Goal: Task Accomplishment & Management: Manage account settings

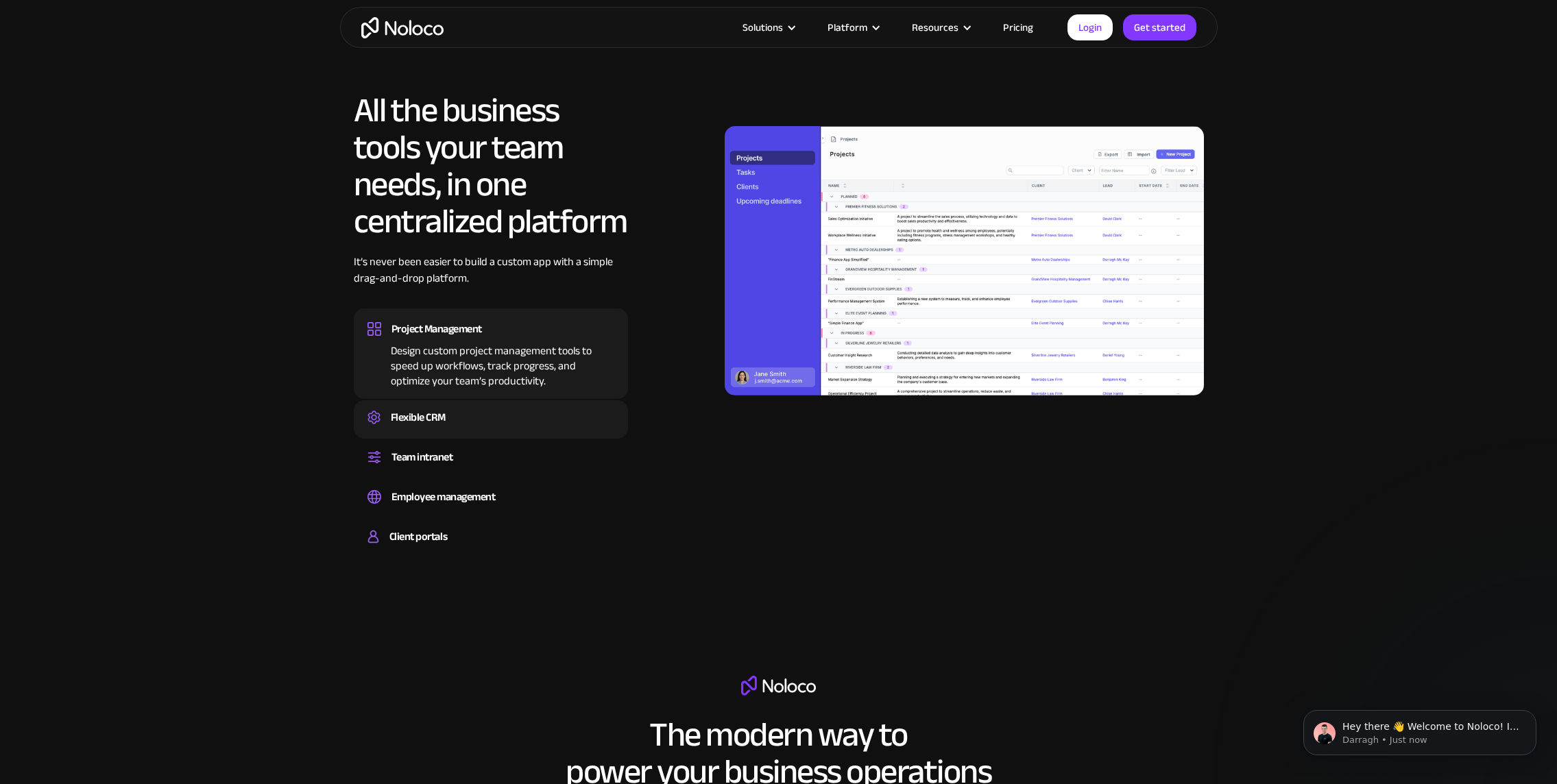
click at [443, 419] on div "Flexible CRM" at bounding box center [417, 417] width 54 height 20
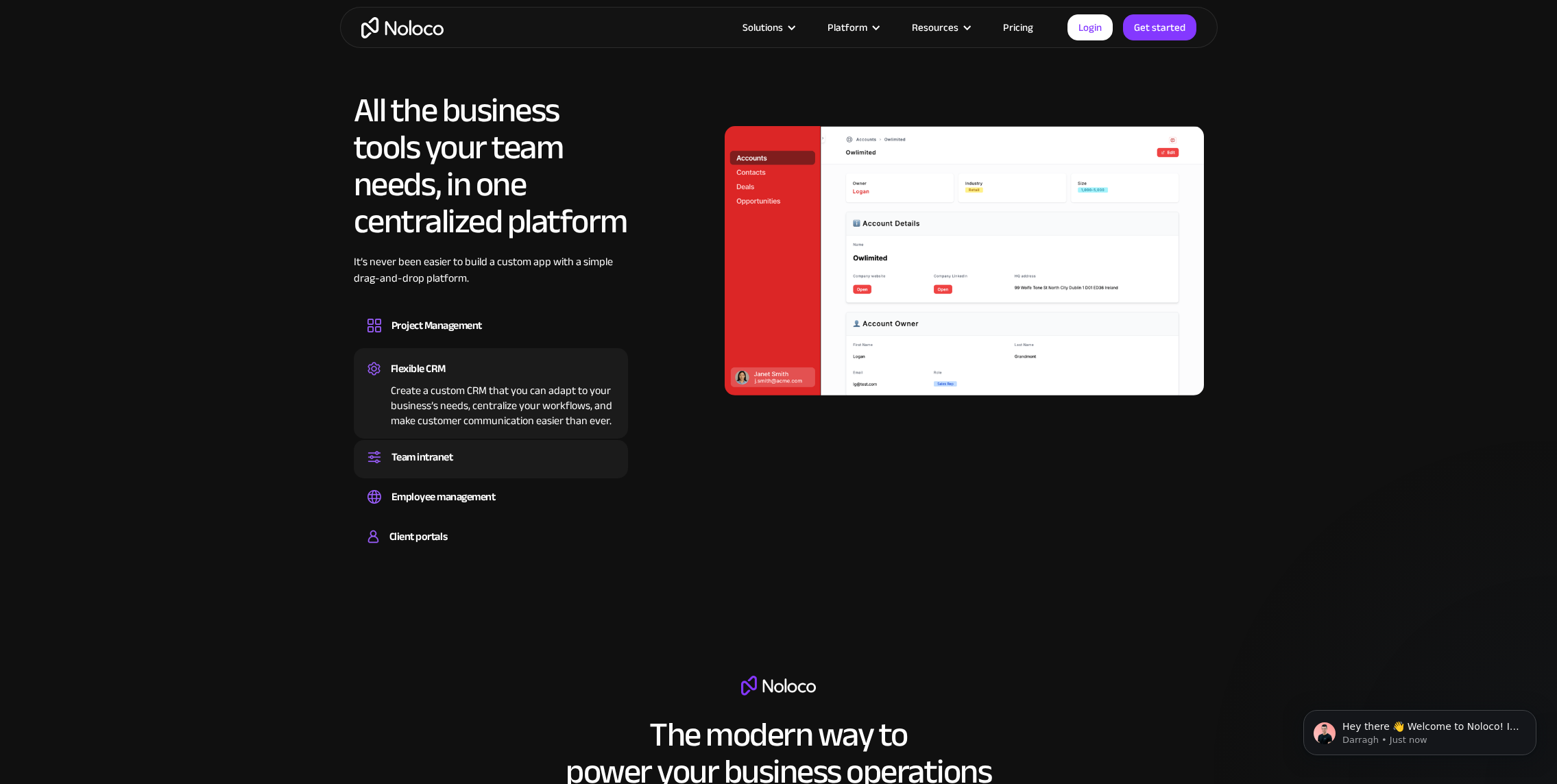
click at [443, 452] on div "Team intranet" at bounding box center [422, 457] width 62 height 20
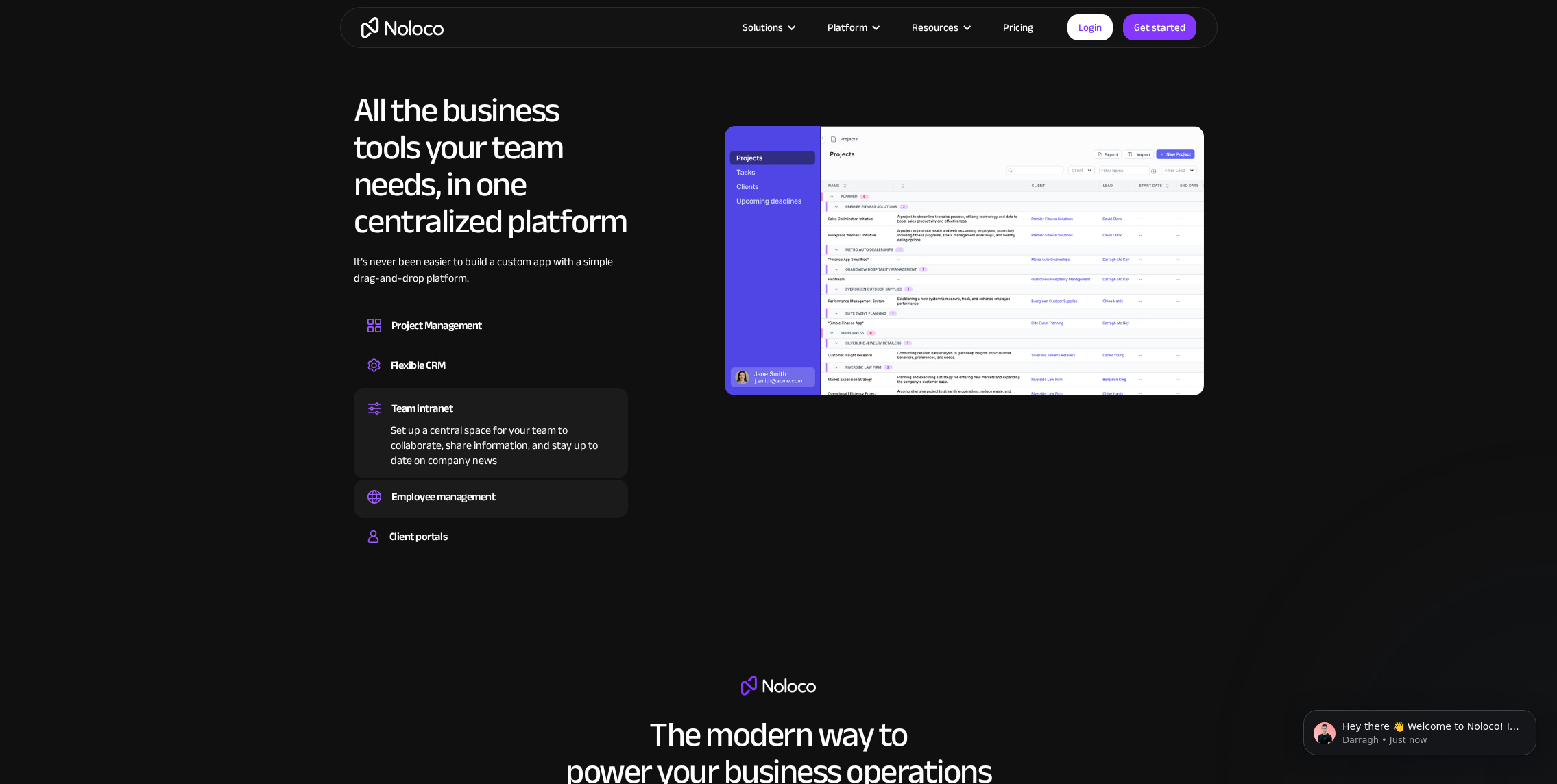
click at [456, 504] on div "Employee management" at bounding box center [443, 497] width 104 height 20
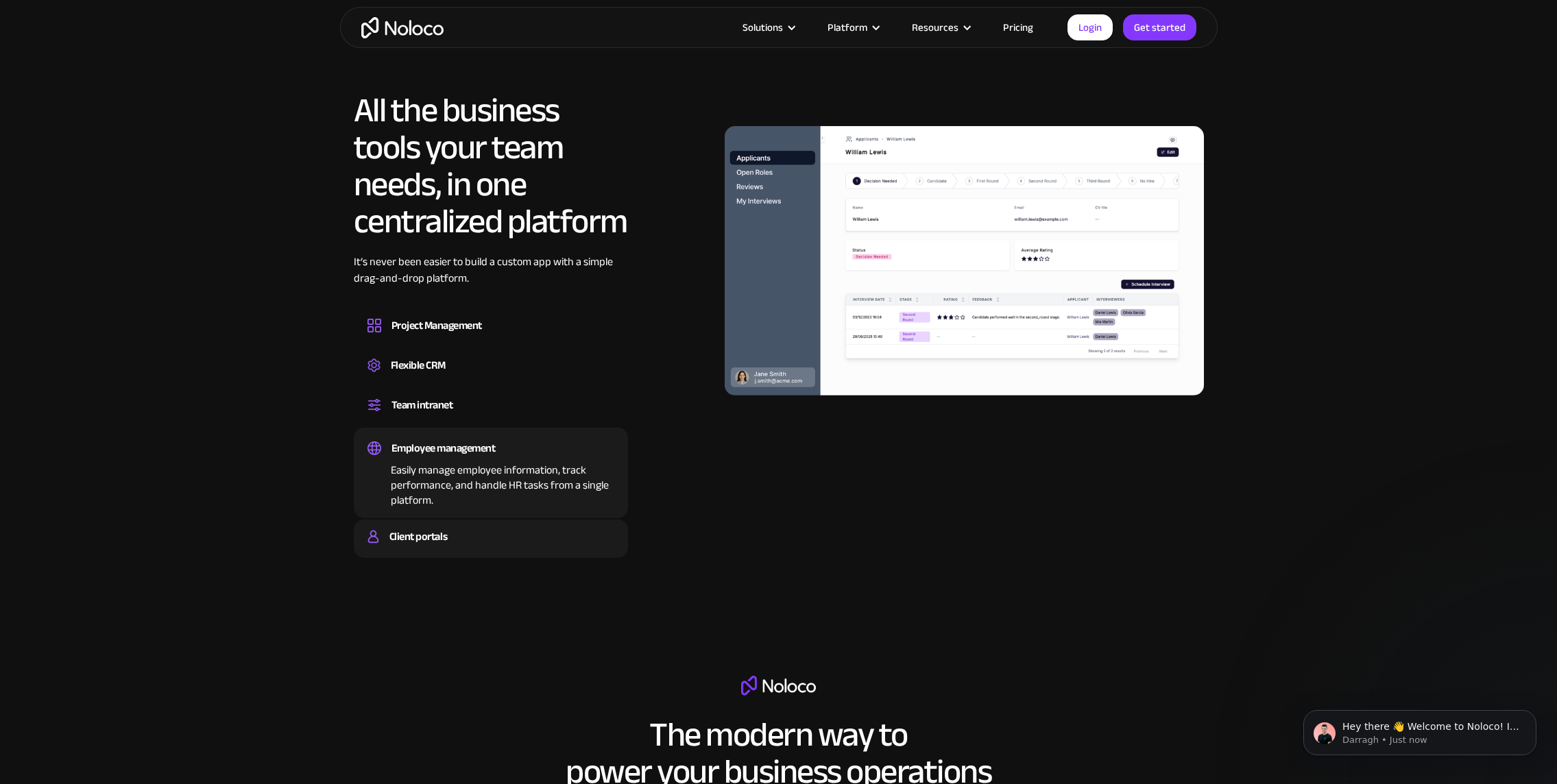
click at [452, 537] on div "Client portals" at bounding box center [490, 537] width 247 height 20
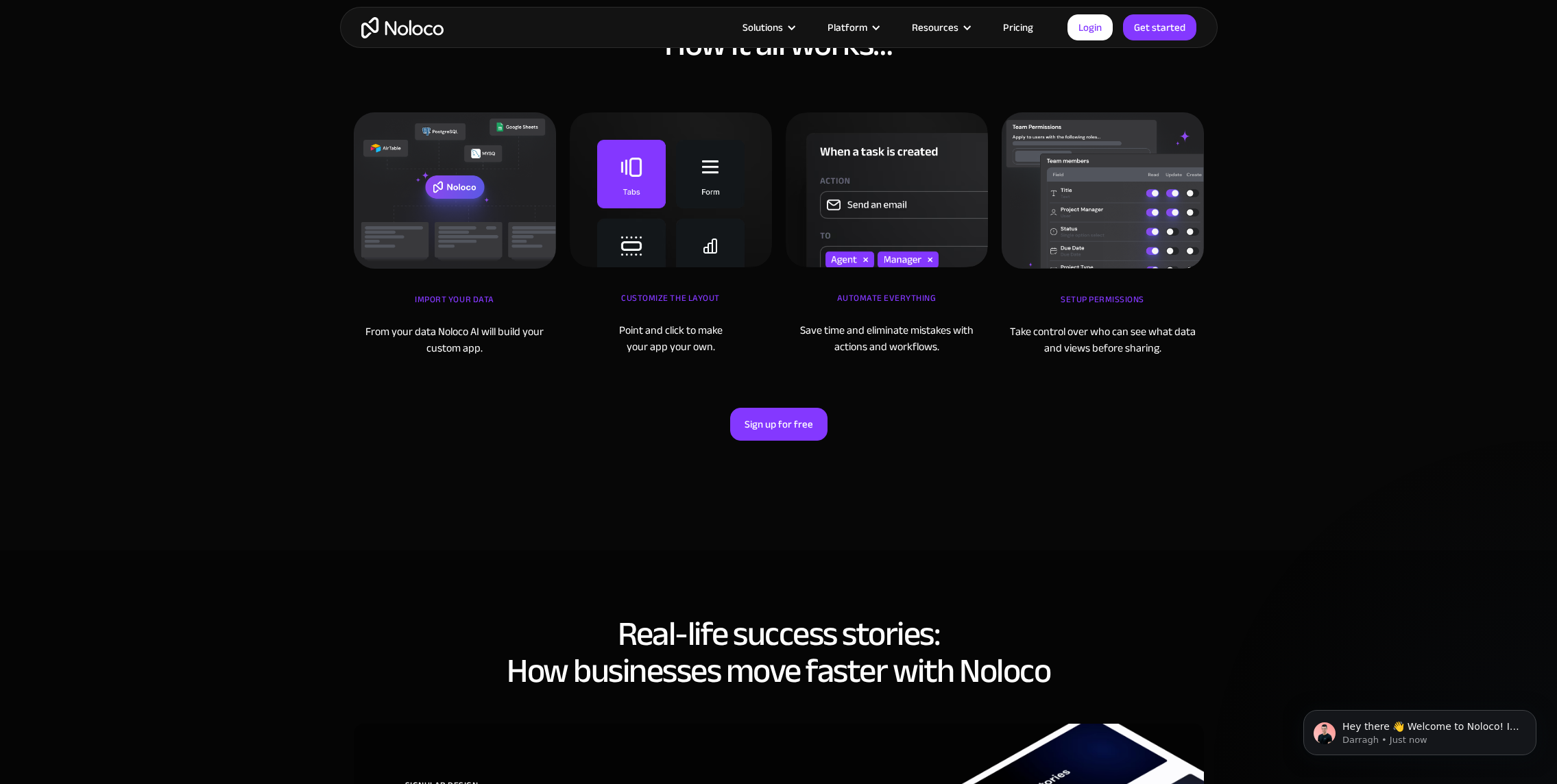
scroll to position [4715, 0]
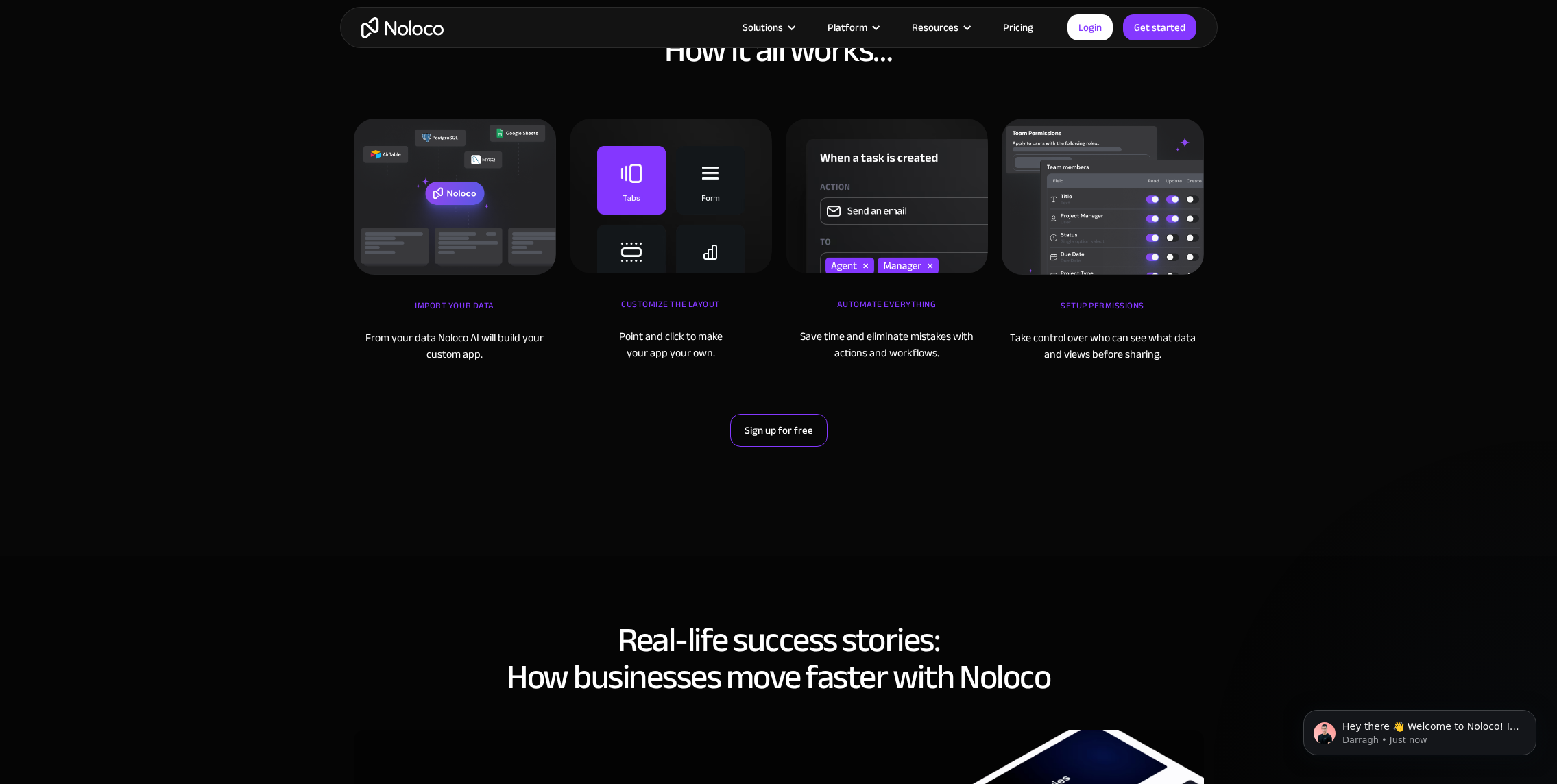
click at [794, 432] on link "Sign up for free" at bounding box center [778, 430] width 97 height 33
click at [1089, 29] on link "Login" at bounding box center [1090, 28] width 45 height 26
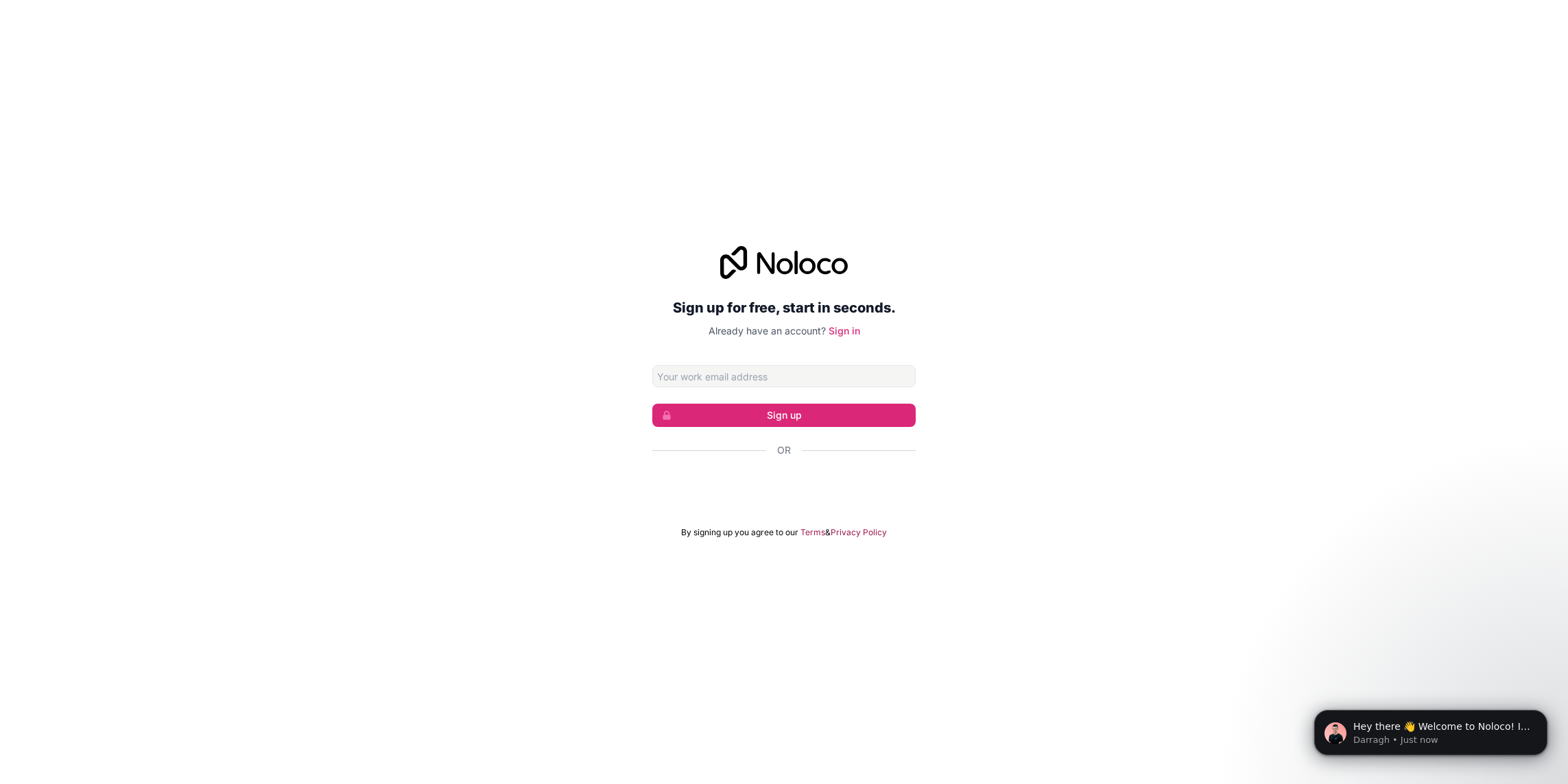
click at [785, 370] on input "Email address" at bounding box center [784, 377] width 263 height 22
type input "[PERSON_NAME][EMAIL_ADDRESS][DOMAIN_NAME]"
click at [794, 418] on button "Sign up" at bounding box center [784, 415] width 263 height 23
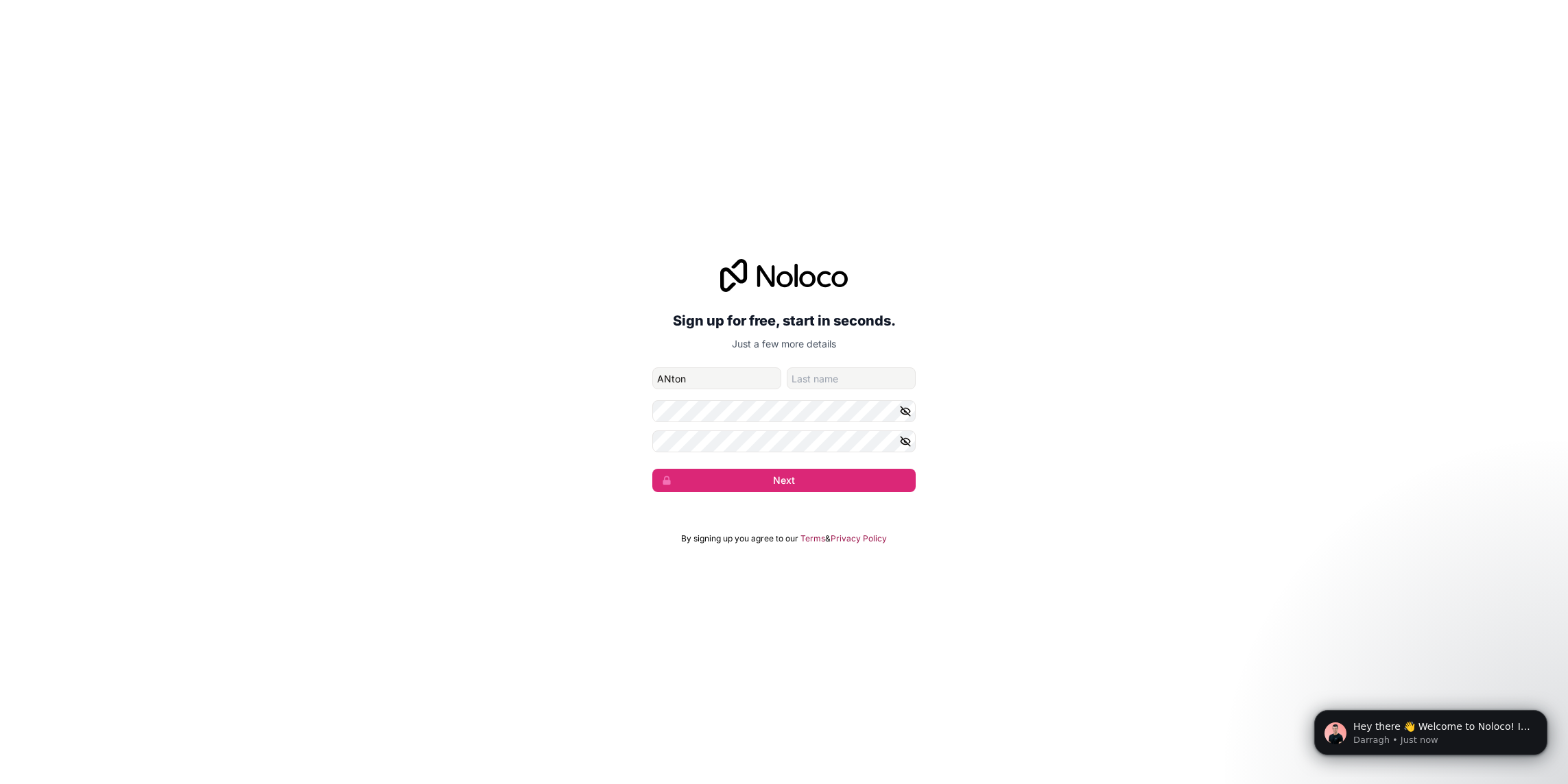
type input "ANton"
type input "p"
click at [724, 380] on input "ANton" at bounding box center [717, 379] width 129 height 22
type input "ANTON"
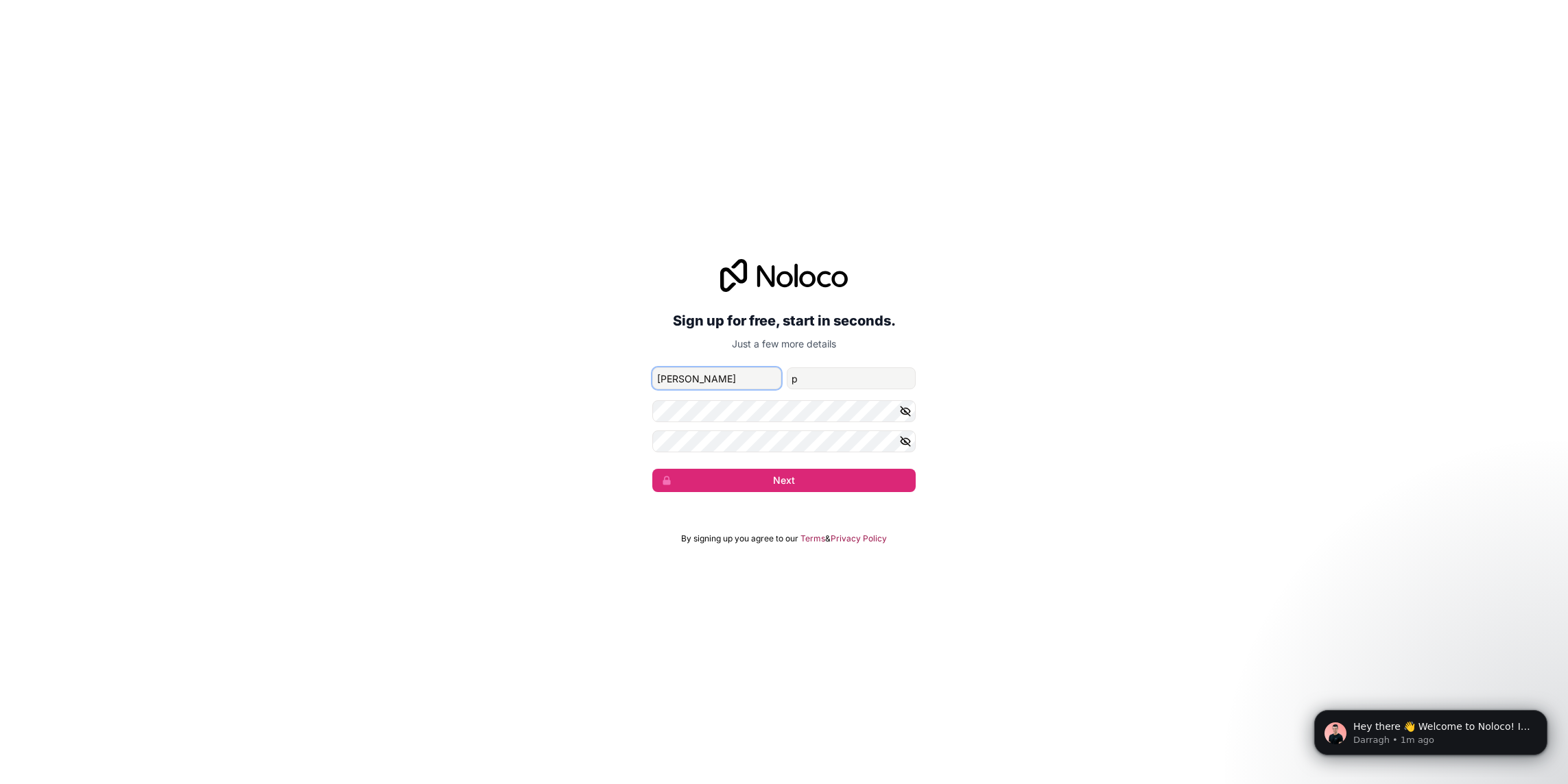
type input "[PERSON_NAME]"
type input "Pettersson"
click at [909, 407] on icon "button" at bounding box center [905, 411] width 12 height 12
click at [760, 477] on button "Next" at bounding box center [784, 480] width 263 height 23
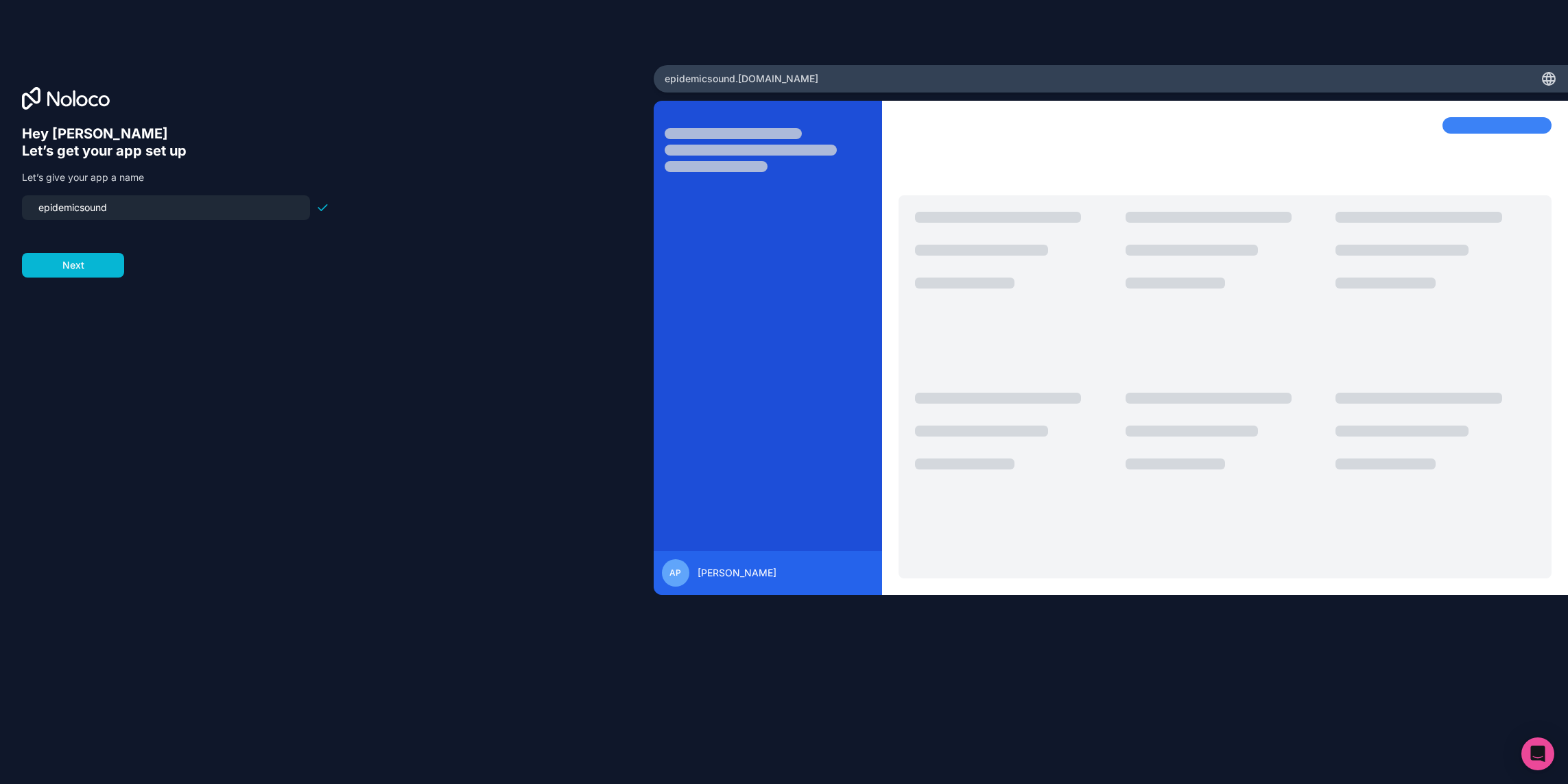
click at [199, 212] on input "epidemicsound" at bounding box center [166, 208] width 272 height 19
type input "artistcorner"
click at [61, 272] on button "Next" at bounding box center [73, 265] width 103 height 25
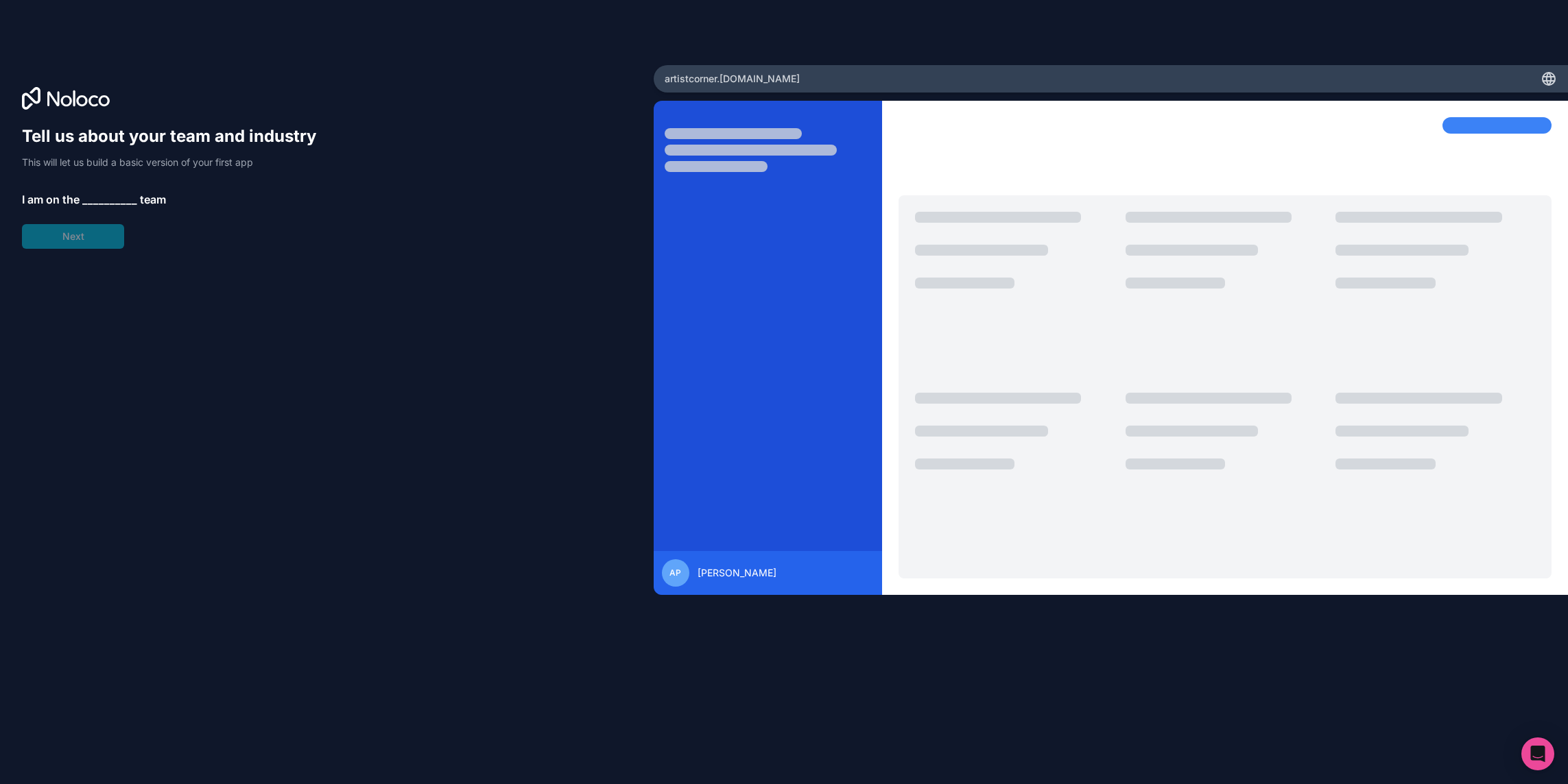
click at [100, 193] on span "__________" at bounding box center [109, 199] width 55 height 17
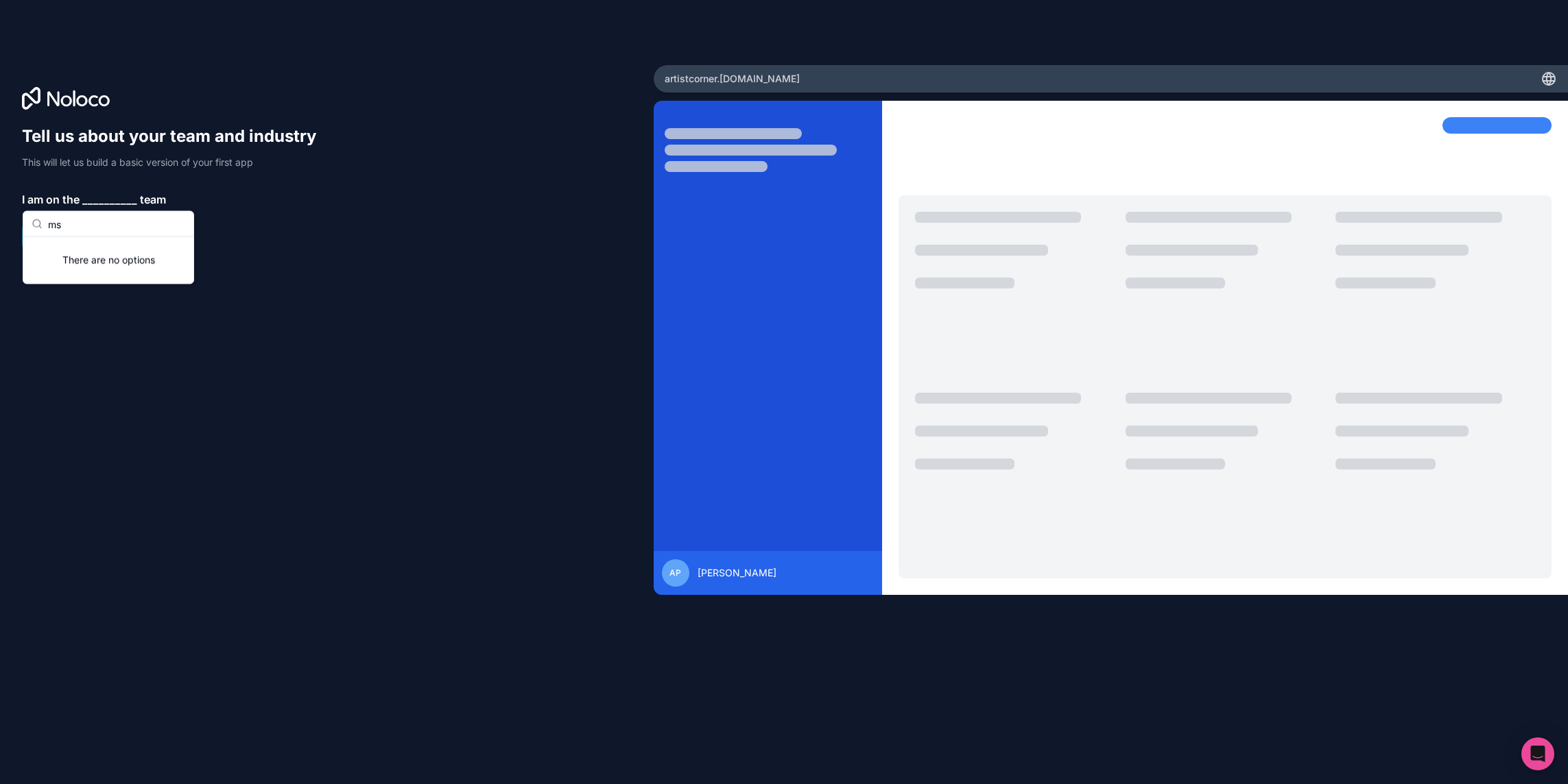
type input "m"
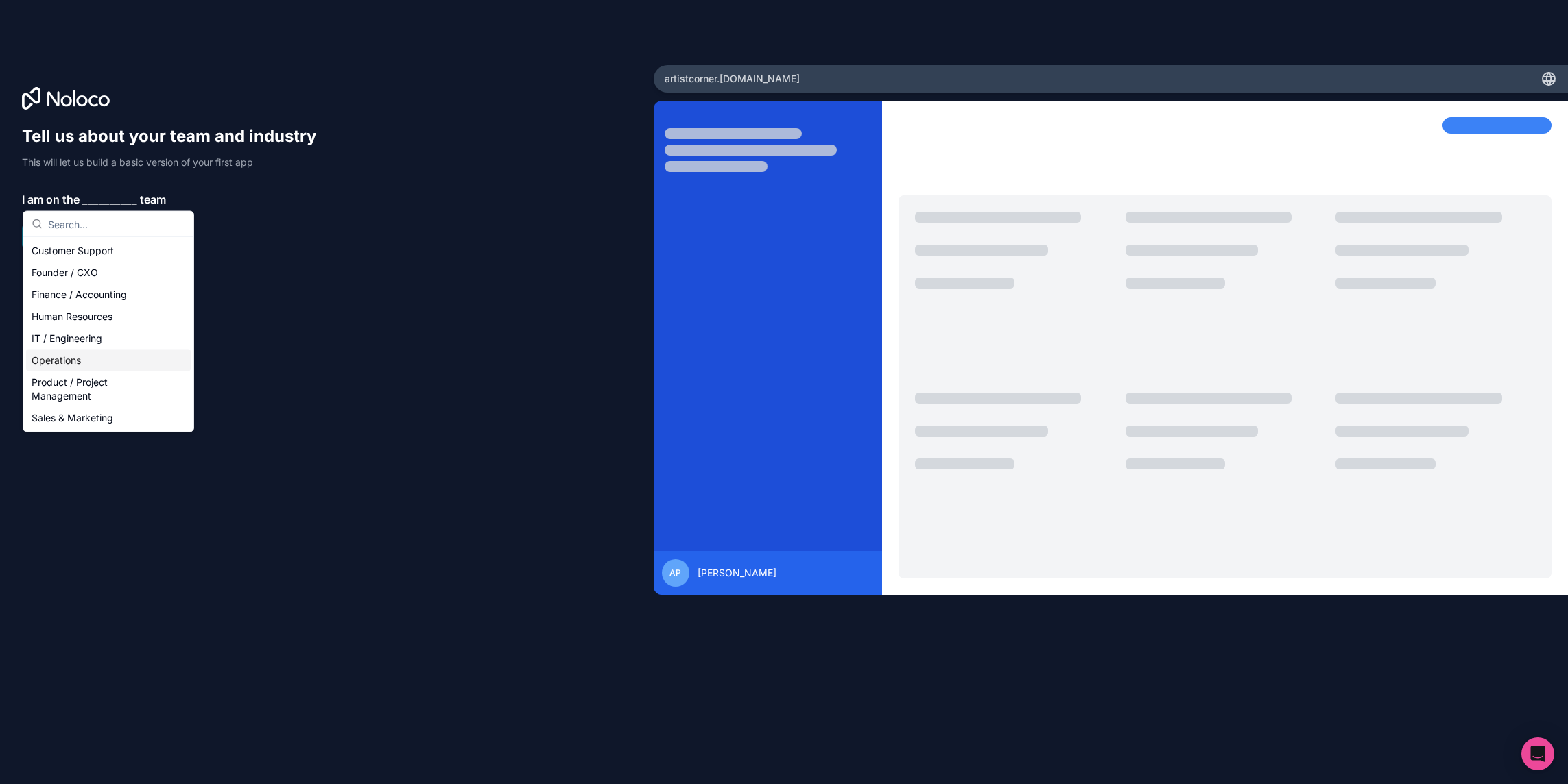
click at [89, 362] on div "Operations" at bounding box center [108, 361] width 164 height 22
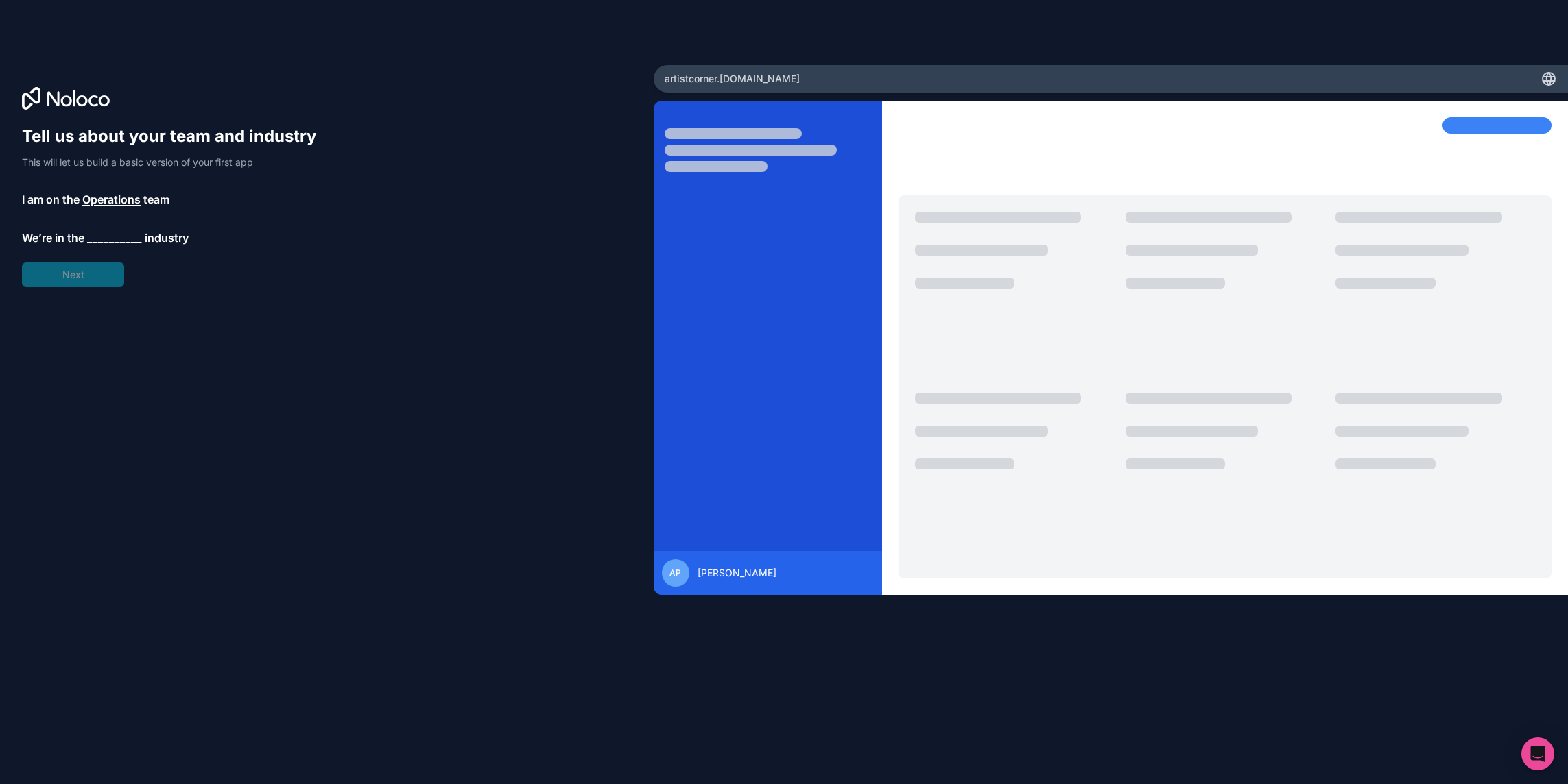
click at [111, 241] on span "__________" at bounding box center [114, 238] width 55 height 17
type input "m"
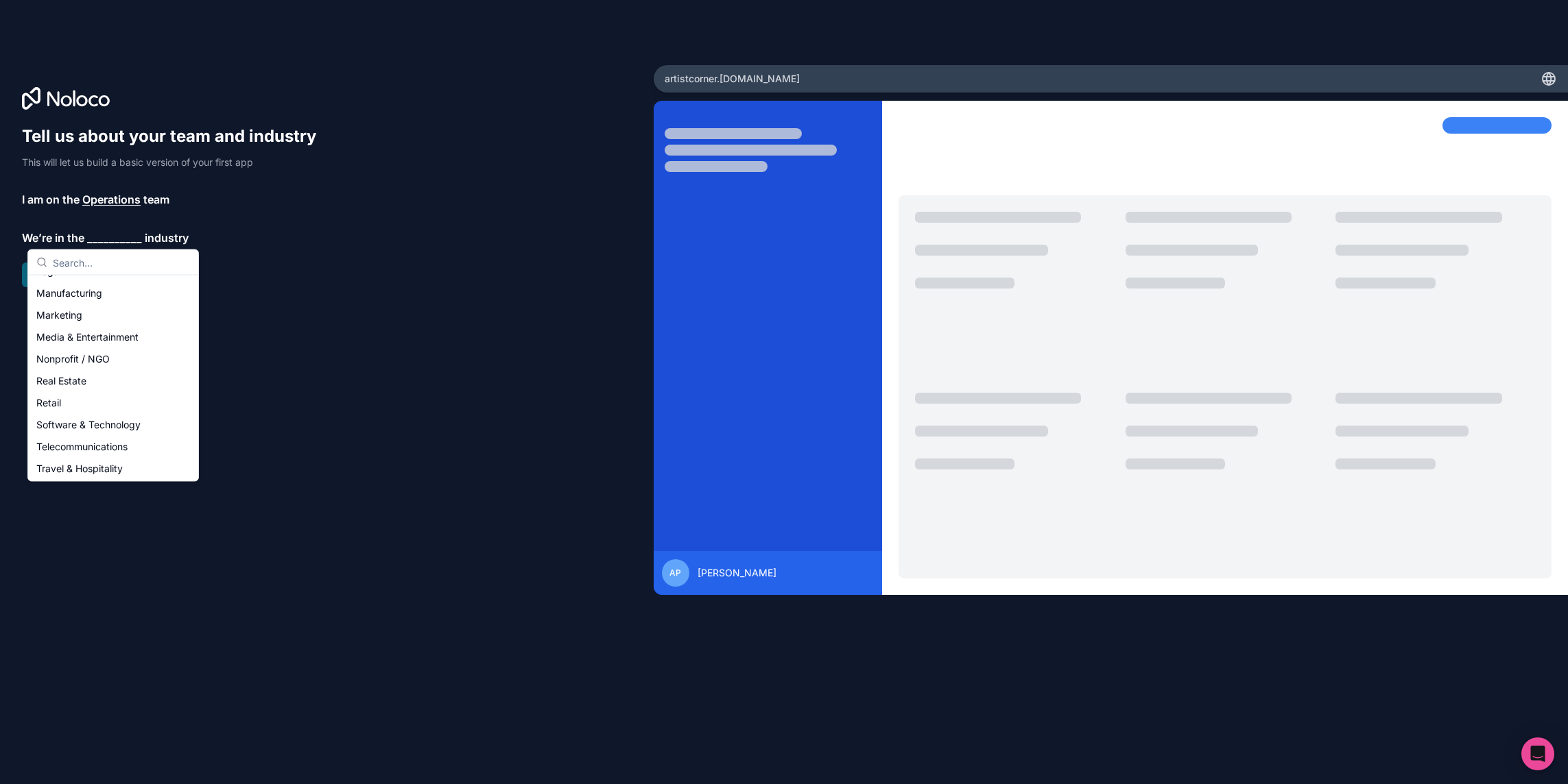
scroll to position [206, 0]
click at [127, 323] on div "Media & Entertainment" at bounding box center [113, 324] width 164 height 22
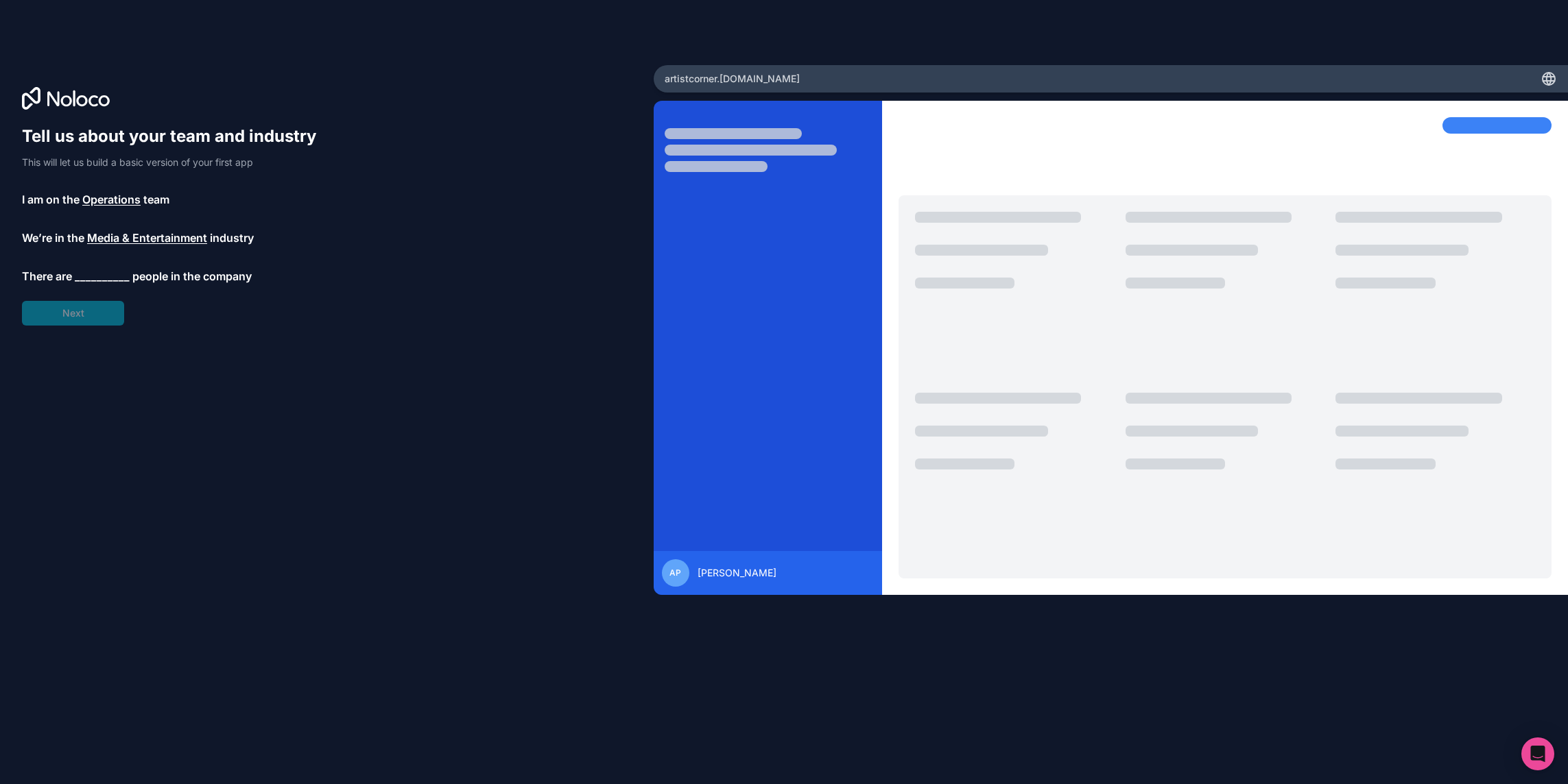
click at [106, 275] on span "__________" at bounding box center [102, 276] width 55 height 17
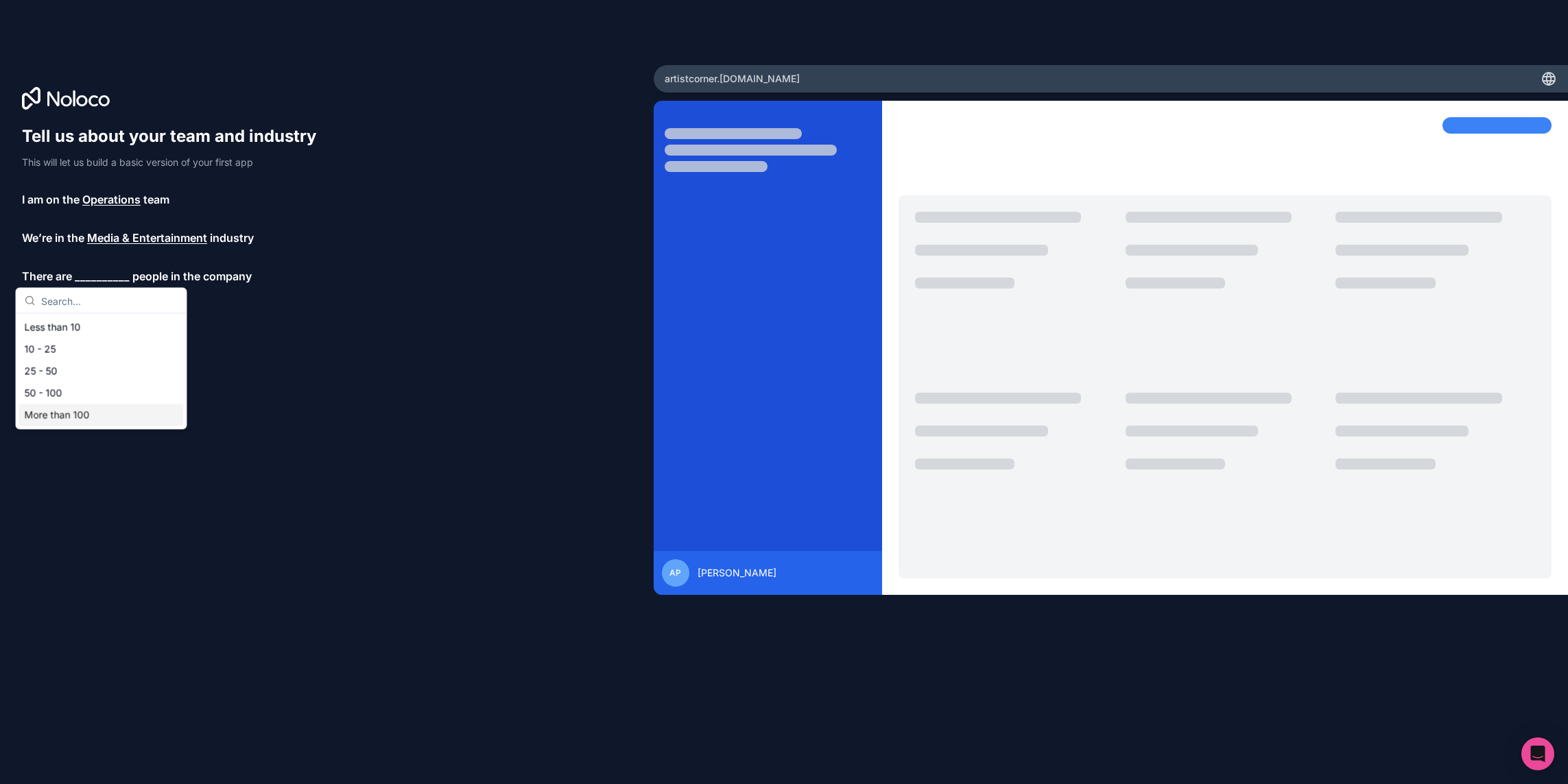
click at [91, 411] on div "More than 100" at bounding box center [102, 416] width 164 height 22
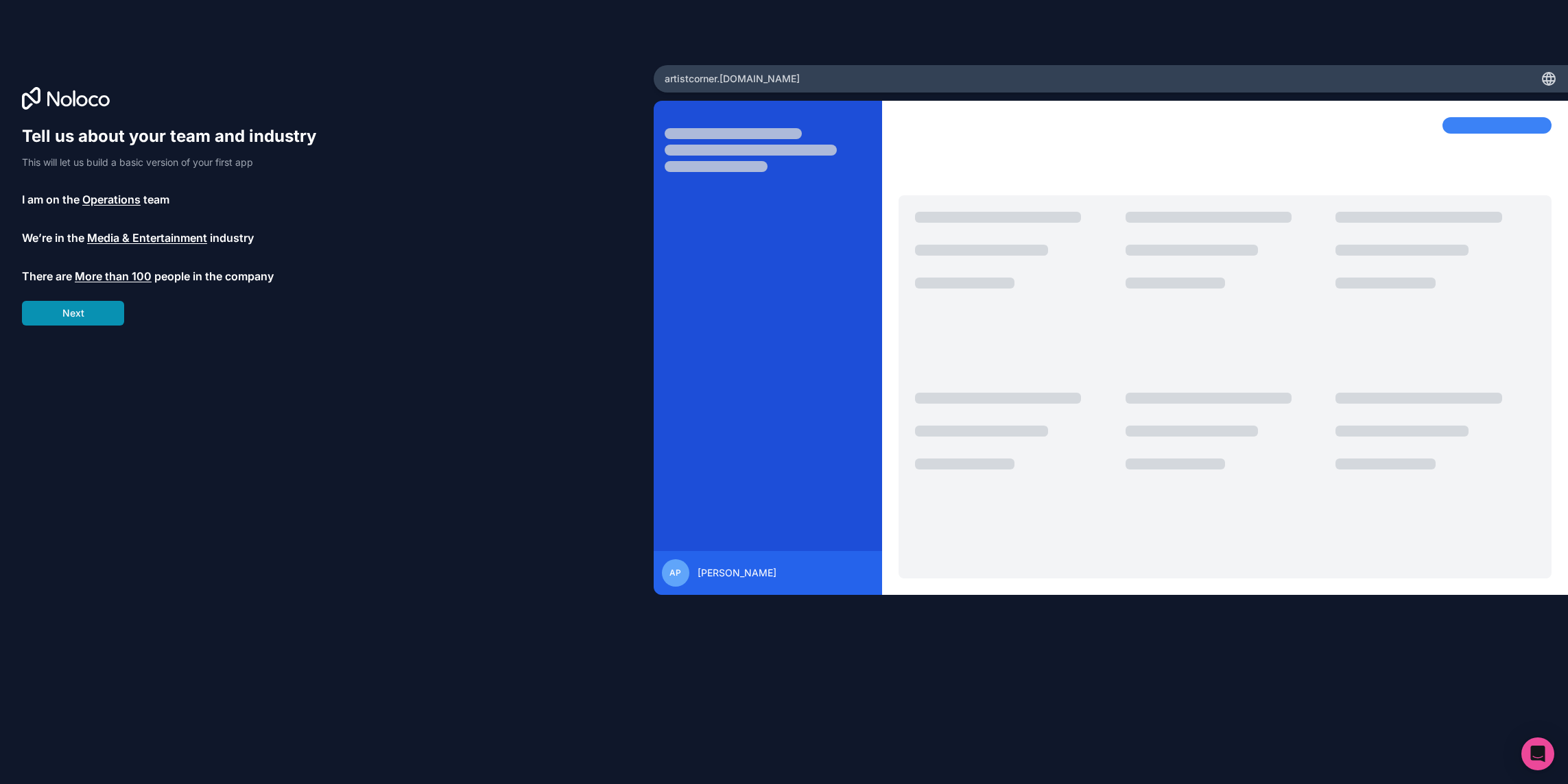
click at [90, 310] on button "Next" at bounding box center [73, 313] width 103 height 25
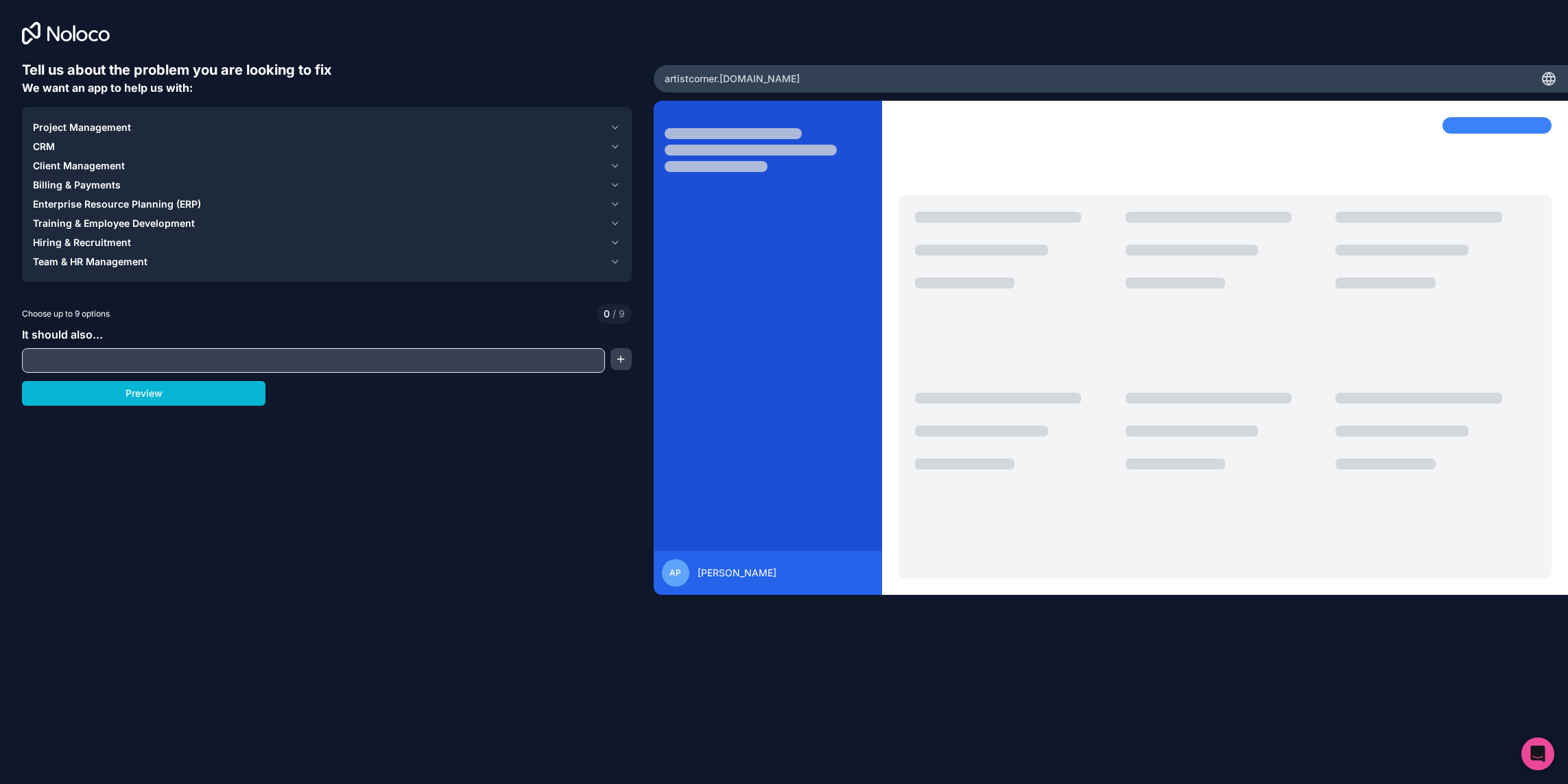
click at [63, 166] on span "Client Management" at bounding box center [79, 165] width 91 height 14
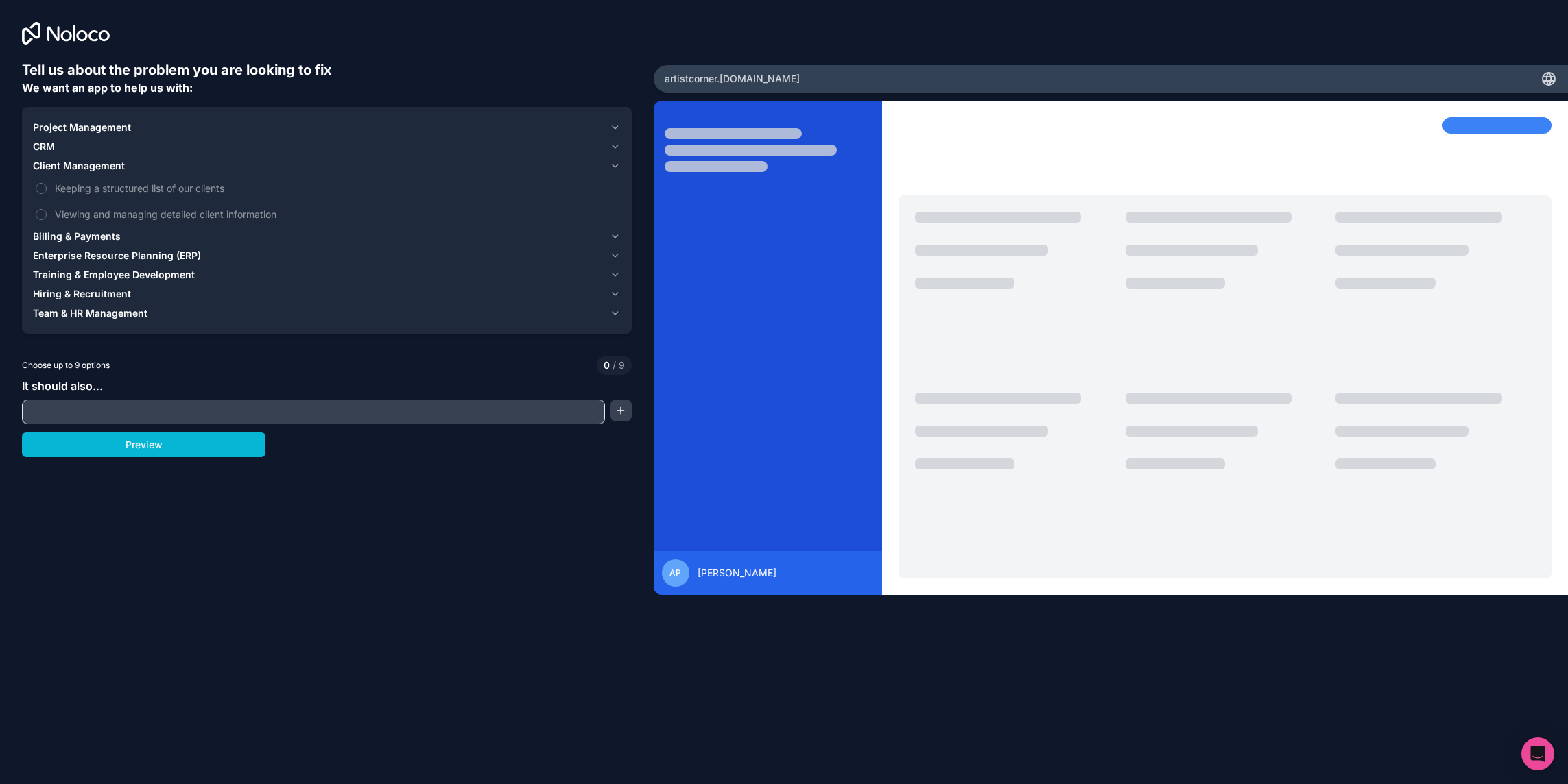
click at [51, 151] on span "CRM" at bounding box center [44, 146] width 22 height 14
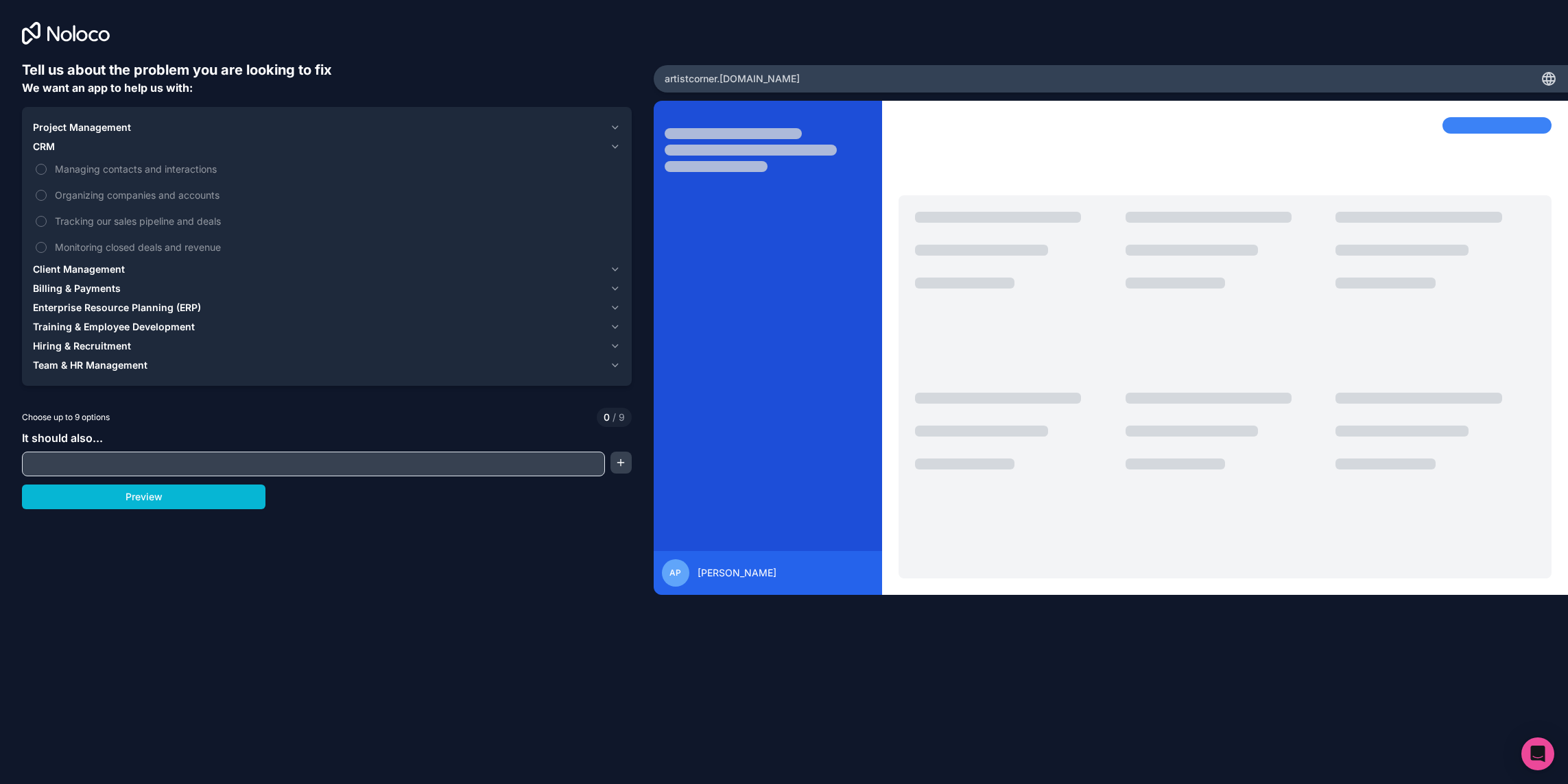
click at [65, 327] on span "Training & Employee Development" at bounding box center [114, 327] width 162 height 14
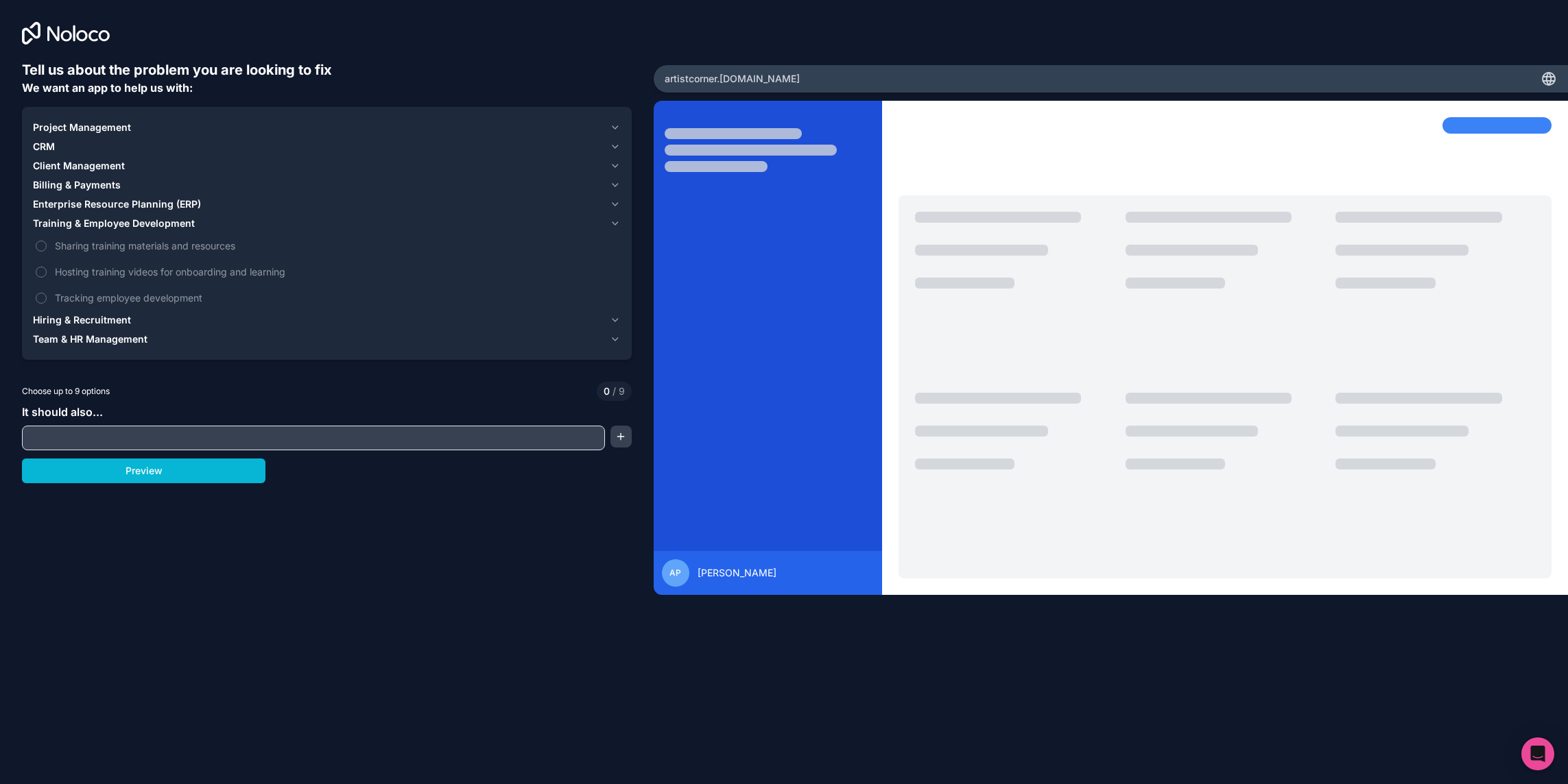
click at [67, 324] on span "Hiring & Recruitment" at bounding box center [82, 320] width 98 height 14
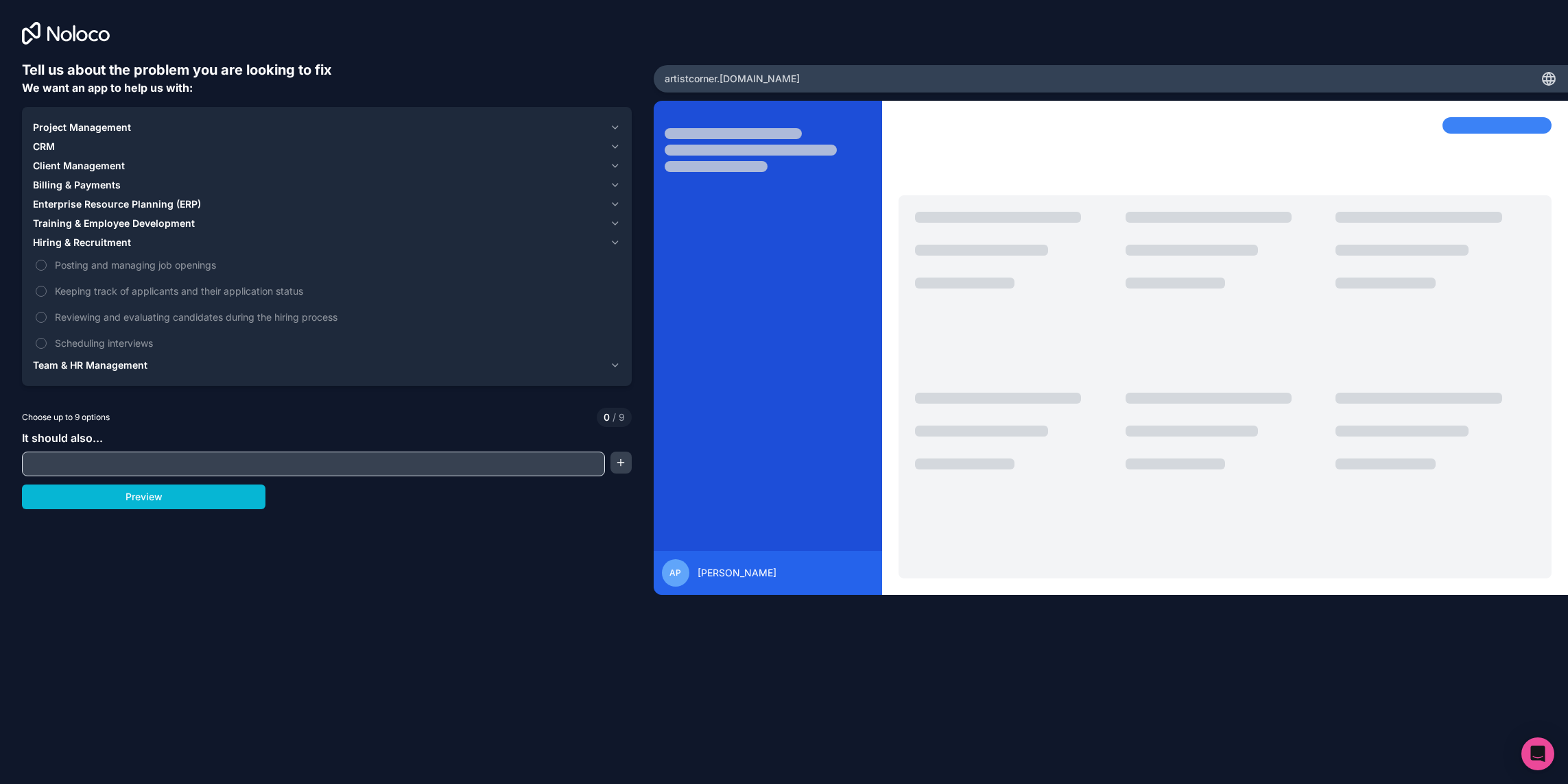
click at [78, 364] on span "Team & HR Management" at bounding box center [91, 365] width 115 height 14
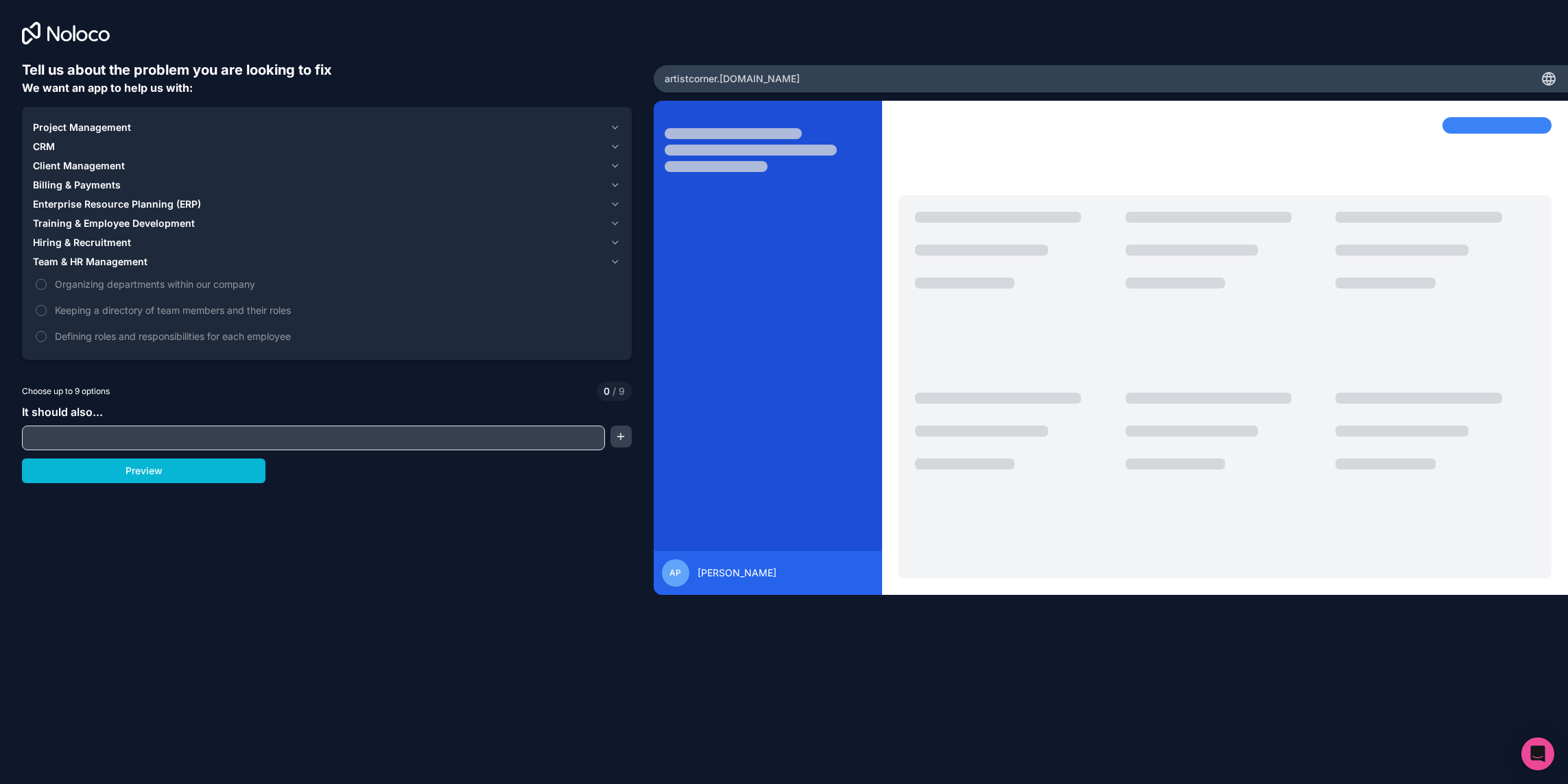
click at [70, 244] on span "Hiring & Recruitment" at bounding box center [82, 242] width 98 height 14
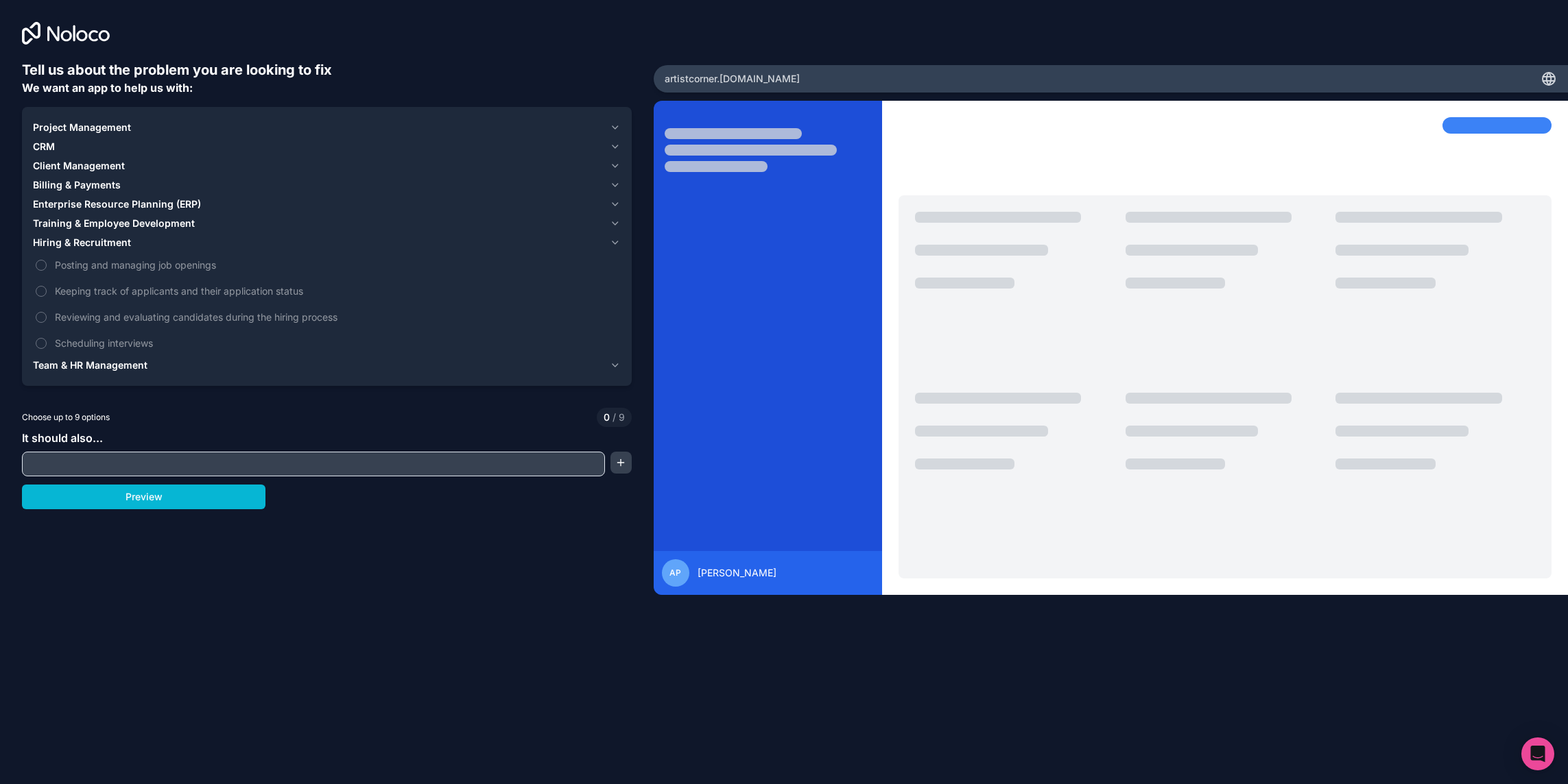
click at [82, 224] on span "Training & Employee Development" at bounding box center [114, 223] width 162 height 14
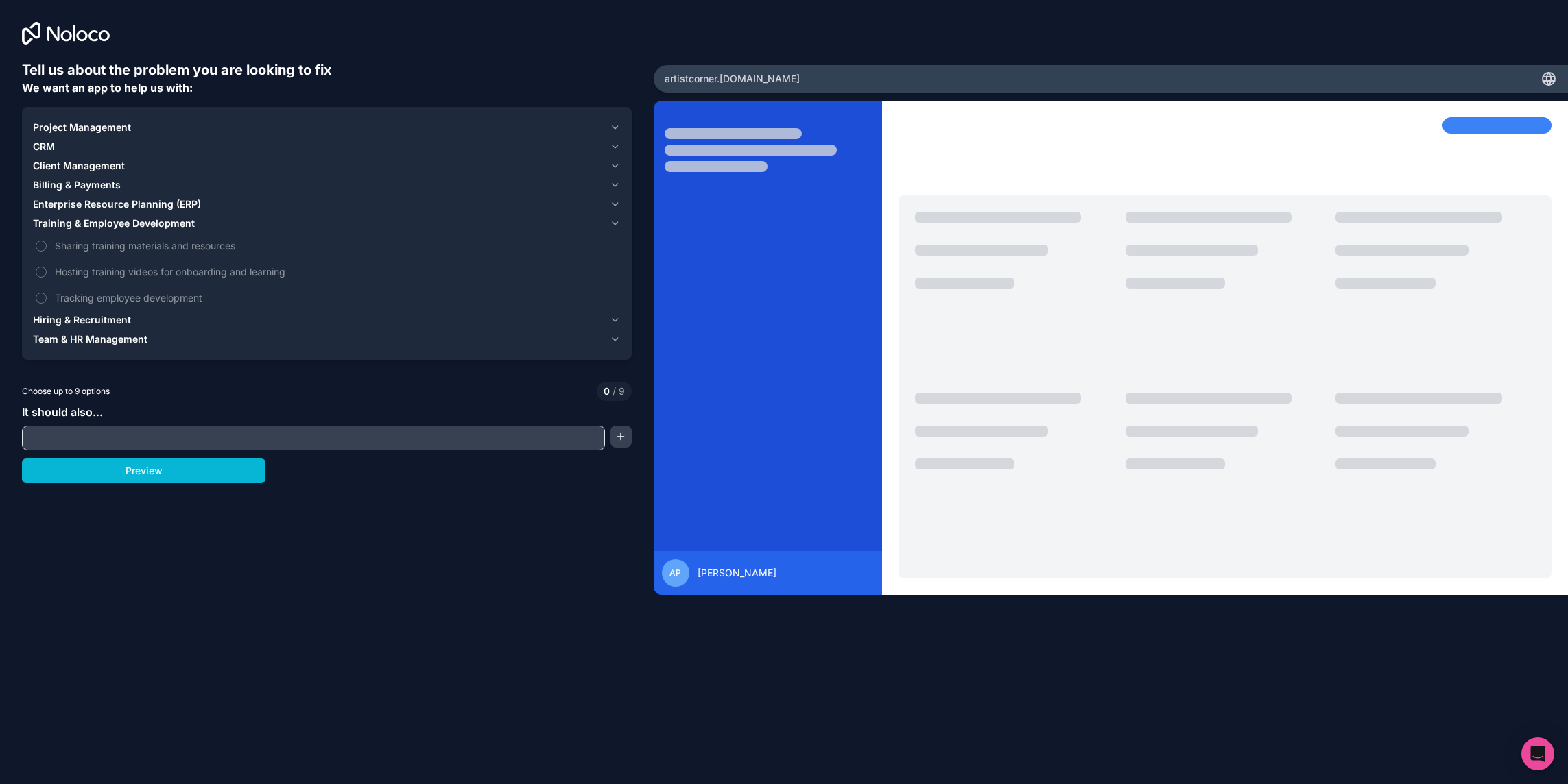
click at [99, 202] on span "Enterprise Resource Planning (ERP)" at bounding box center [117, 204] width 168 height 14
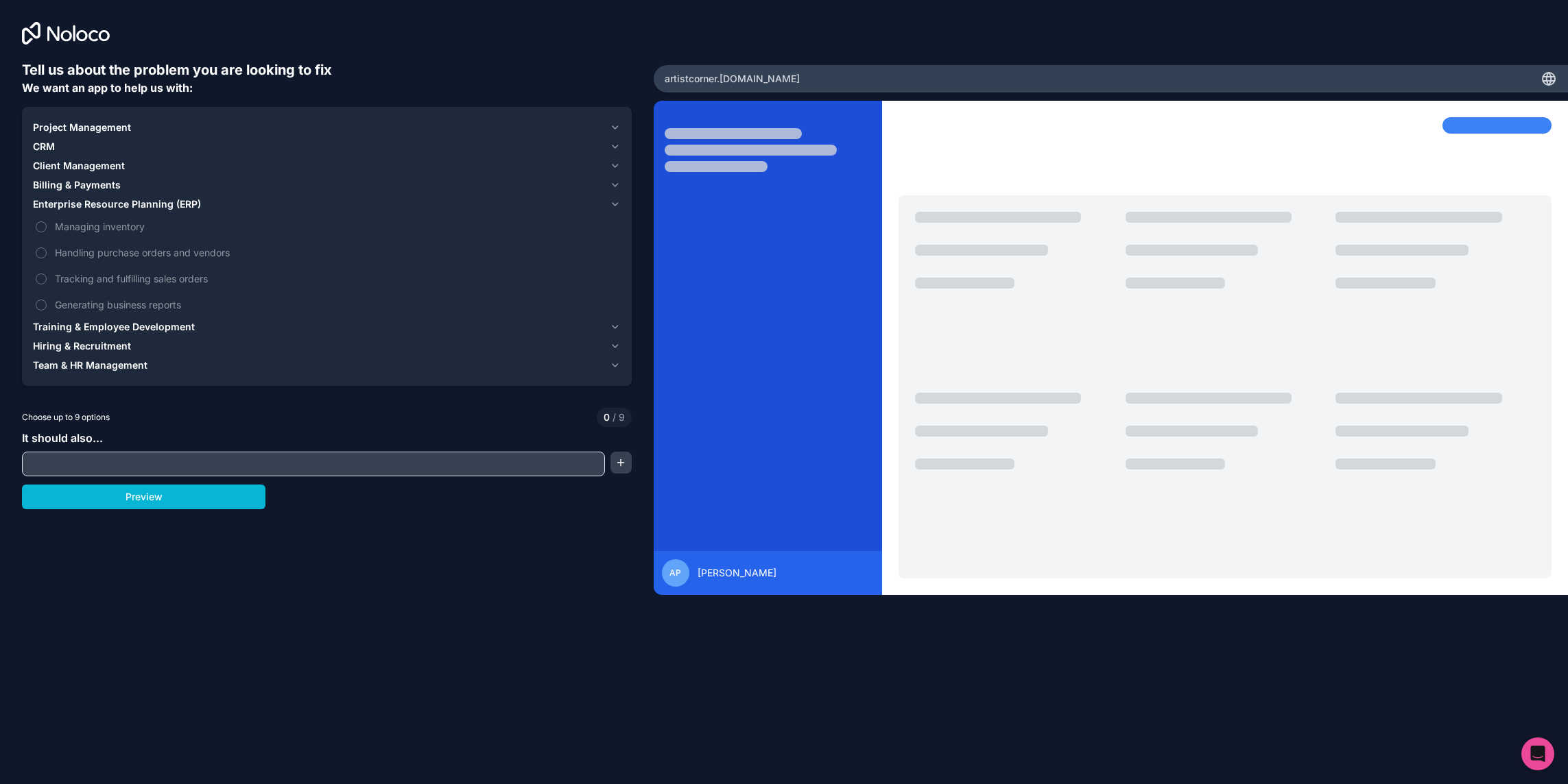
click at [90, 177] on button "Billing & Payments" at bounding box center [327, 185] width 588 height 19
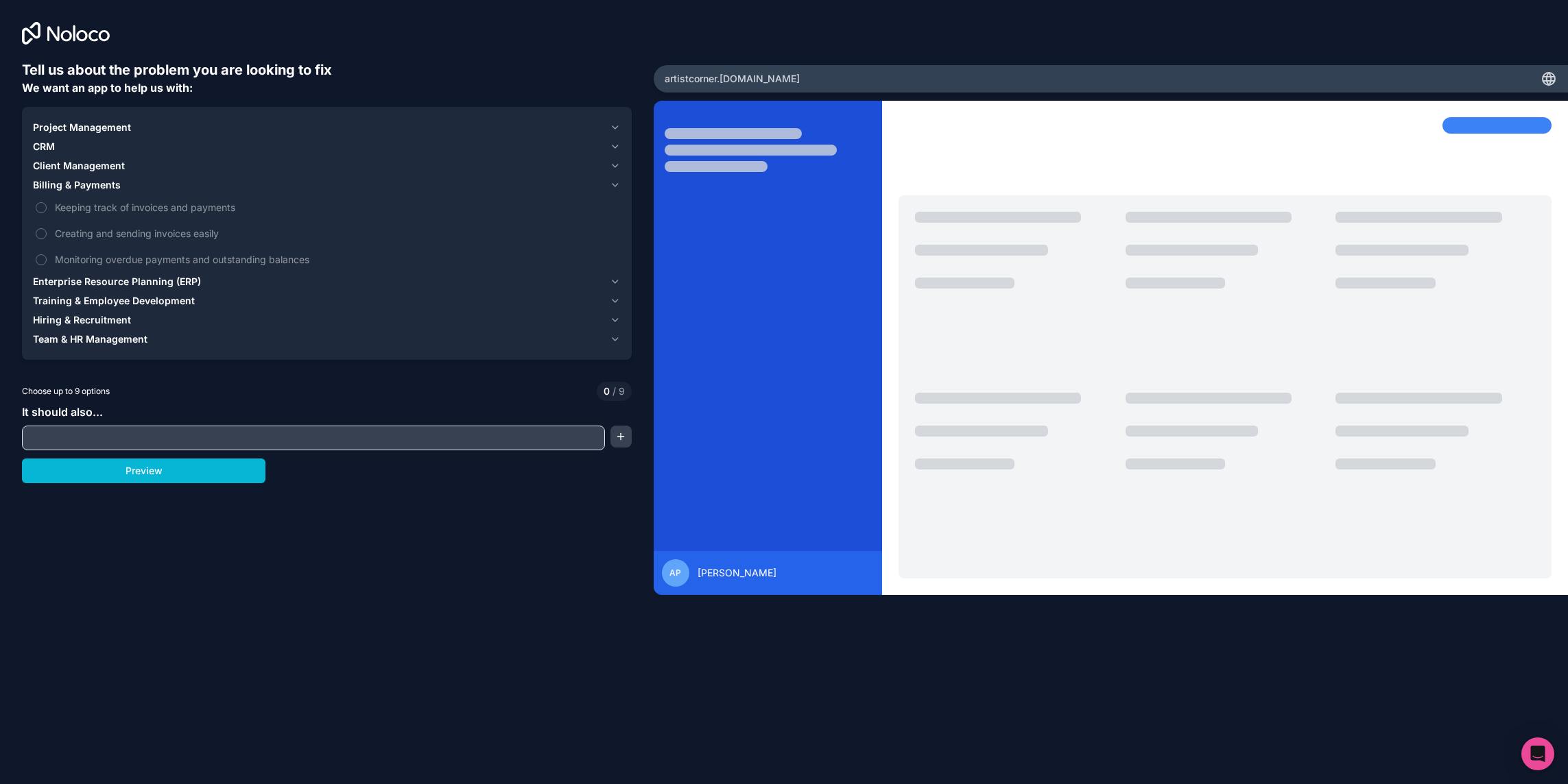
click at [90, 170] on span "Client Management" at bounding box center [79, 165] width 91 height 14
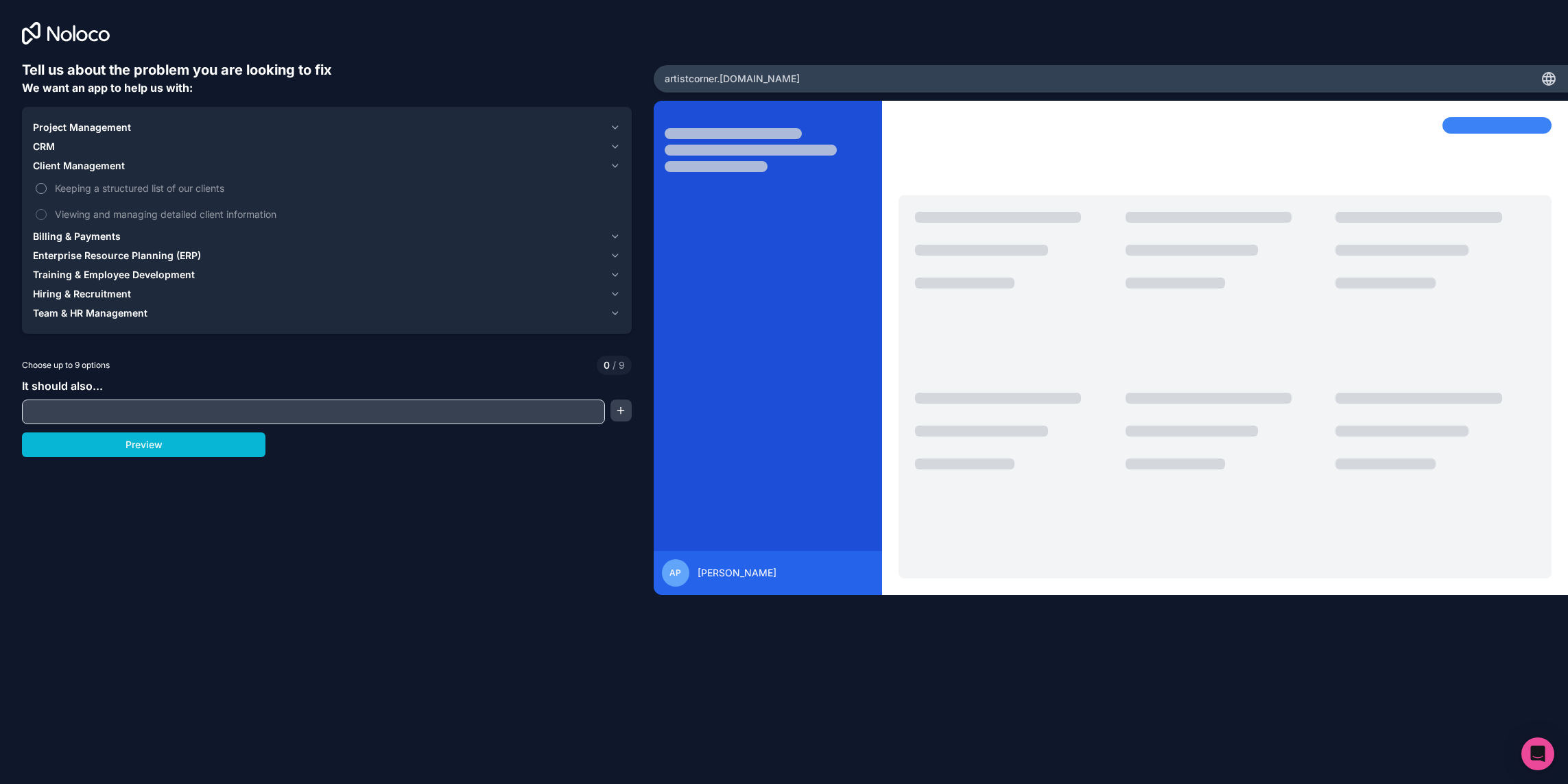
click at [75, 190] on span "Keeping a structured list of our clients" at bounding box center [336, 188] width 564 height 15
click at [46, 190] on button "Keeping a structured list of our clients" at bounding box center [42, 188] width 11 height 11
click at [75, 190] on span "Keeping a structured list of our clients" at bounding box center [336, 188] width 564 height 15
click at [46, 190] on button "Keeping a structured list of our clients" at bounding box center [42, 188] width 11 height 11
click at [76, 210] on span "Viewing and managing detailed client information" at bounding box center [336, 214] width 564 height 15
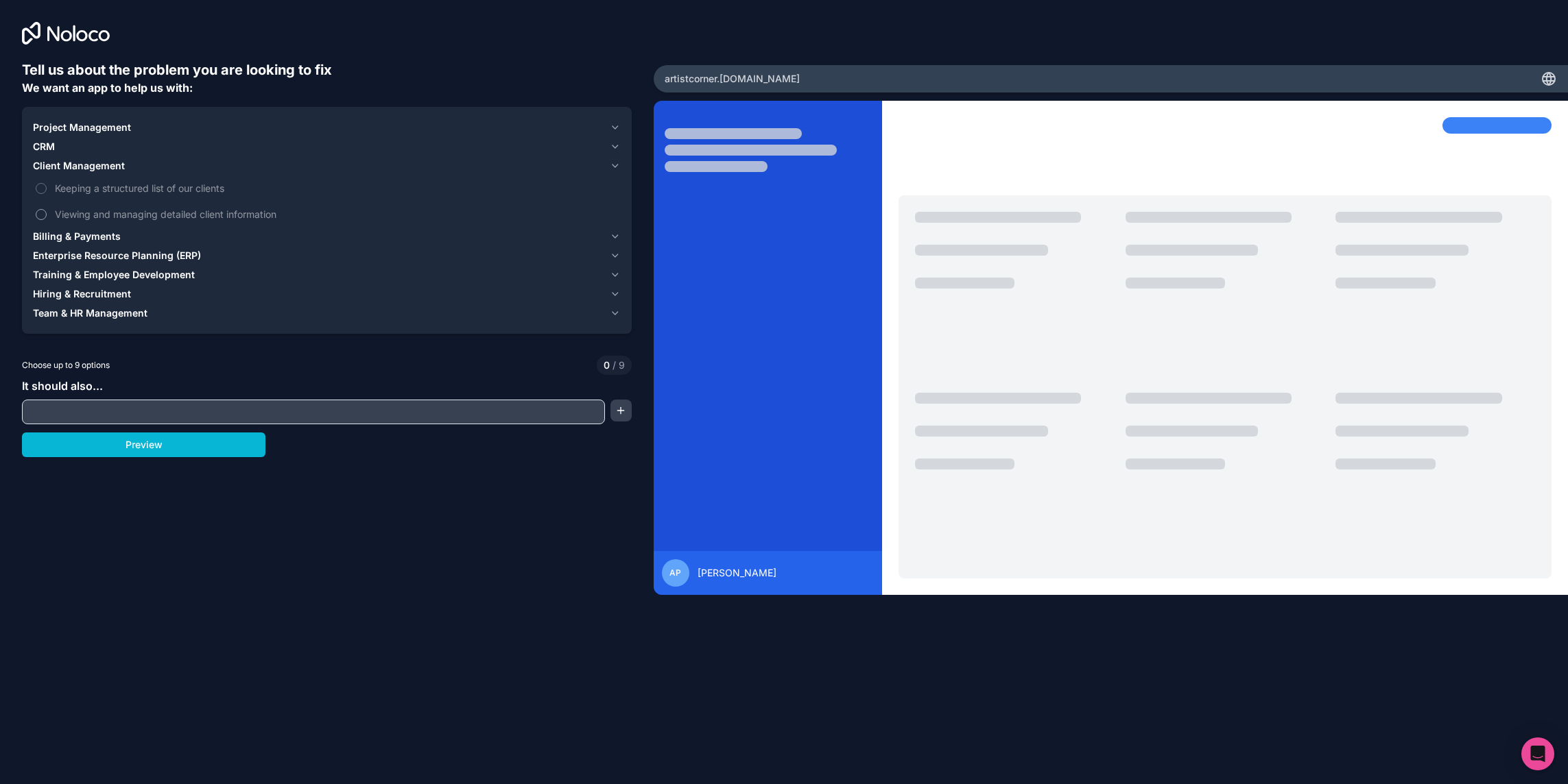
click at [46, 210] on button "Viewing and managing detailed client information" at bounding box center [42, 214] width 11 height 11
click at [76, 211] on span "Viewing and managing detailed client information" at bounding box center [336, 214] width 564 height 15
click at [46, 211] on button "Viewing and managing detailed client information" at bounding box center [42, 214] width 11 height 11
click at [74, 211] on span "Viewing and managing detailed client information" at bounding box center [336, 214] width 564 height 15
click at [46, 211] on button "Viewing and managing detailed client information" at bounding box center [42, 214] width 11 height 11
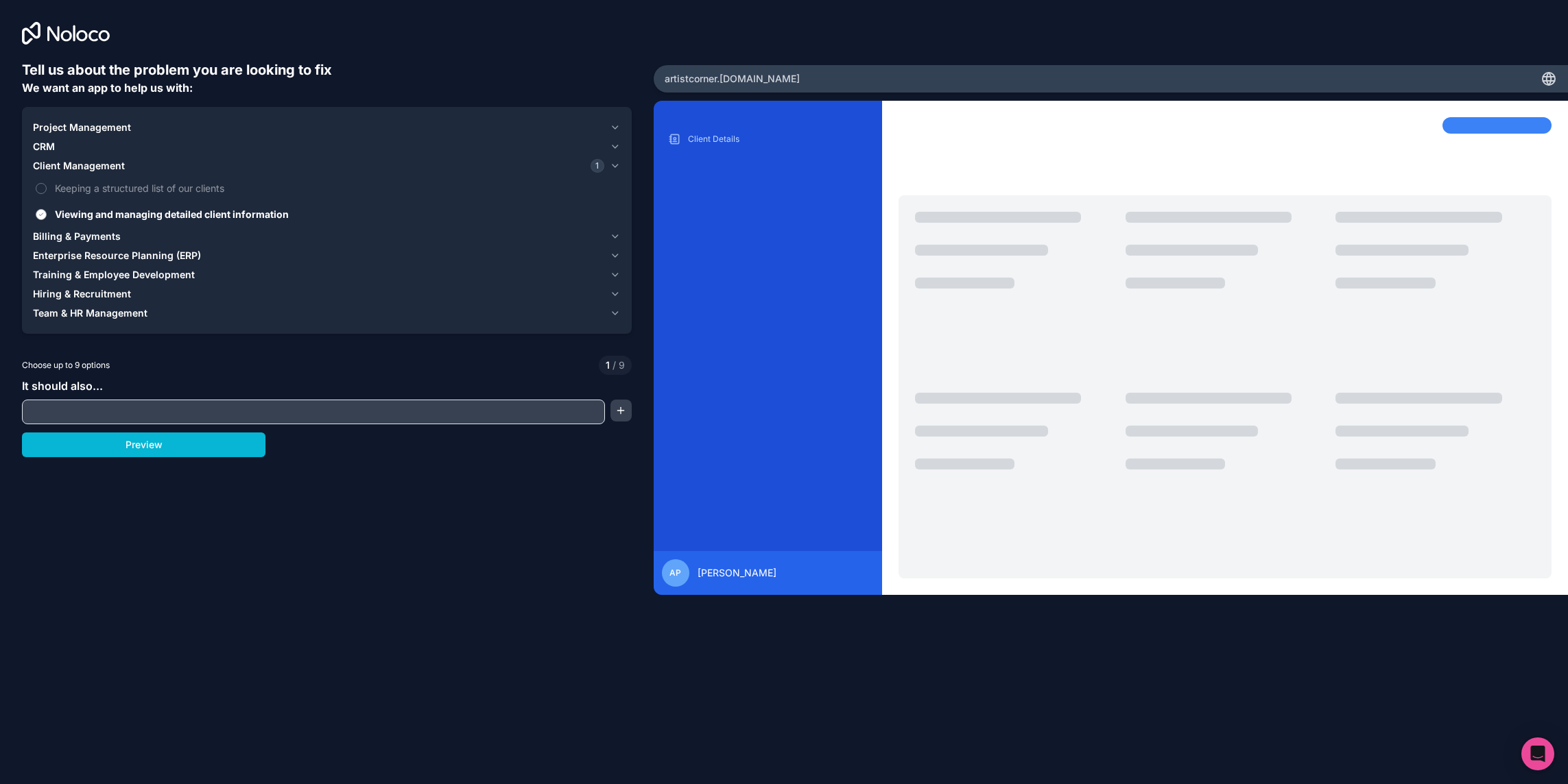
click at [74, 211] on span "Viewing and managing detailed client information" at bounding box center [336, 214] width 564 height 15
click at [46, 211] on button "Viewing and managing detailed client information" at bounding box center [42, 214] width 11 height 11
click at [76, 150] on div "CRM" at bounding box center [319, 146] width 571 height 14
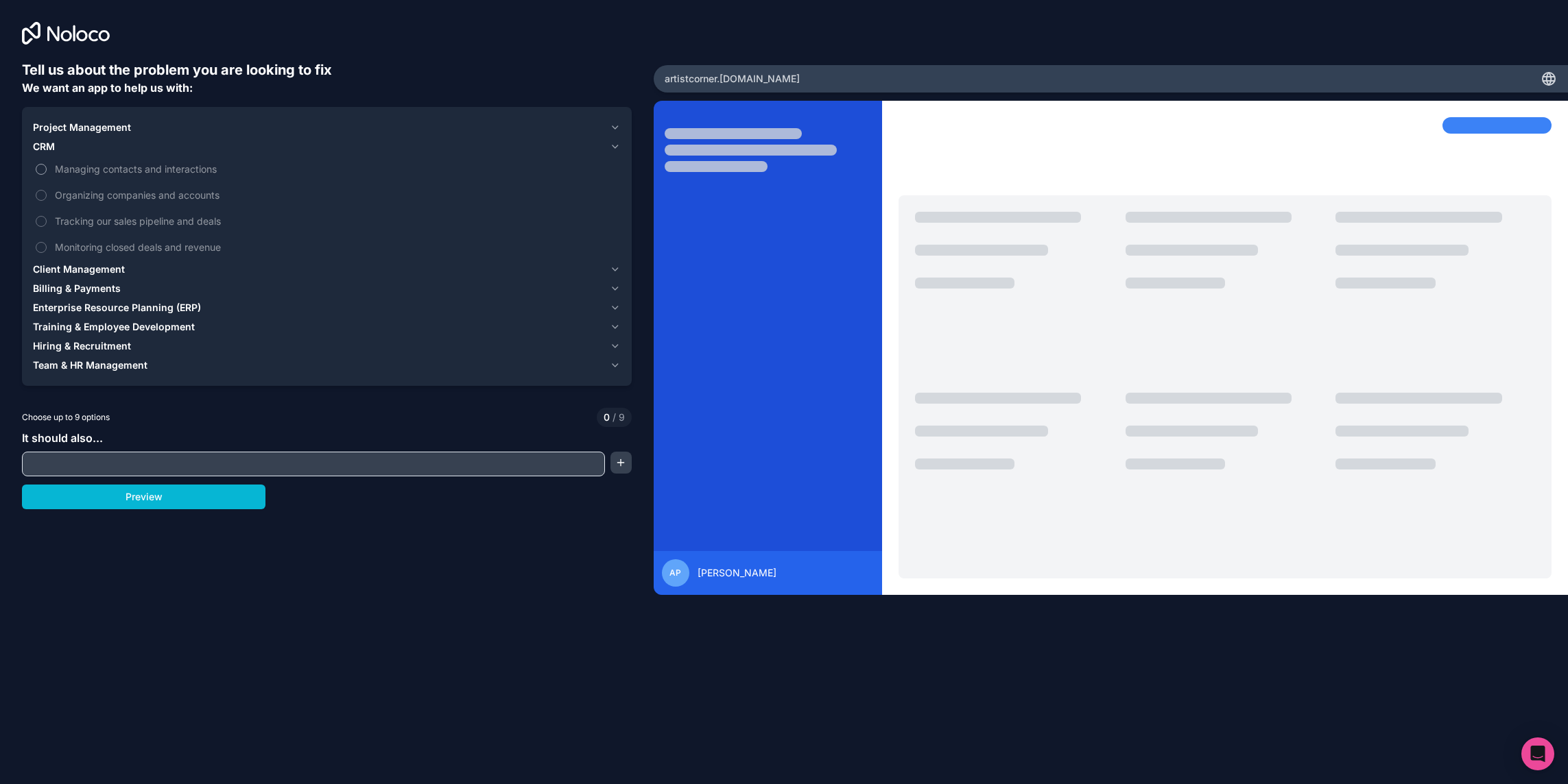
click at [81, 170] on span "Managing contacts and interactions" at bounding box center [336, 169] width 564 height 15
click at [46, 170] on button "Managing contacts and interactions" at bounding box center [42, 169] width 11 height 11
click at [90, 127] on span "Project Management" at bounding box center [82, 127] width 98 height 14
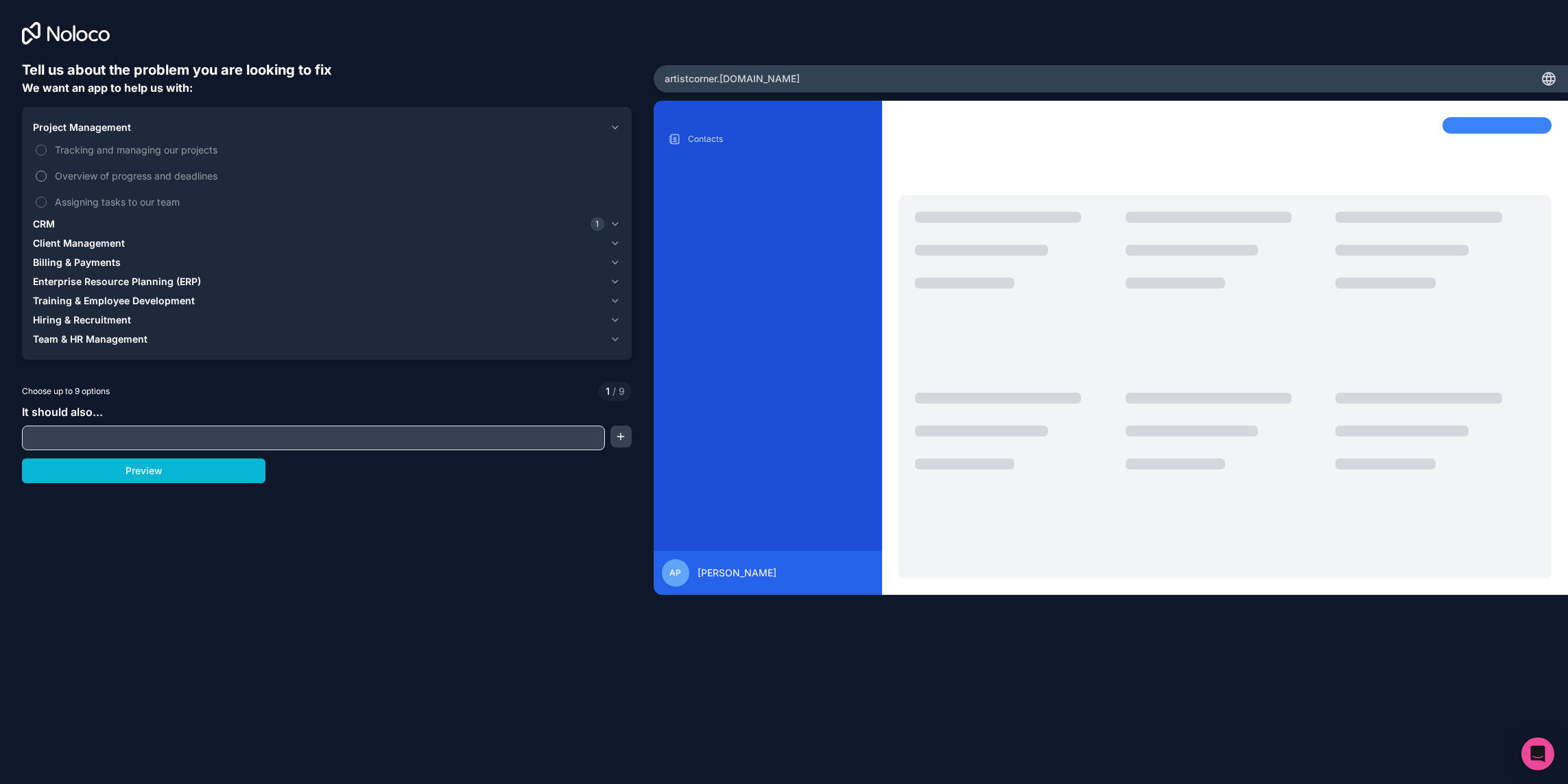
click at [87, 176] on span "Overview of progress and deadlines" at bounding box center [336, 176] width 564 height 15
click at [46, 176] on button "Overview of progress and deadlines" at bounding box center [42, 176] width 11 height 11
click at [65, 223] on div "CRM 1" at bounding box center [319, 223] width 571 height 14
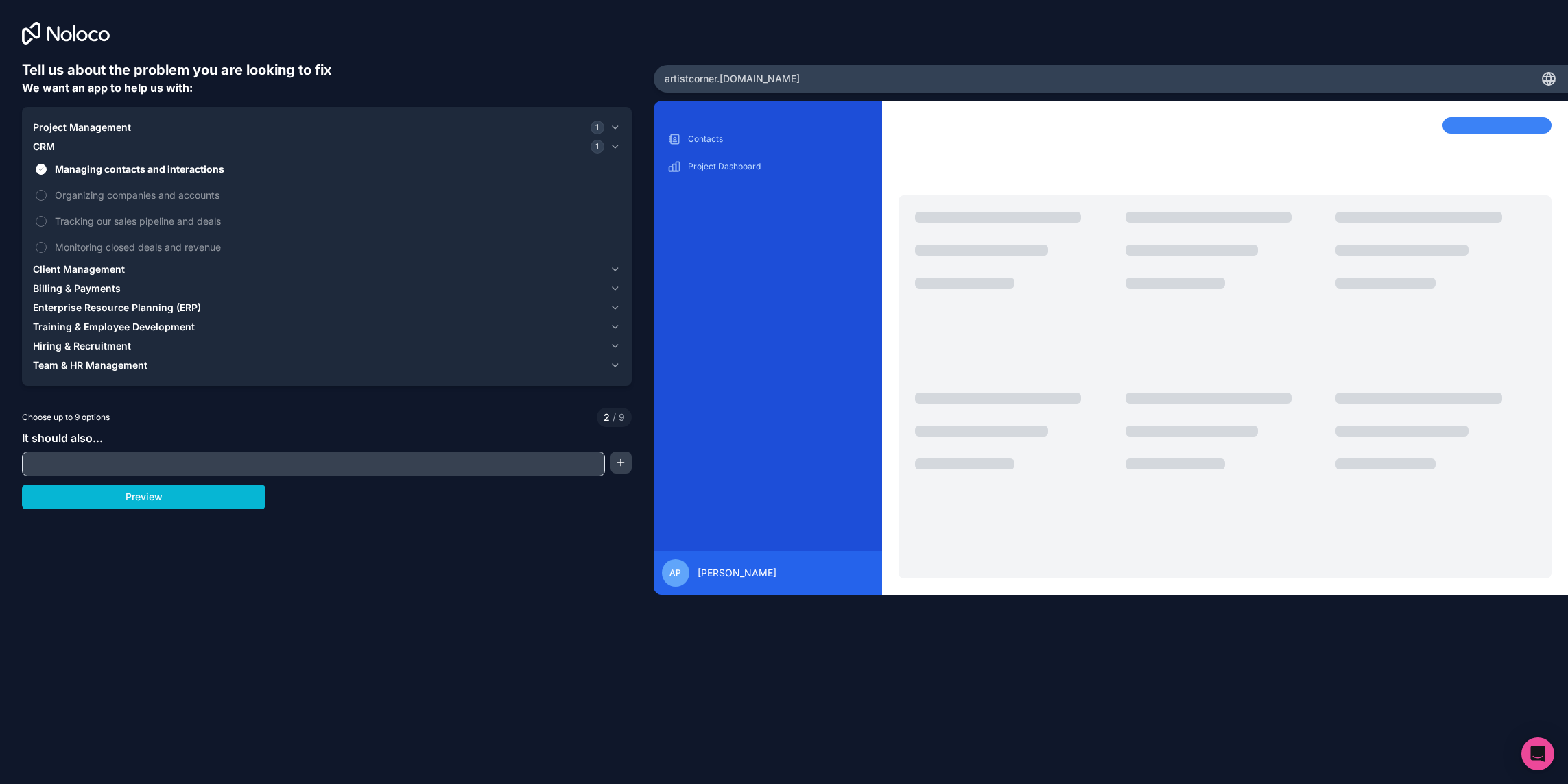
click at [161, 456] on input "text" at bounding box center [313, 464] width 577 height 19
click at [616, 462] on button "button" at bounding box center [621, 463] width 21 height 22
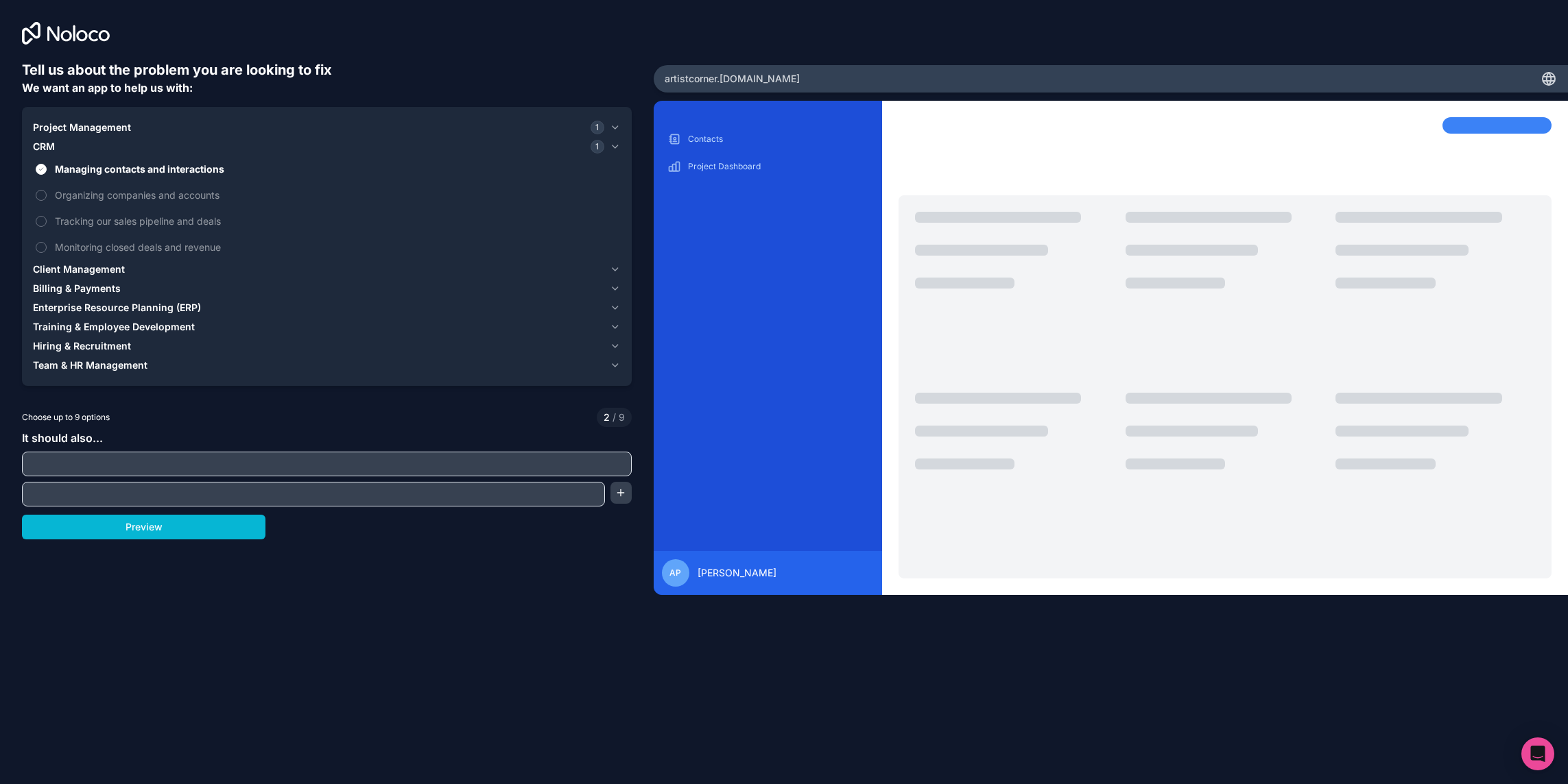
click at [166, 501] on input "text" at bounding box center [313, 494] width 577 height 19
click at [168, 459] on input "text" at bounding box center [326, 464] width 603 height 19
click at [162, 525] on button "Preview" at bounding box center [144, 527] width 244 height 25
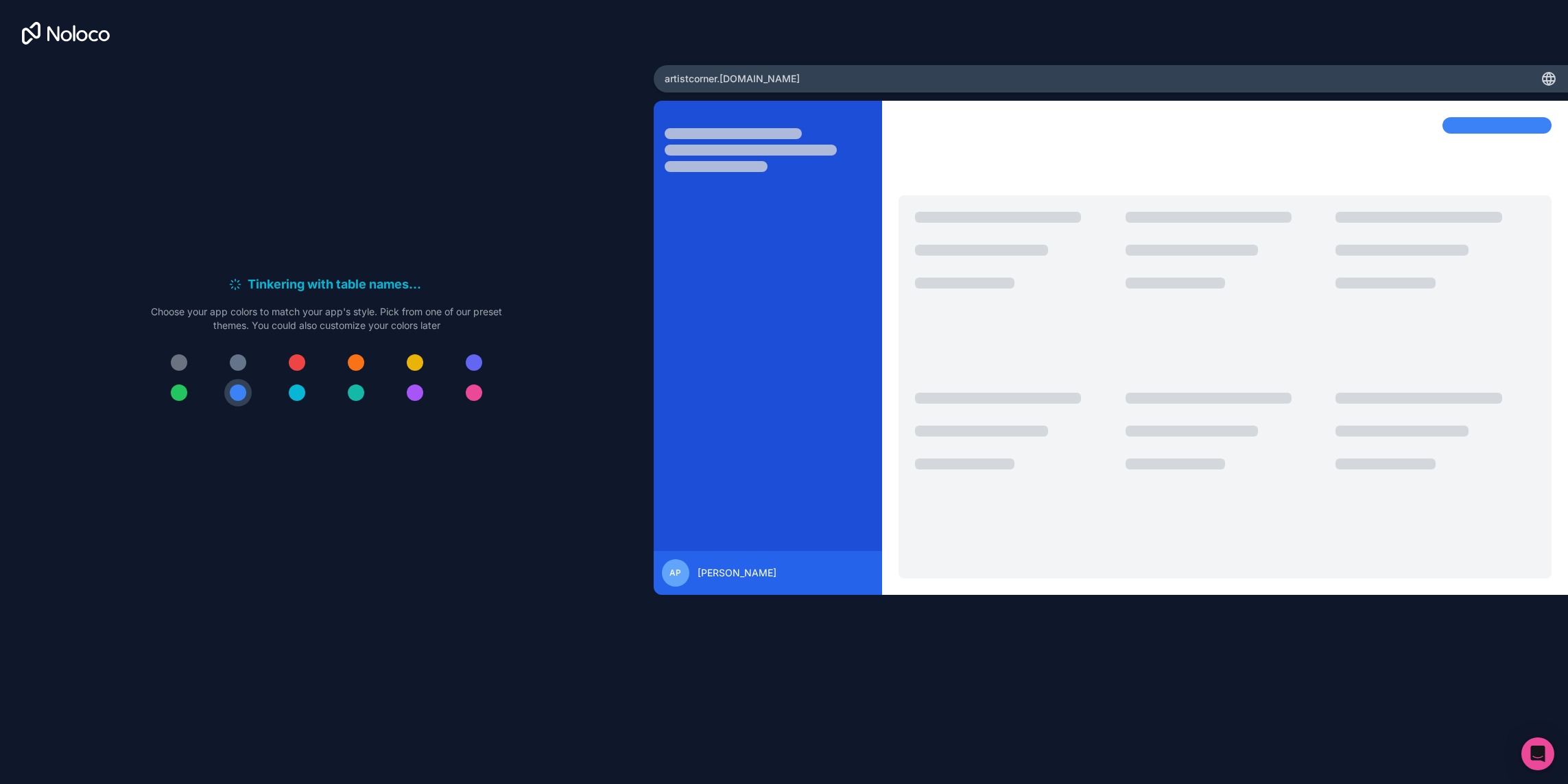
click at [183, 362] on div at bounding box center [179, 363] width 17 height 17
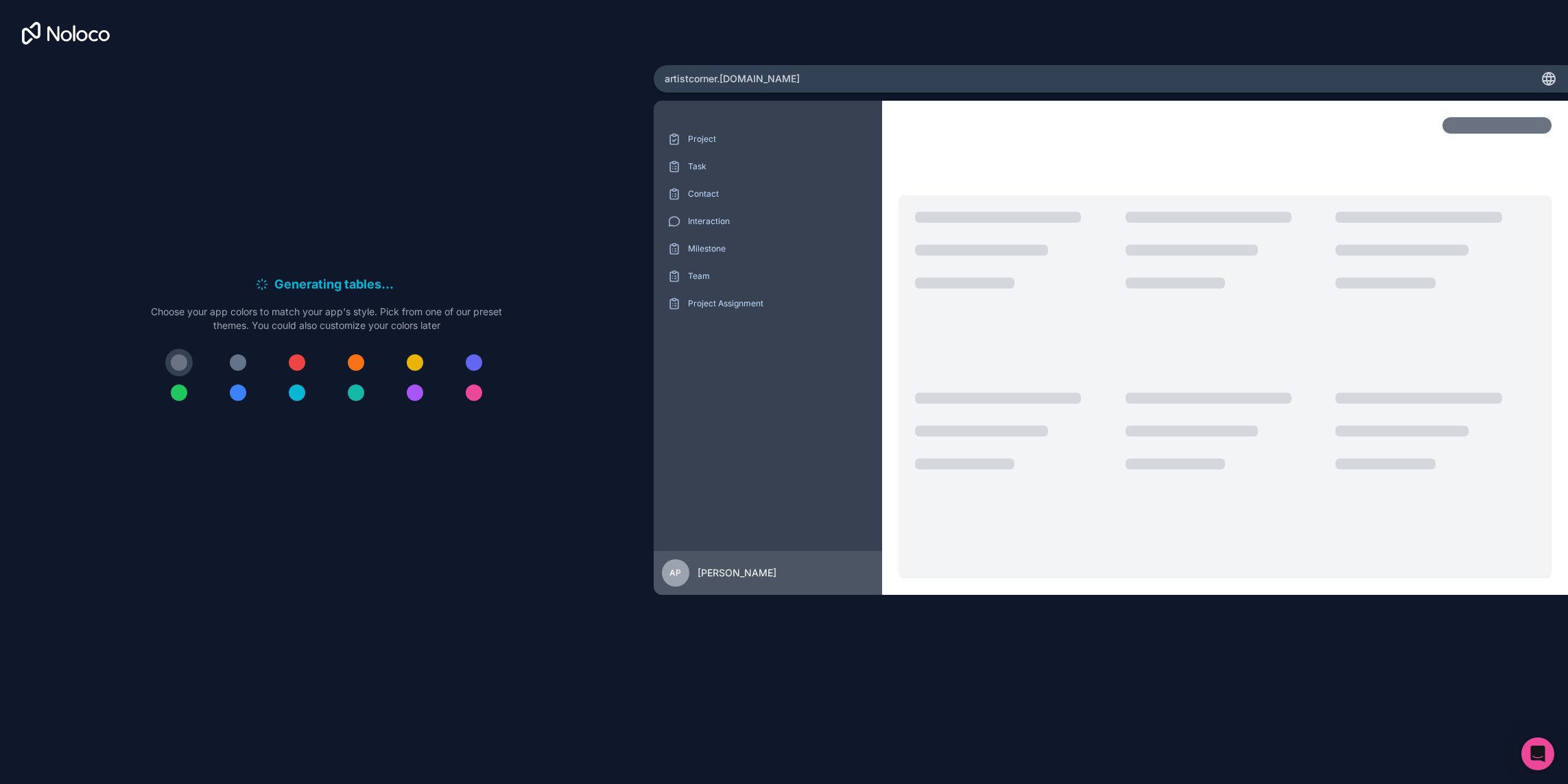
click at [177, 401] on button at bounding box center [179, 393] width 28 height 28
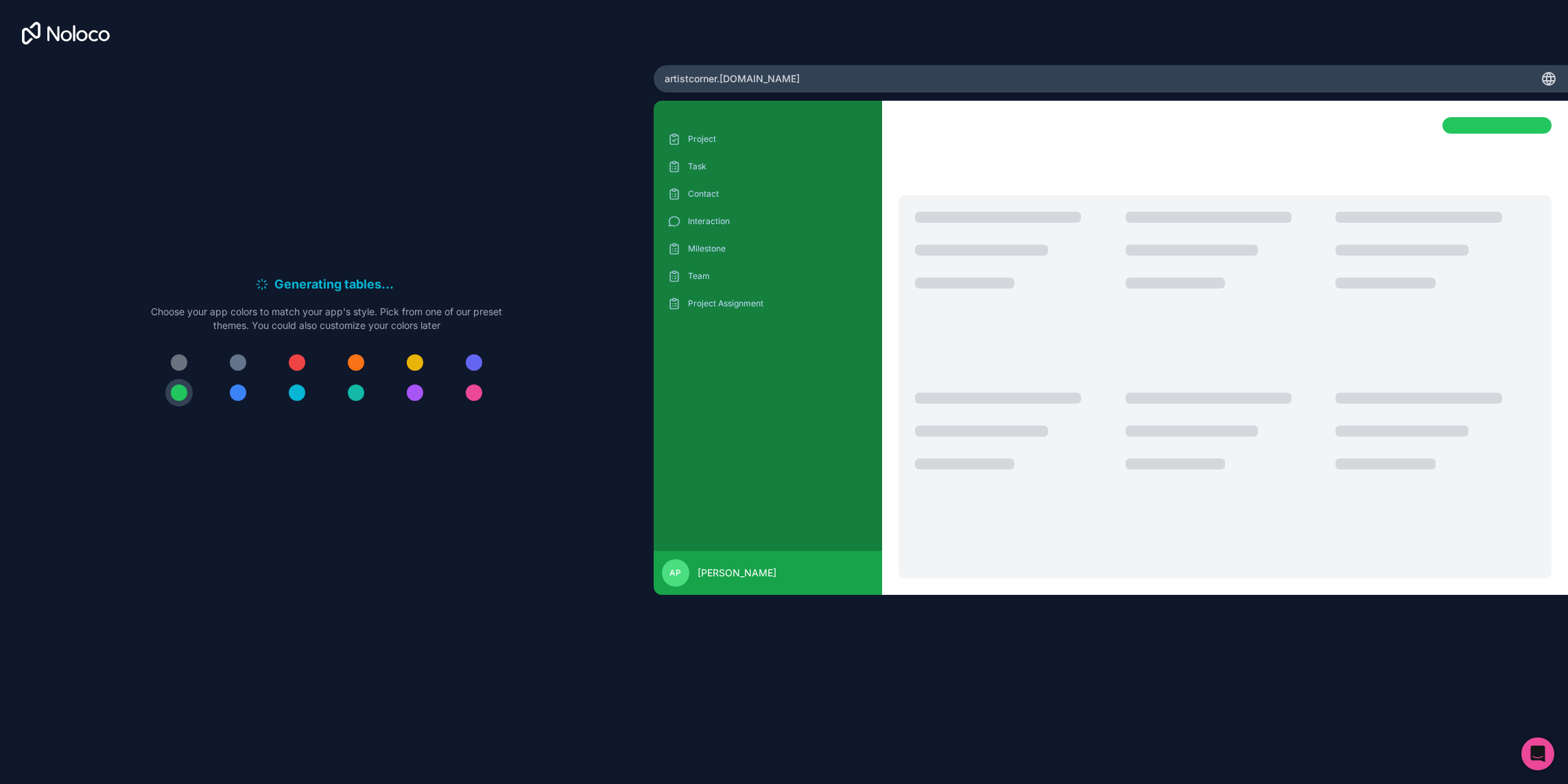
click at [240, 357] on div at bounding box center [238, 363] width 17 height 17
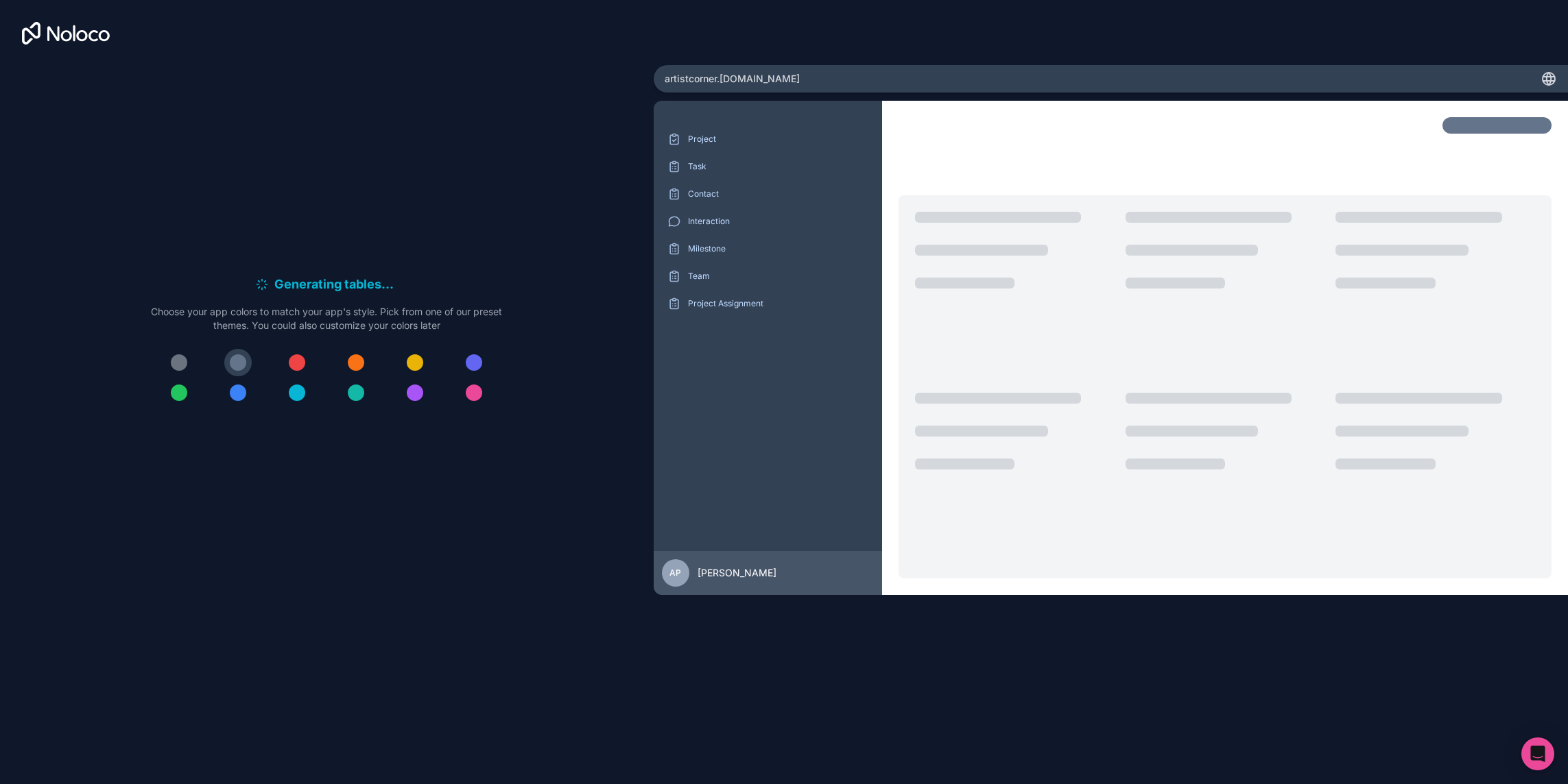
click at [240, 390] on div at bounding box center [238, 393] width 17 height 17
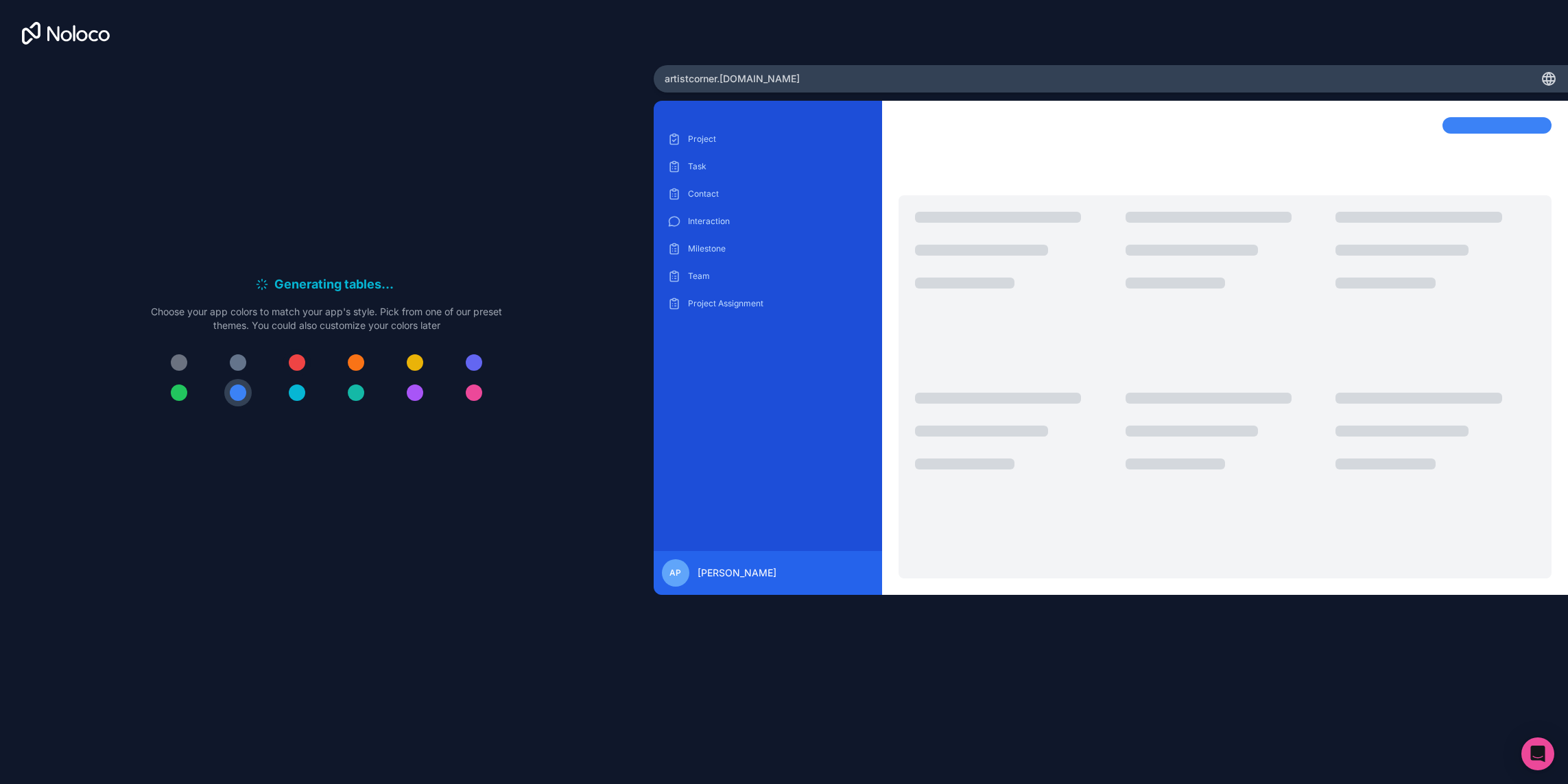
click at [299, 358] on div at bounding box center [298, 363] width 17 height 17
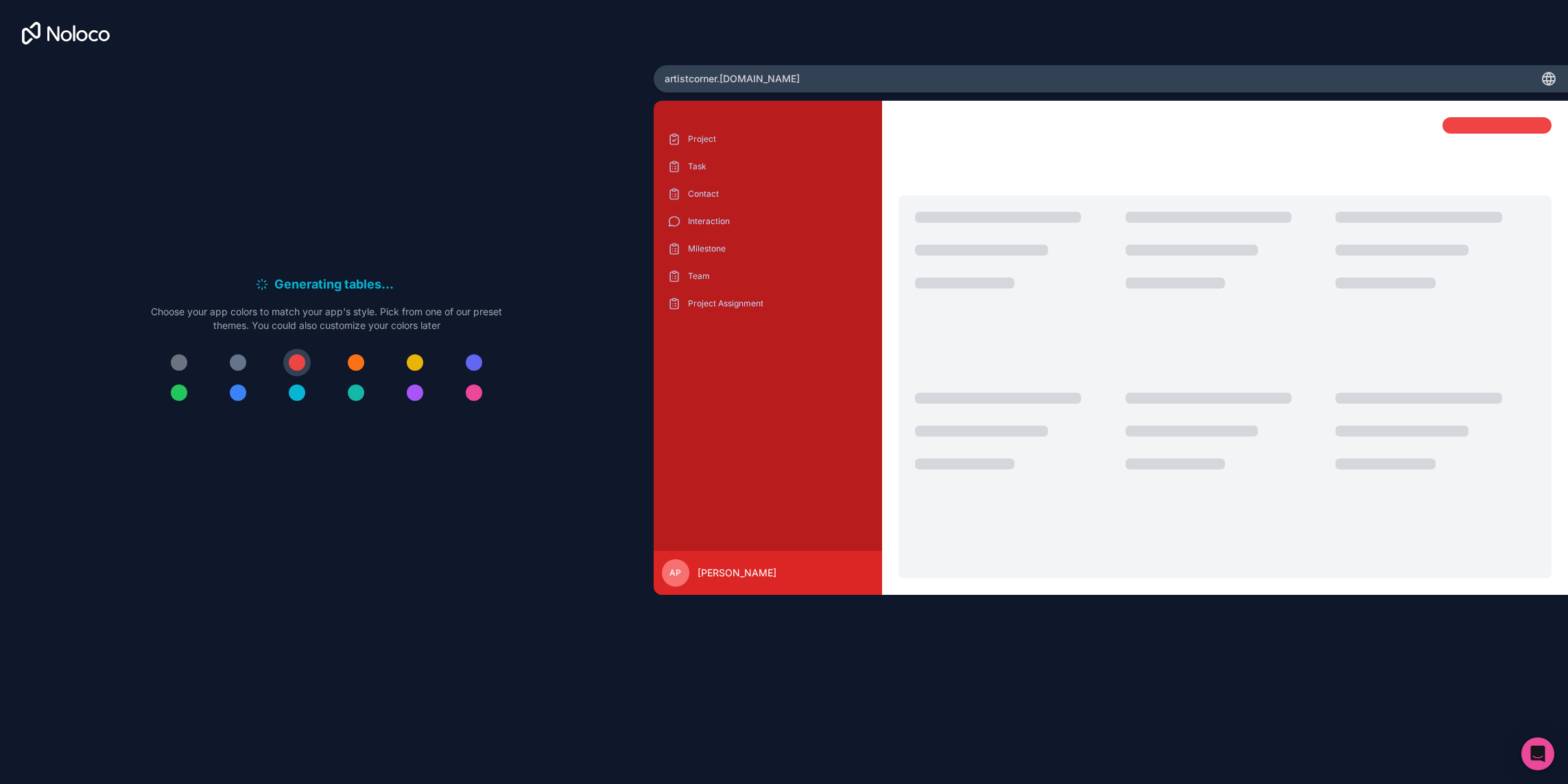
click at [301, 397] on div at bounding box center [298, 393] width 17 height 17
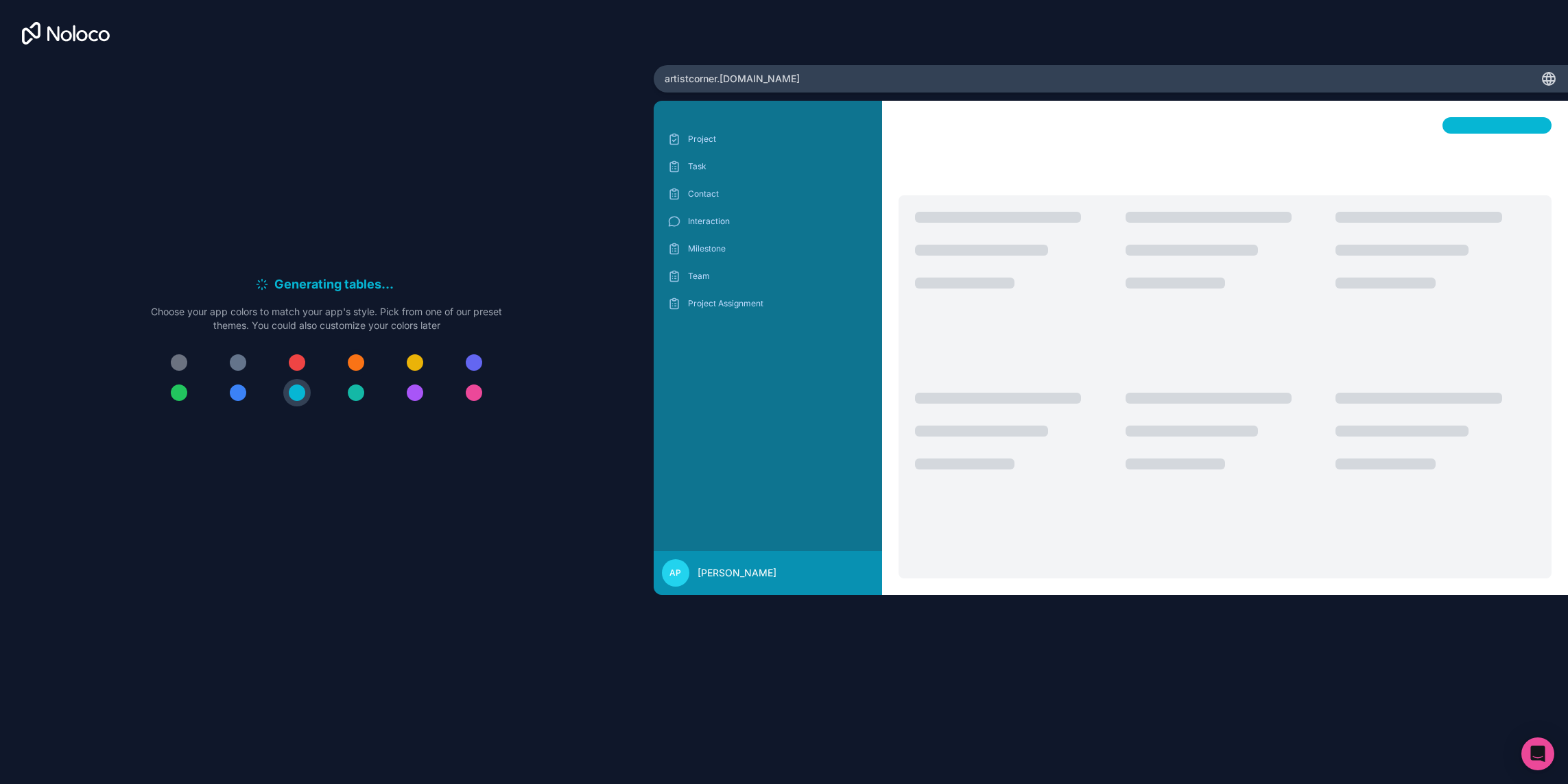
click at [359, 361] on div at bounding box center [356, 363] width 17 height 17
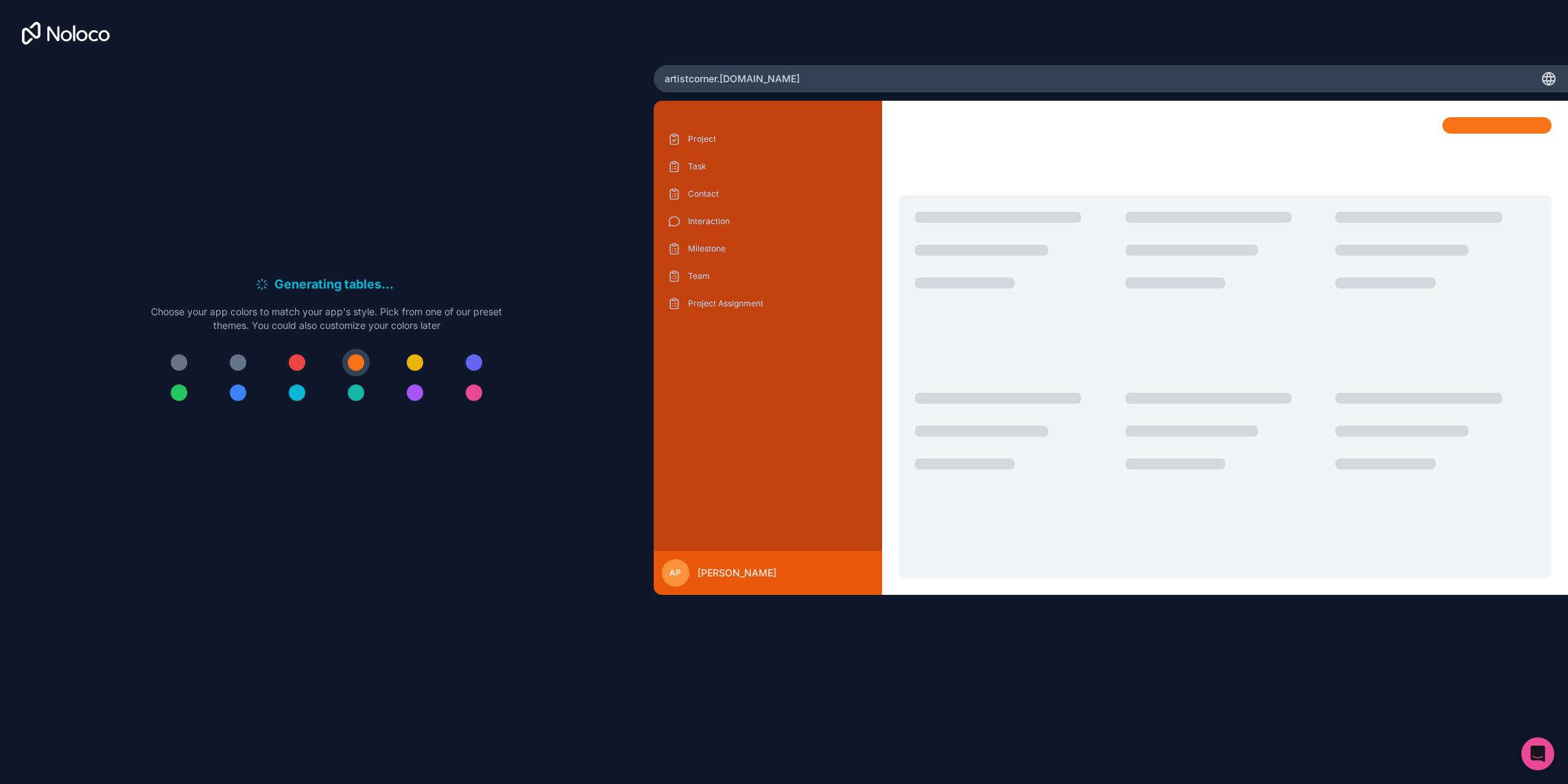
click at [359, 392] on div at bounding box center [356, 393] width 17 height 17
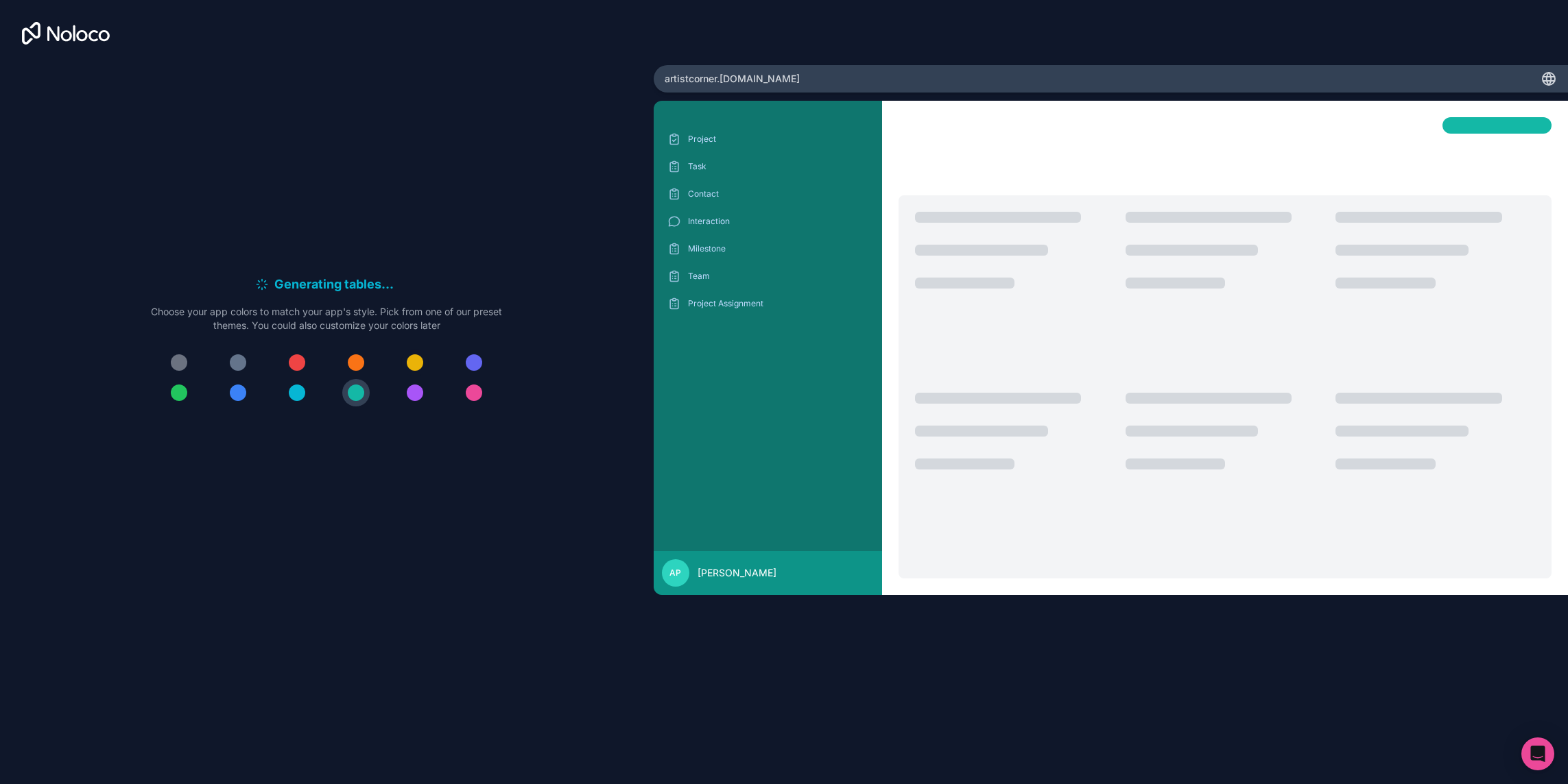
click at [414, 364] on div at bounding box center [415, 363] width 17 height 17
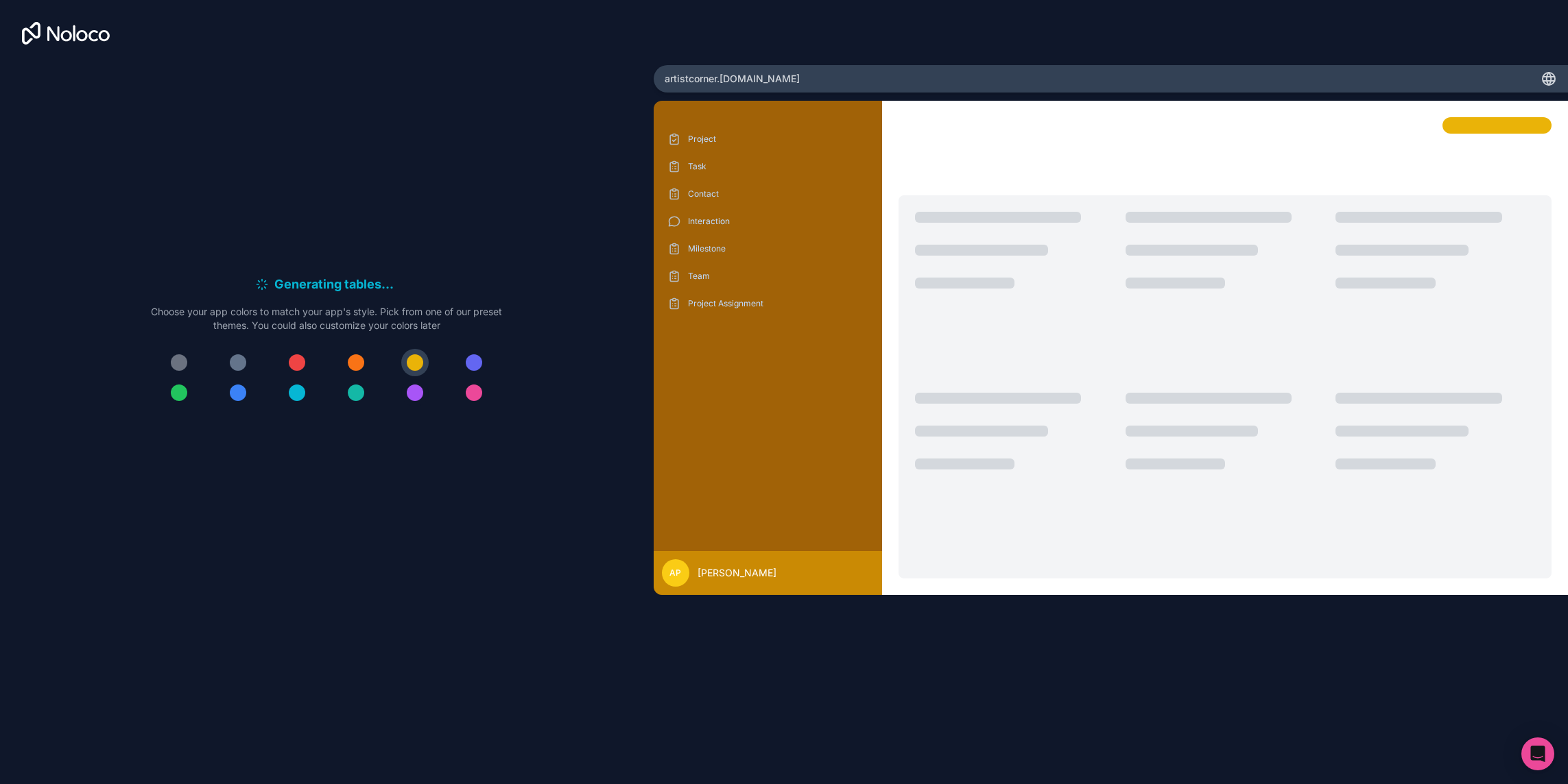
click at [414, 390] on div at bounding box center [415, 393] width 17 height 17
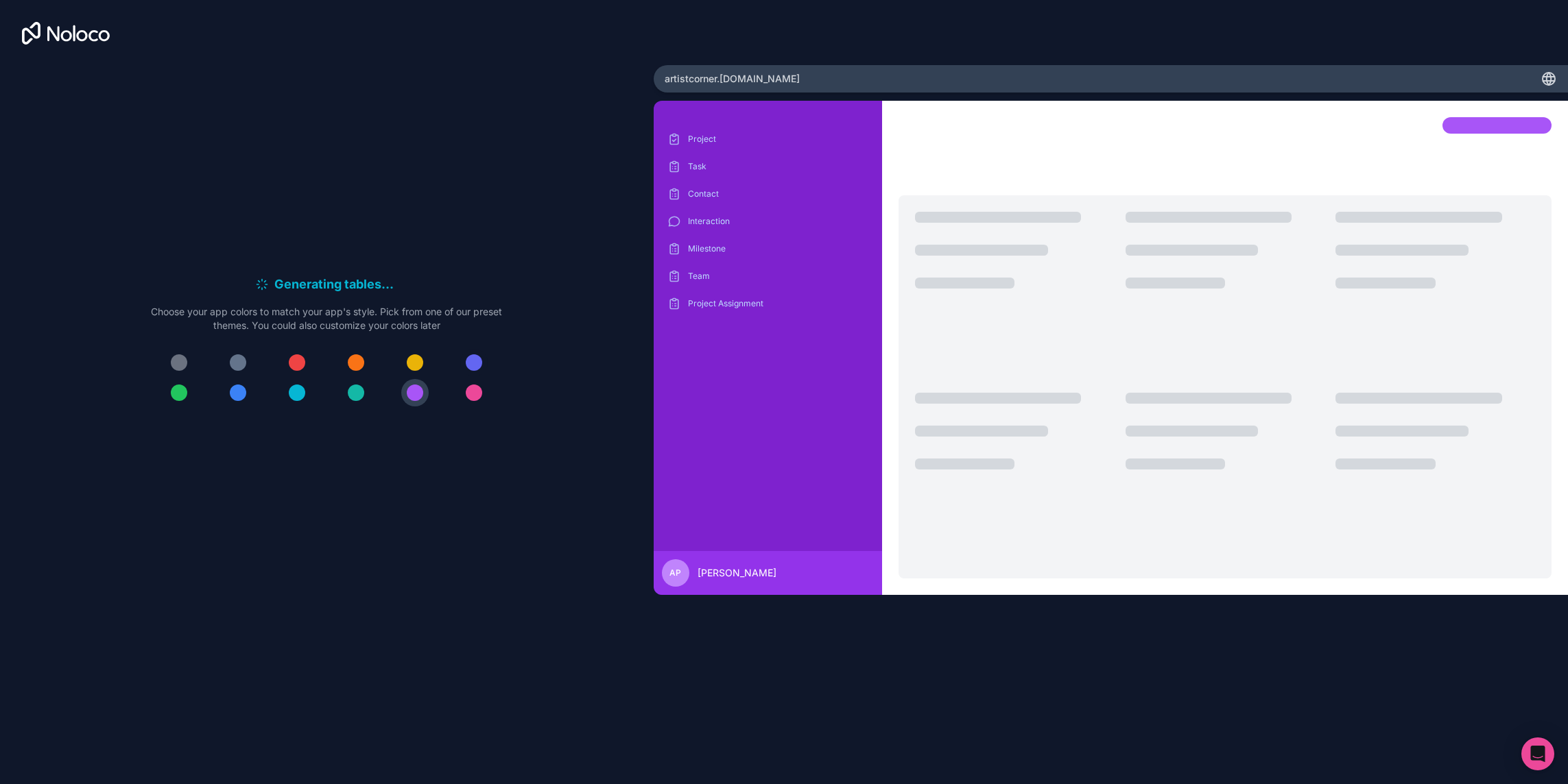
click at [480, 365] on div at bounding box center [474, 363] width 17 height 17
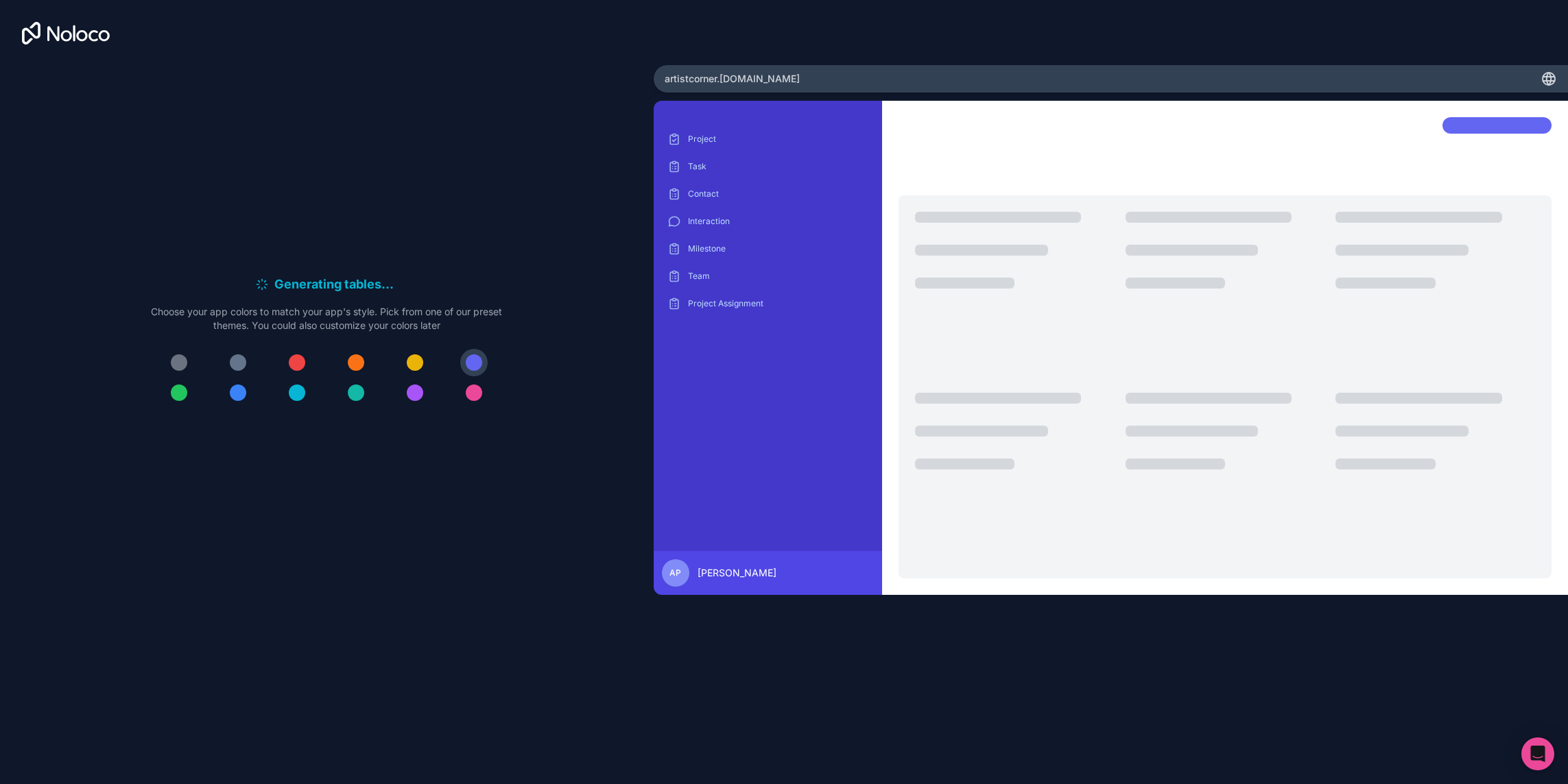
click at [480, 398] on div at bounding box center [474, 393] width 17 height 17
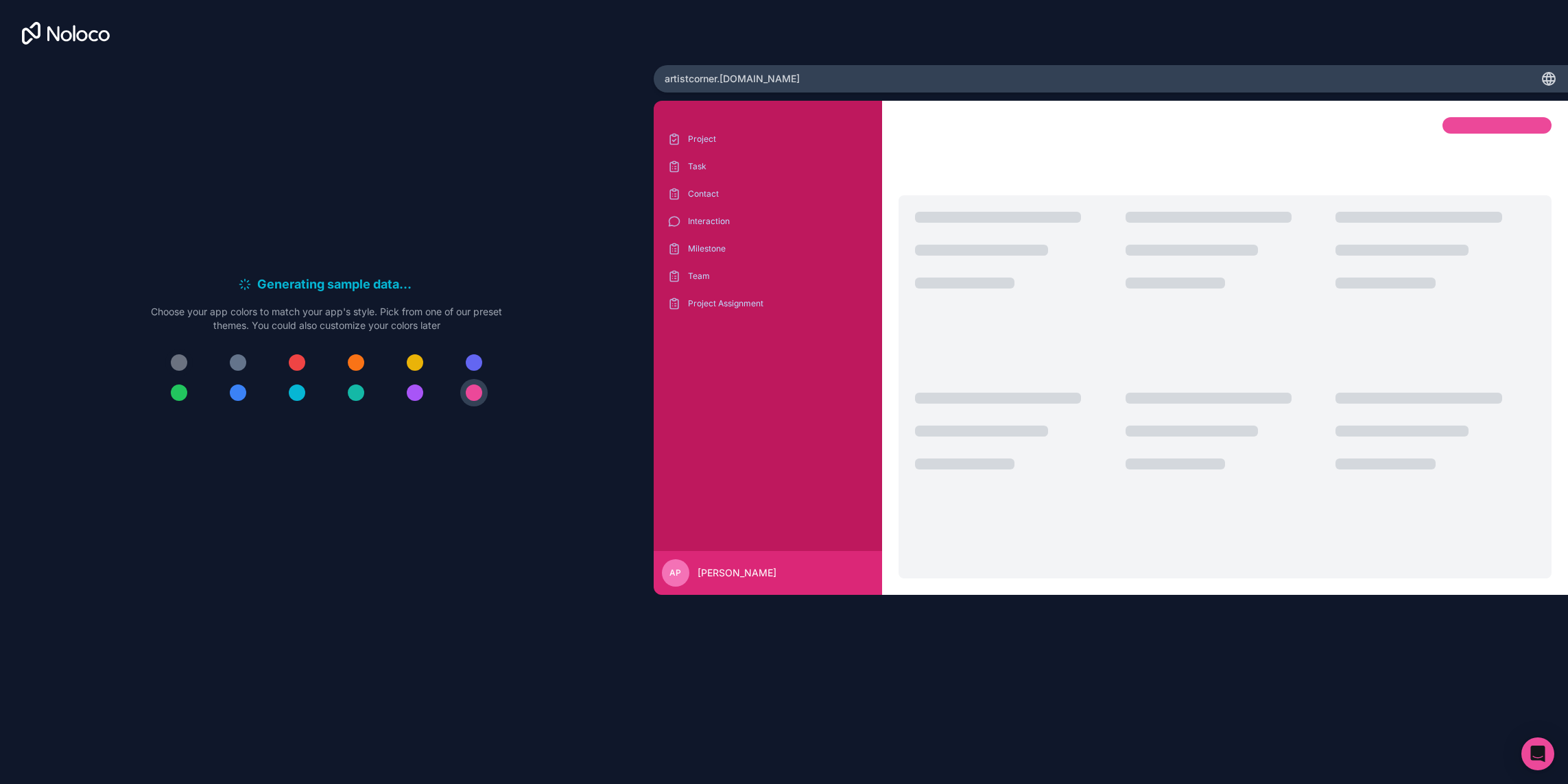
click at [180, 363] on div at bounding box center [179, 363] width 17 height 17
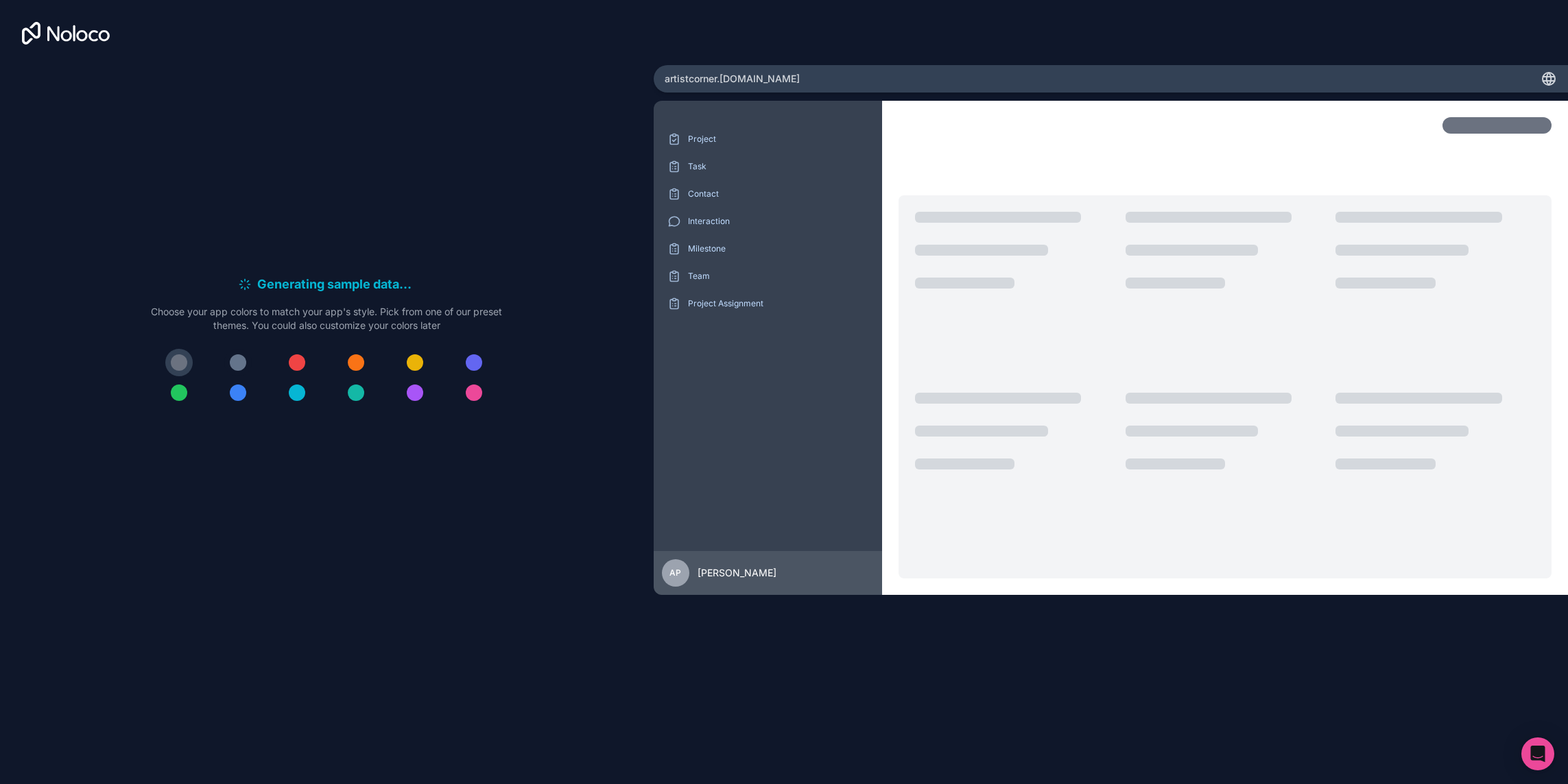
click at [243, 363] on div at bounding box center [238, 363] width 17 height 17
click at [176, 366] on div at bounding box center [179, 363] width 17 height 17
click at [416, 391] on div at bounding box center [415, 393] width 17 height 17
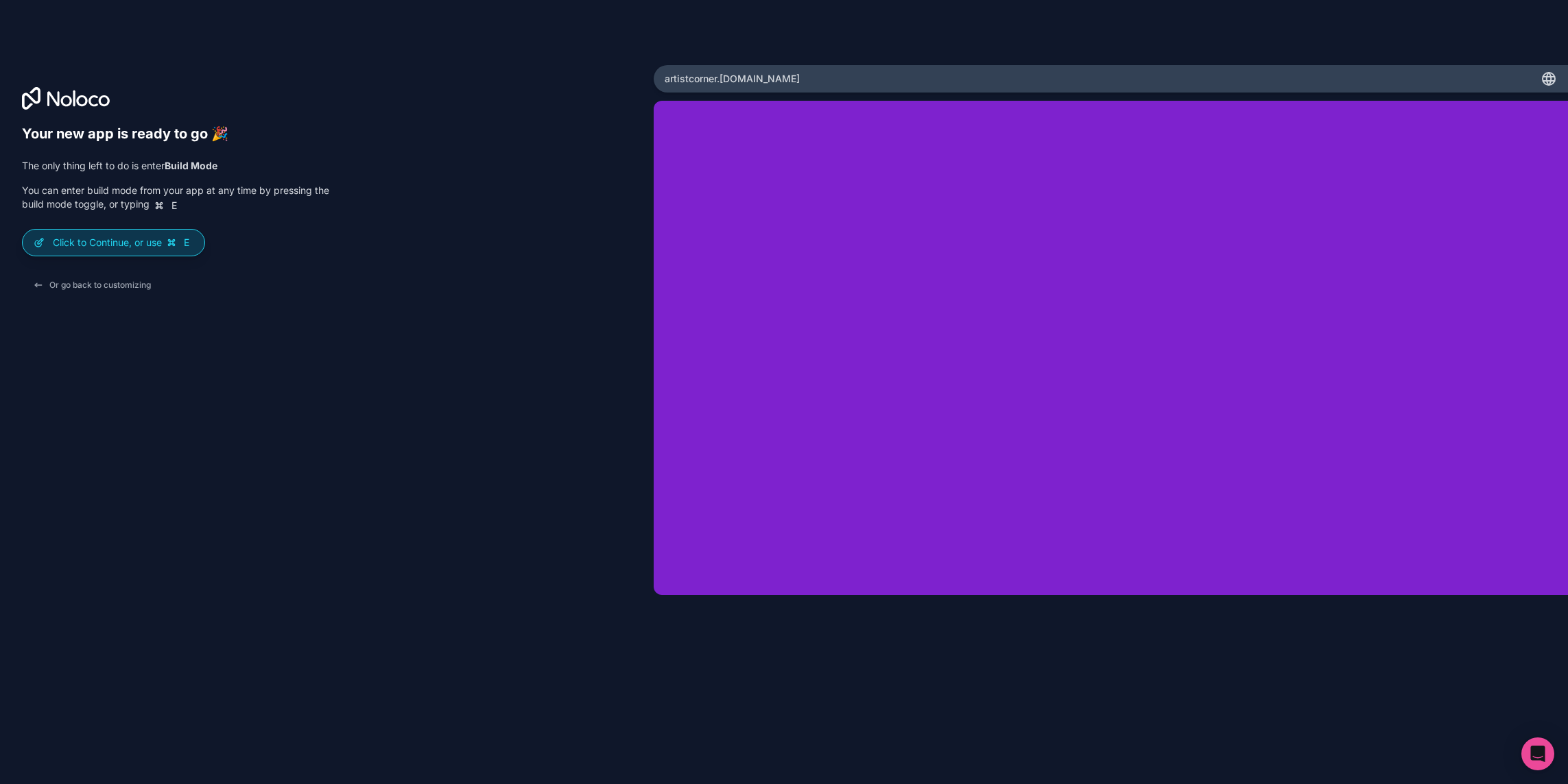
click at [148, 247] on p "Click to Continue, or use E" at bounding box center [123, 242] width 140 height 14
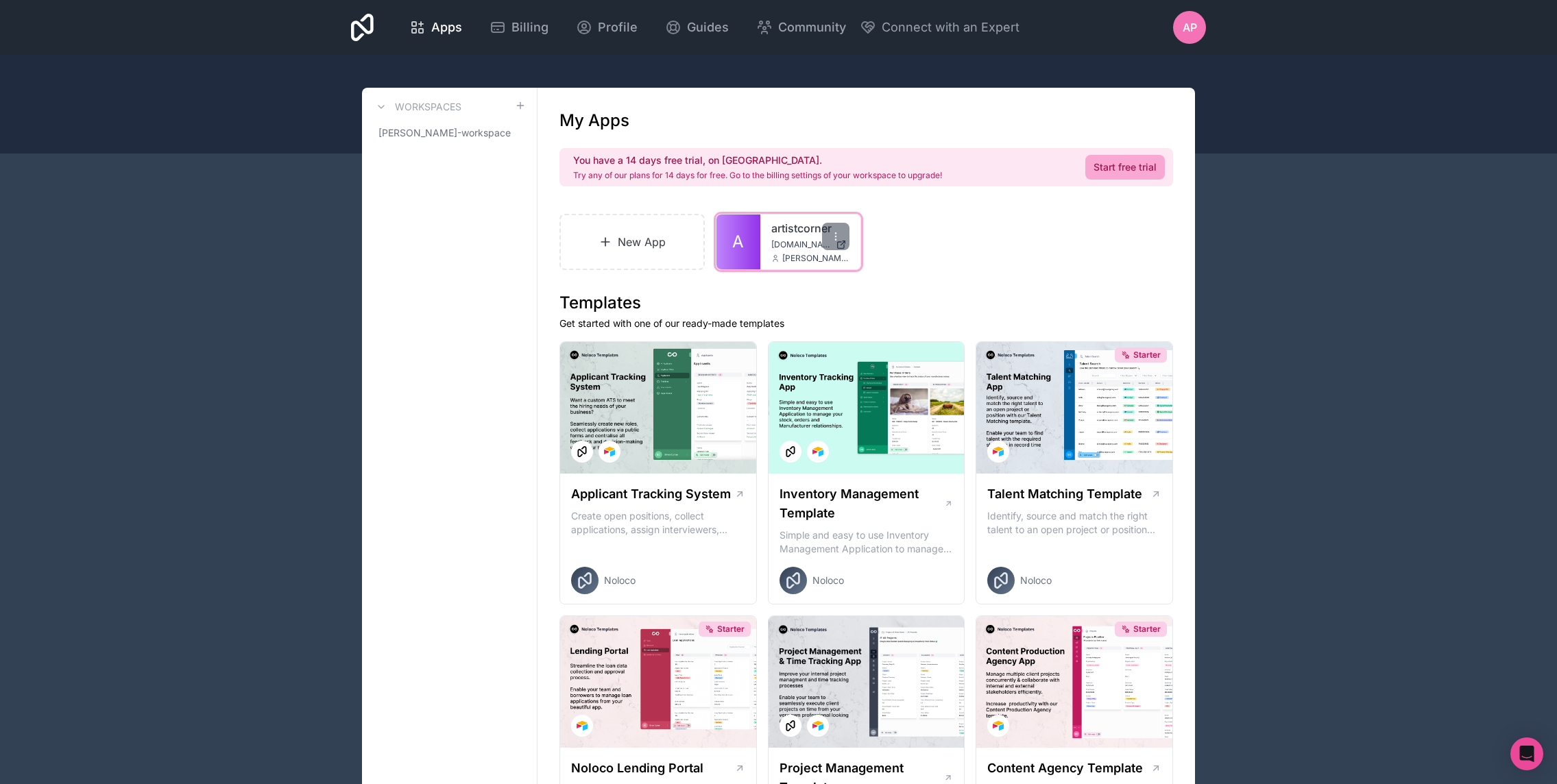
click at [766, 241] on div "artistcorner artistcorner.noloco.co anton.pettersson@epidemicsound.com" at bounding box center [810, 241] width 100 height 54
click at [767, 241] on div "artistcorner artistcorner.noloco.co anton.pettersson@epidemicsound.com" at bounding box center [810, 241] width 100 height 54
click at [744, 241] on link "A" at bounding box center [739, 241] width 44 height 54
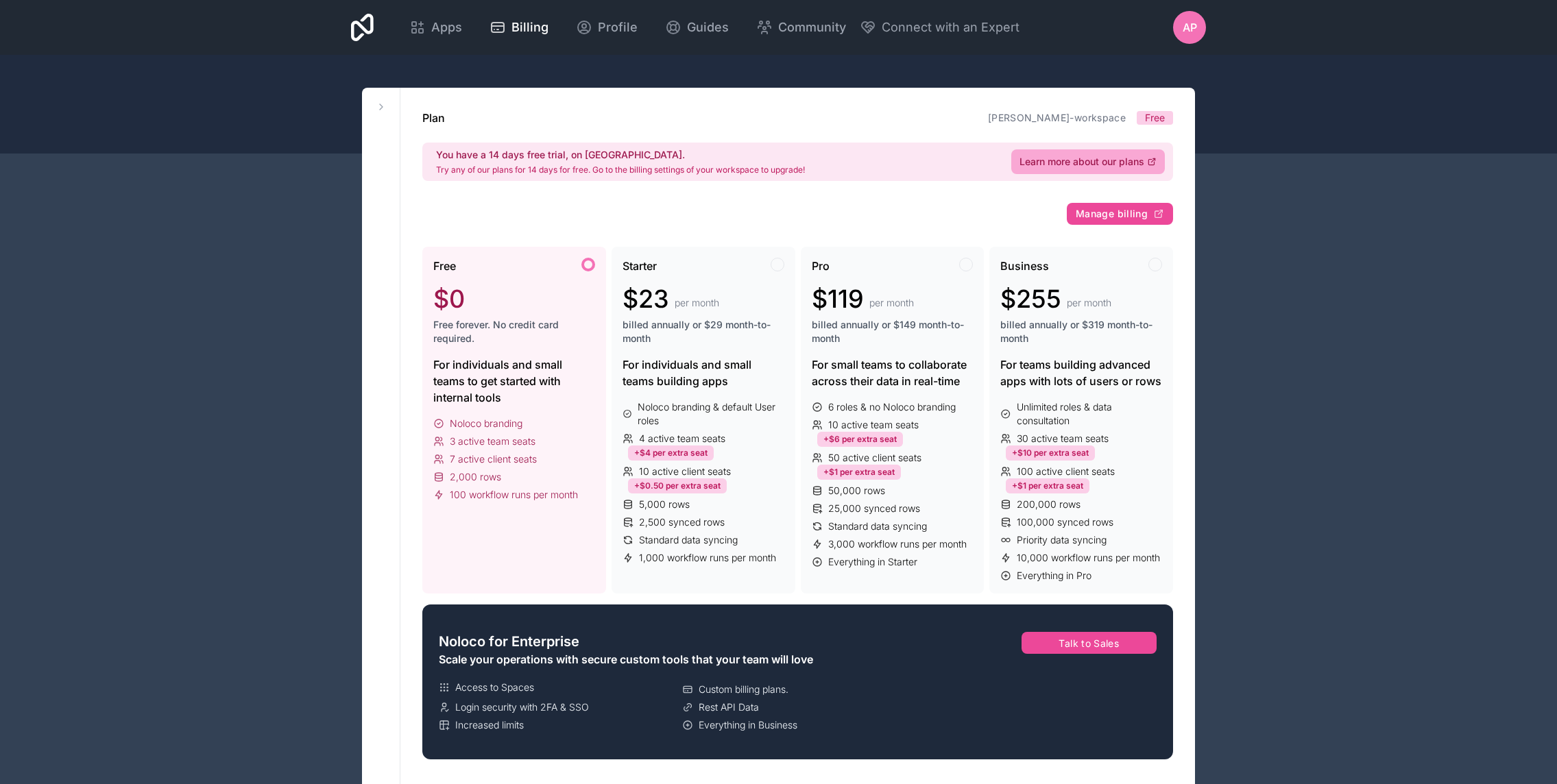
click at [1199, 33] on div "AP" at bounding box center [1189, 28] width 33 height 33
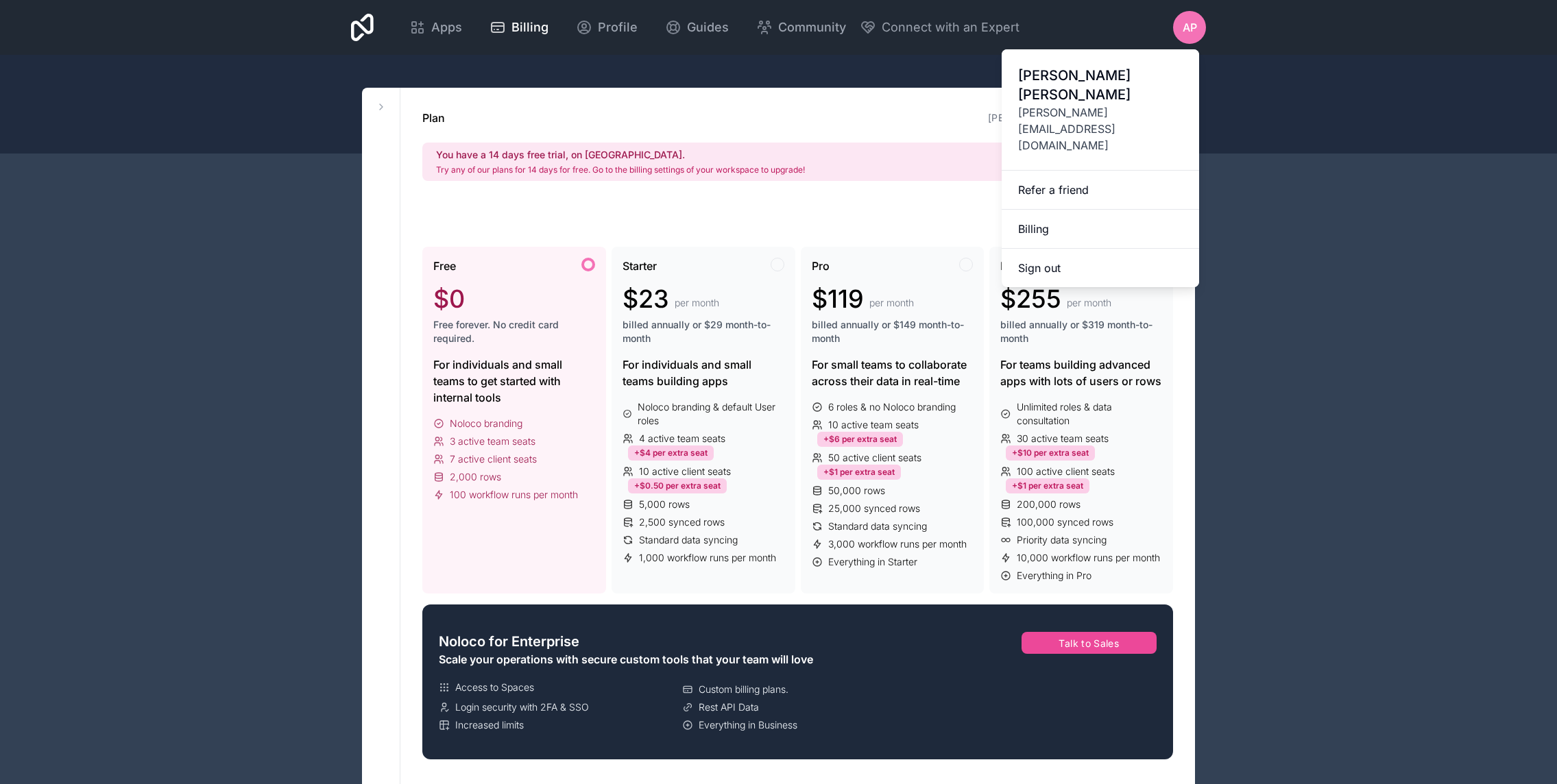
click at [1093, 104] on span "[PERSON_NAME][EMAIL_ADDRESS][DOMAIN_NAME]" at bounding box center [1101, 128] width 164 height 49
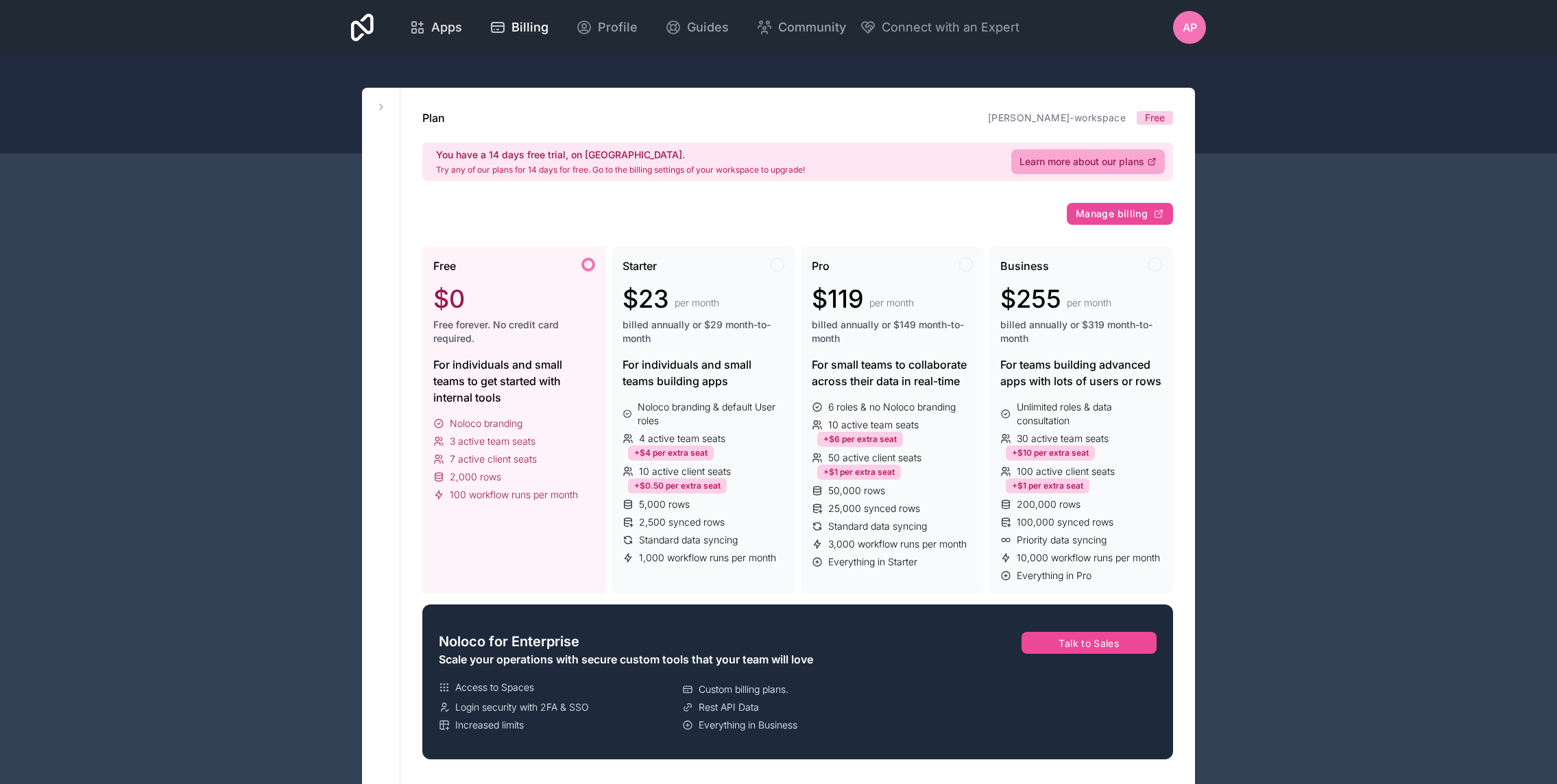
click at [446, 29] on span "Apps" at bounding box center [446, 27] width 30 height 19
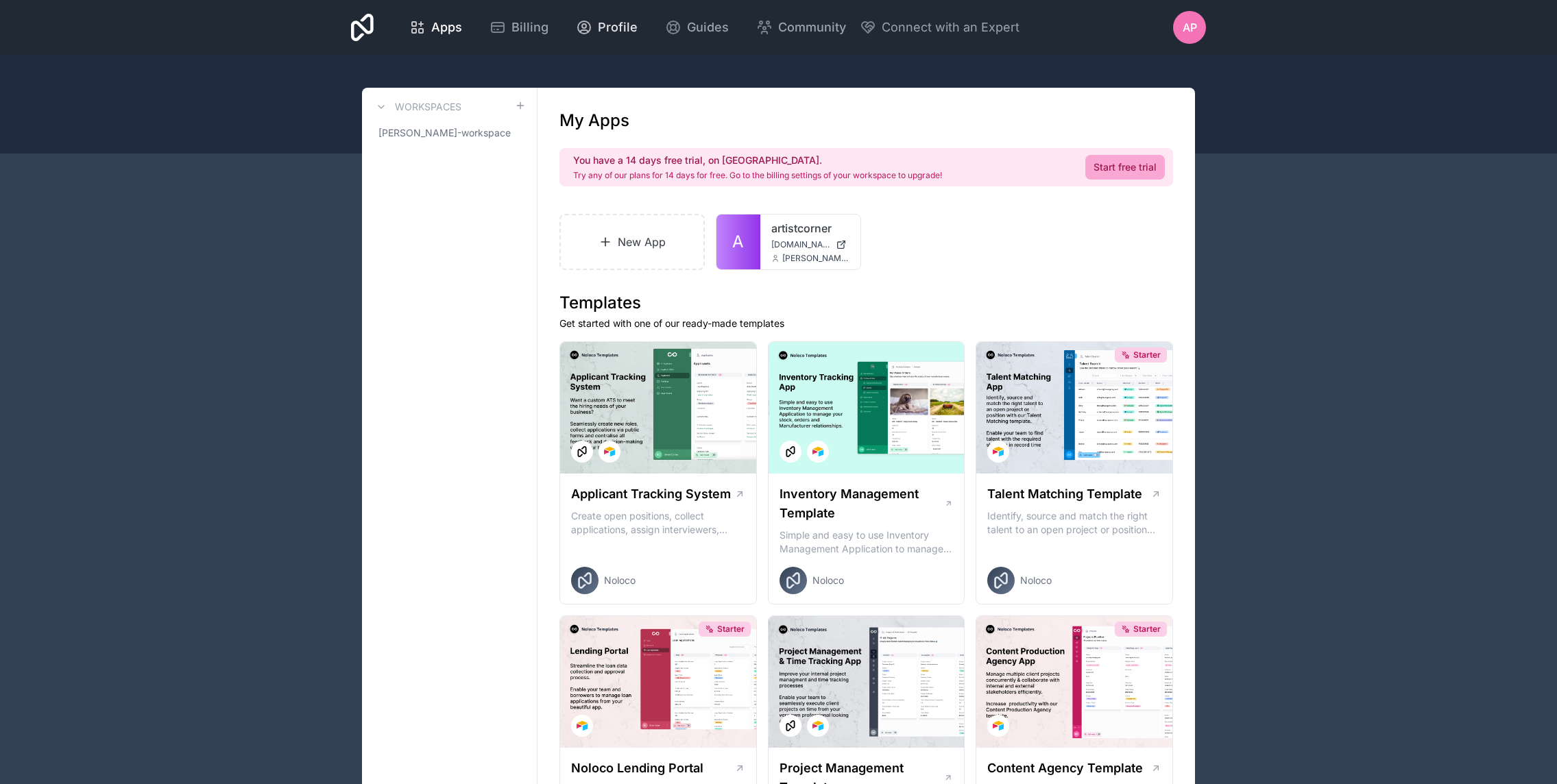
click at [616, 32] on span "Profile" at bounding box center [617, 27] width 40 height 19
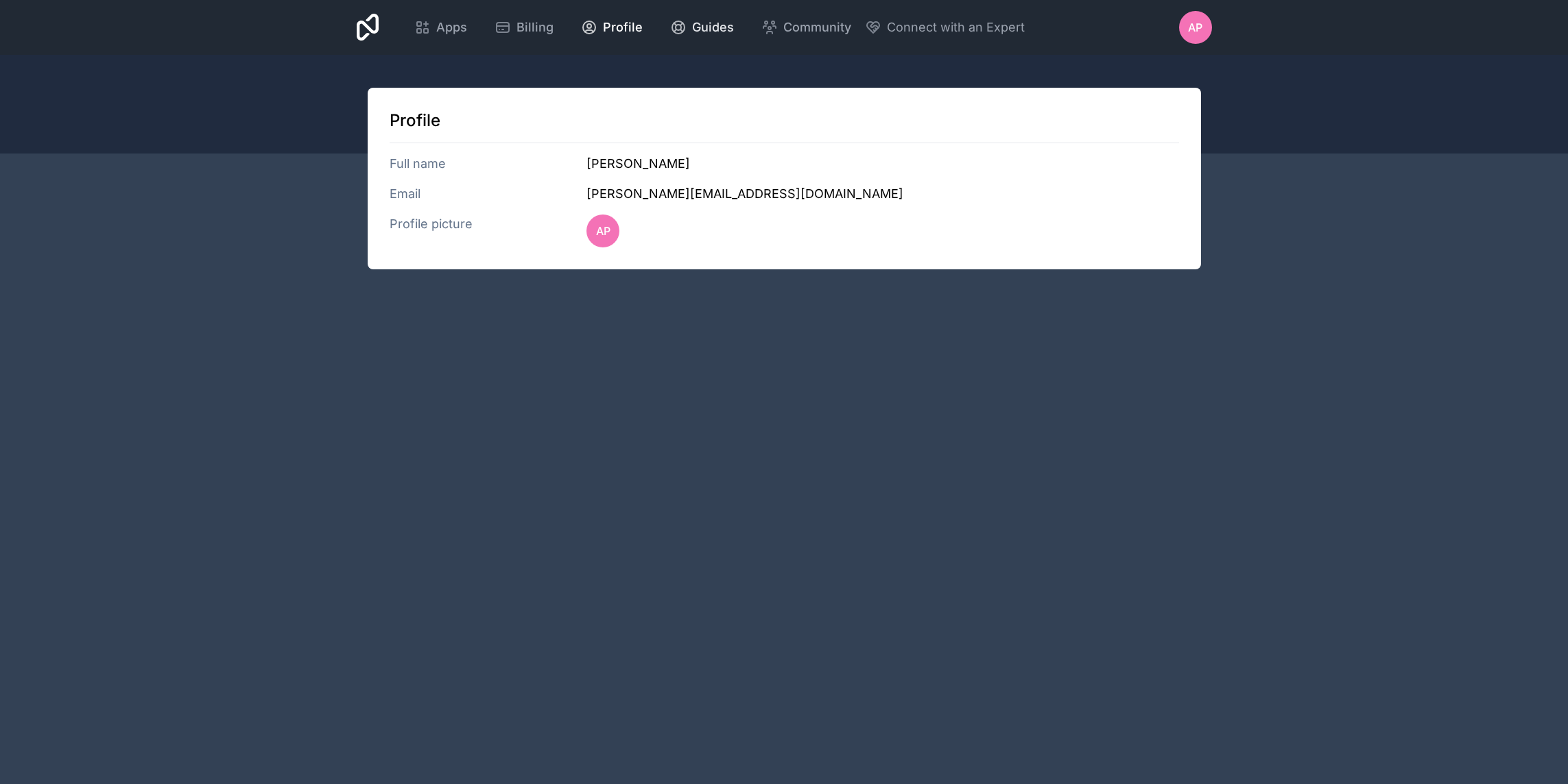
click at [701, 21] on span "Guides" at bounding box center [712, 27] width 42 height 19
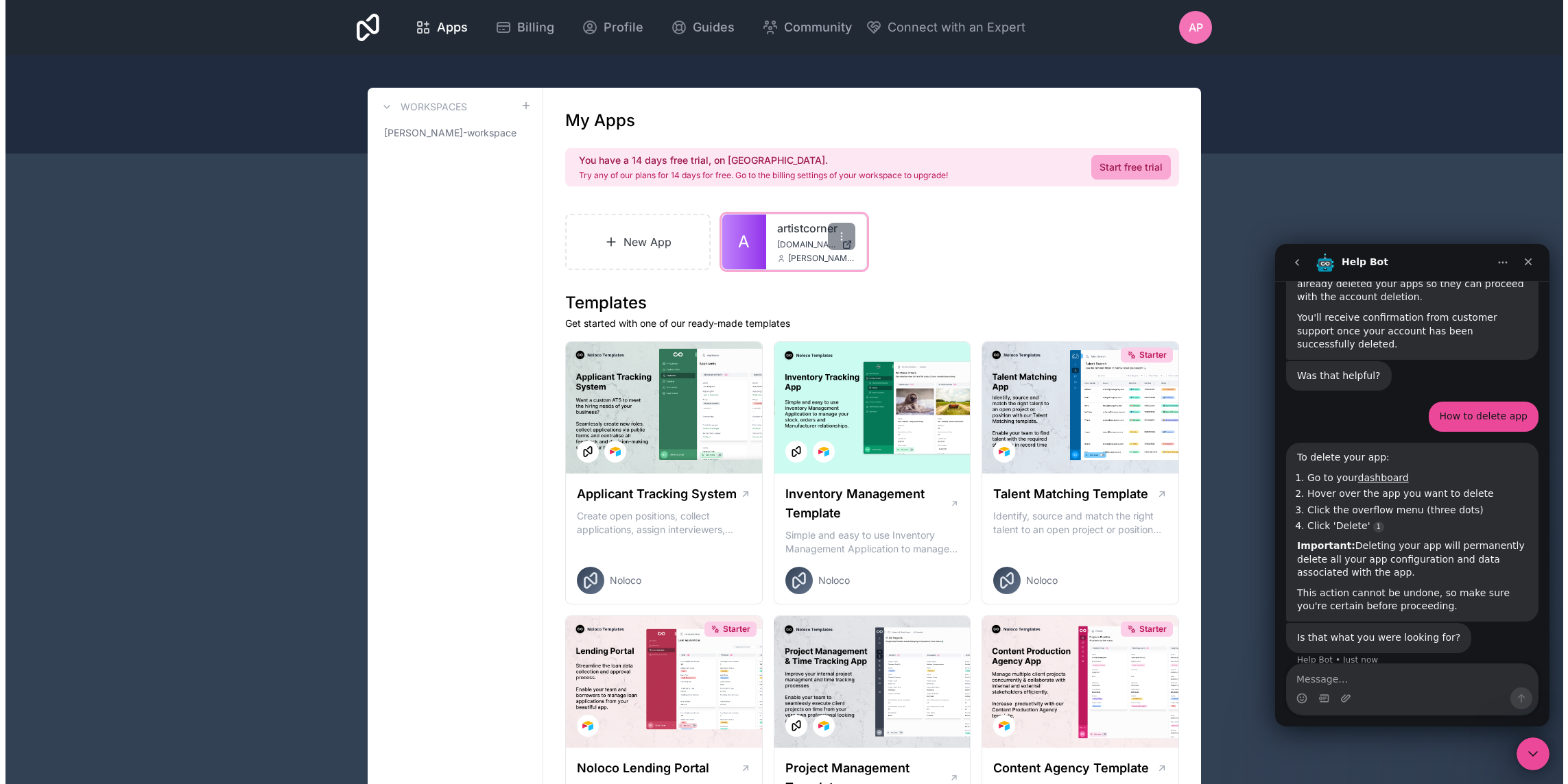
scroll to position [221, 0]
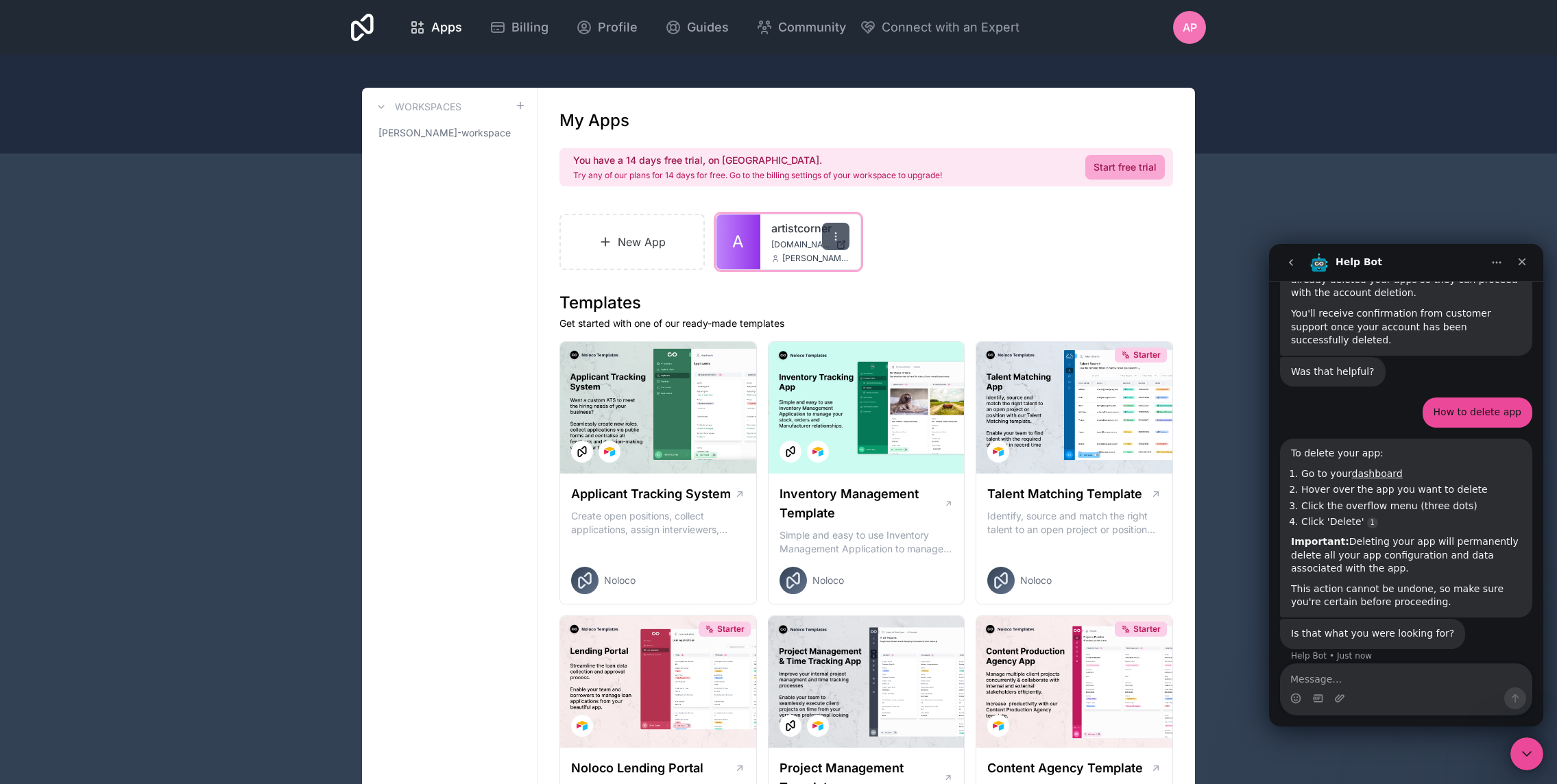
click at [836, 227] on div at bounding box center [836, 236] width 28 height 28
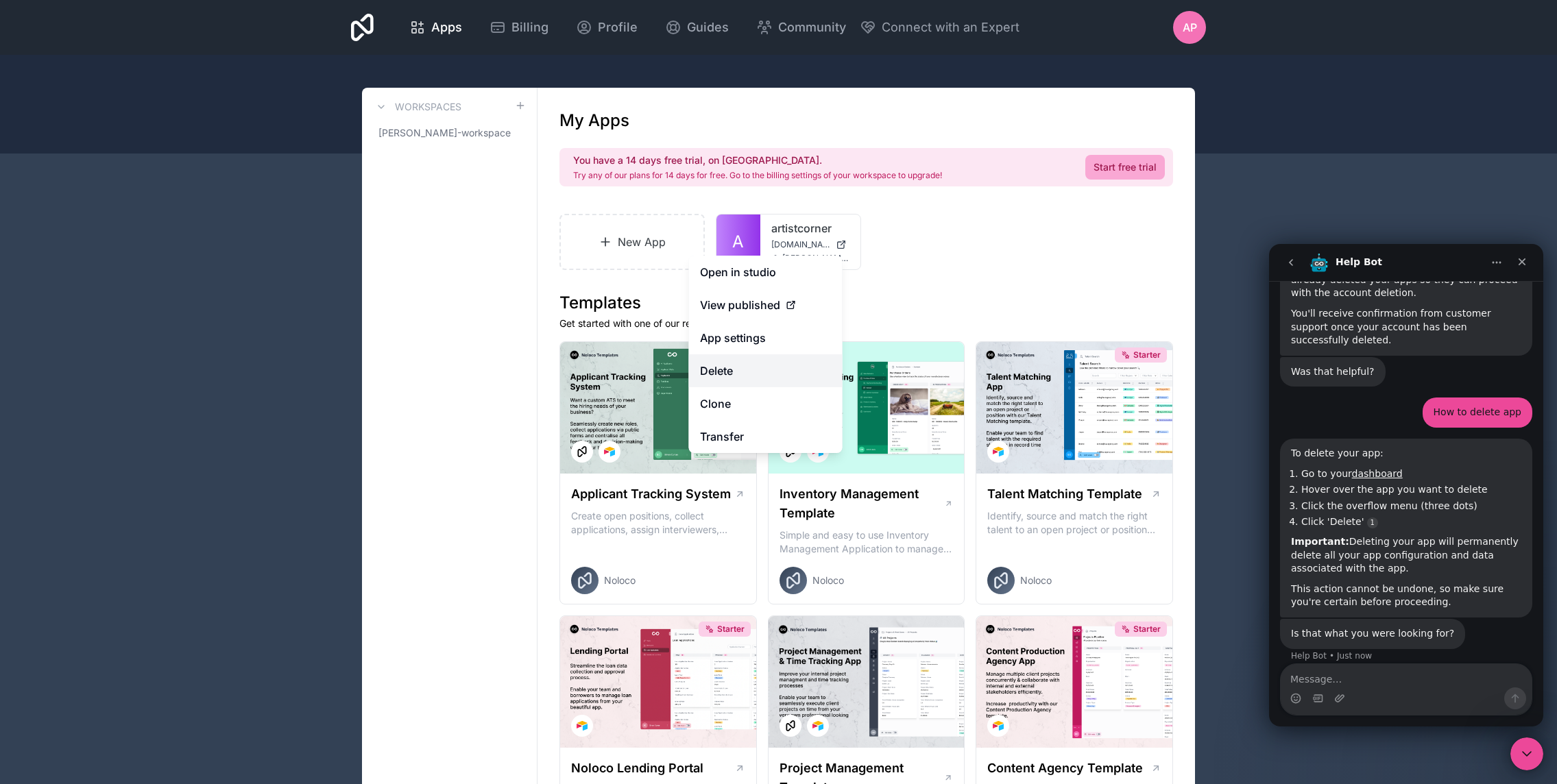
click at [736, 371] on button "Delete" at bounding box center [766, 371] width 153 height 33
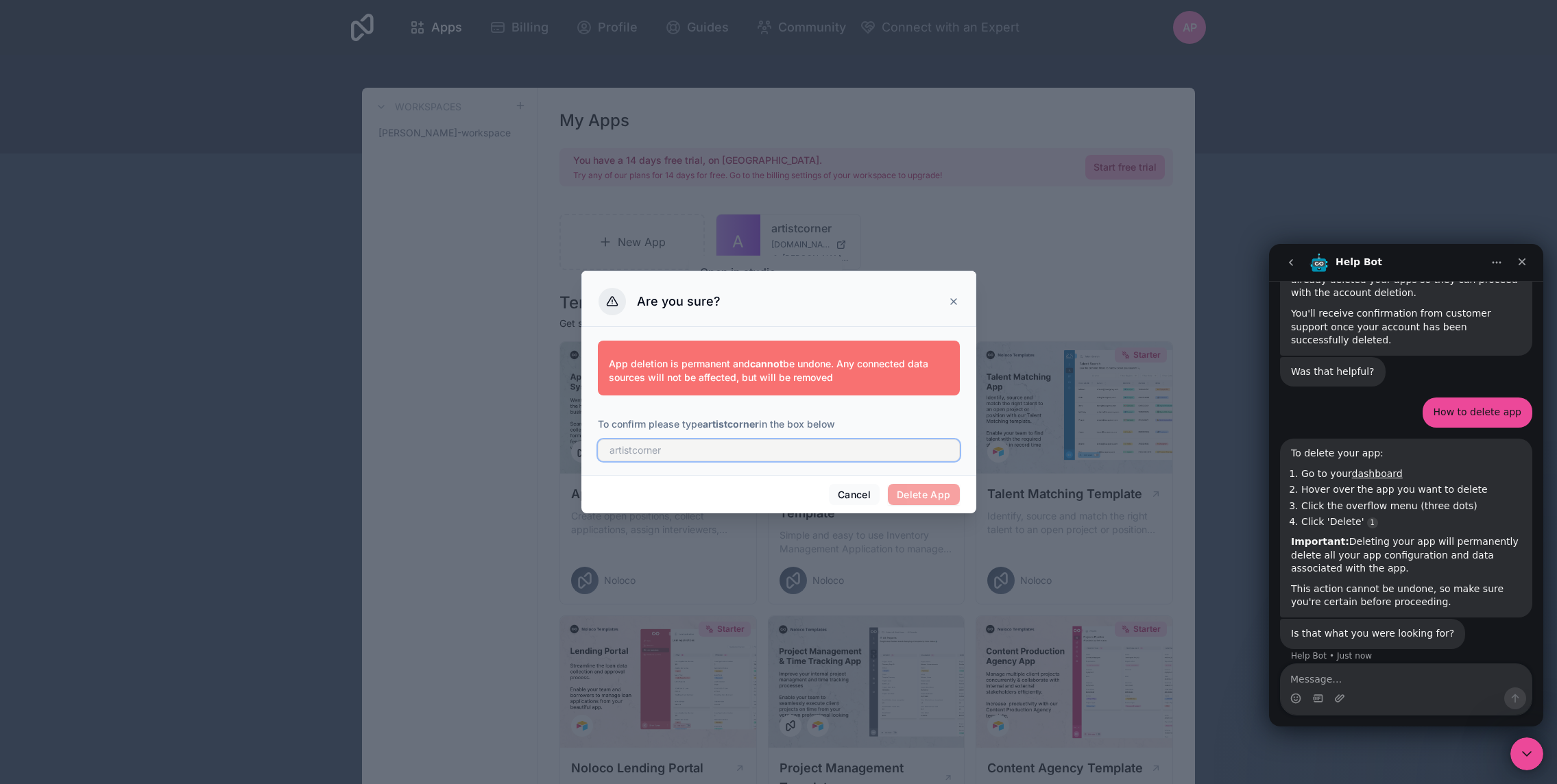
click at [733, 453] on input "text" at bounding box center [778, 451] width 362 height 22
type input "artistcorner"
click at [931, 495] on button "Delete App" at bounding box center [923, 495] width 72 height 22
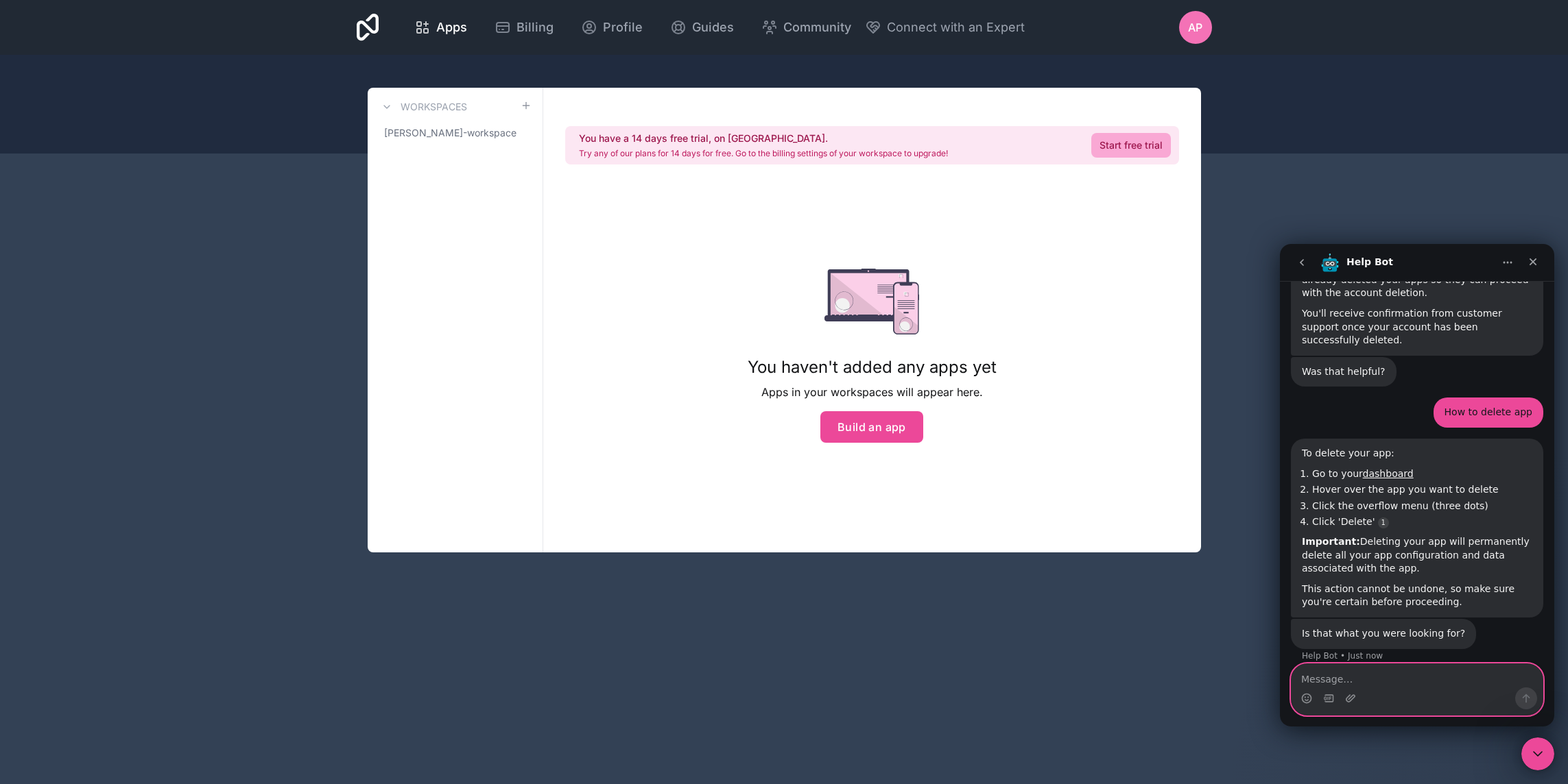
click at [1383, 682] on textarea "Message…" at bounding box center [1417, 675] width 251 height 23
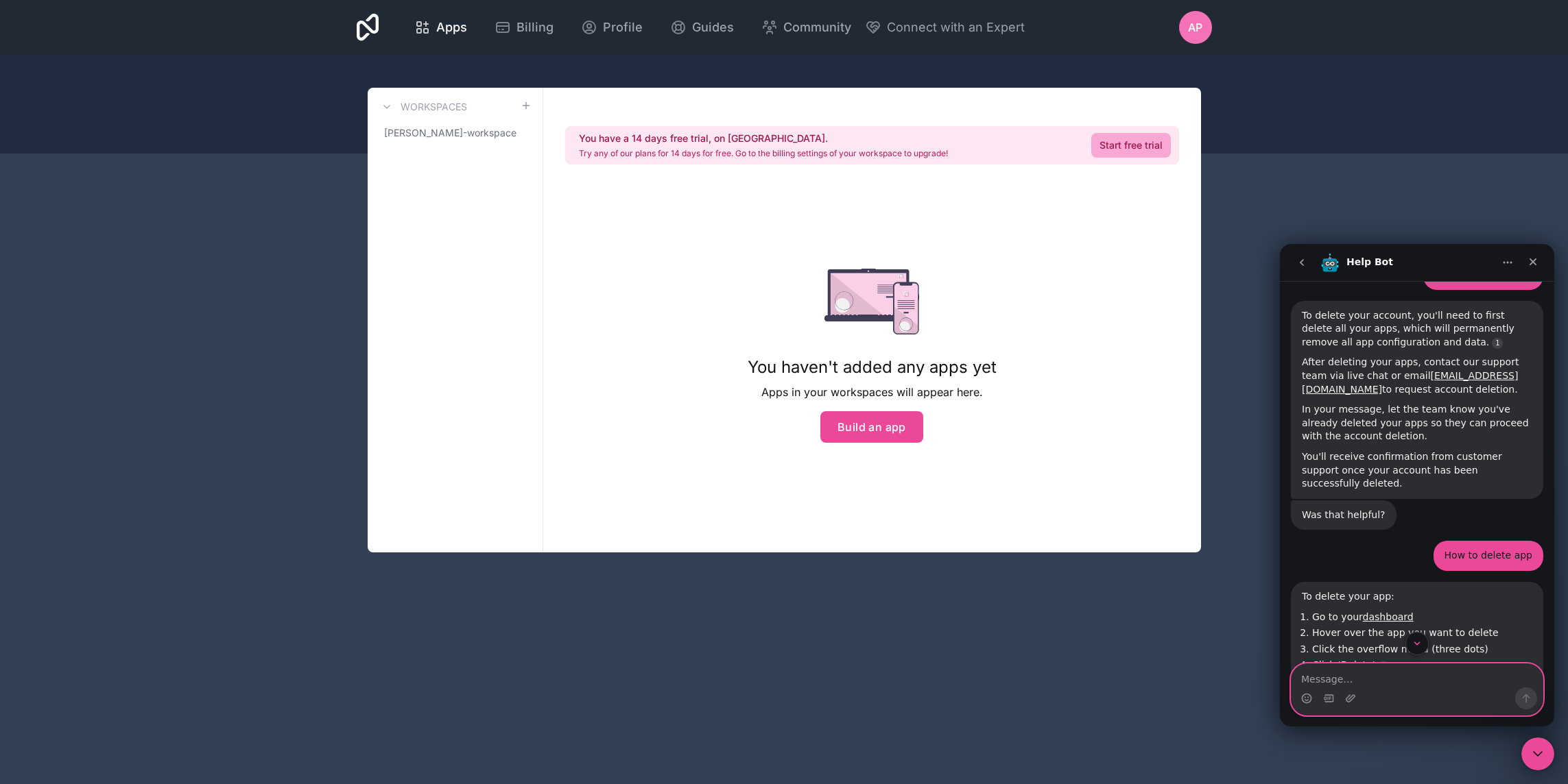
scroll to position [77, 0]
click at [1301, 260] on icon "go back" at bounding box center [1302, 262] width 11 height 11
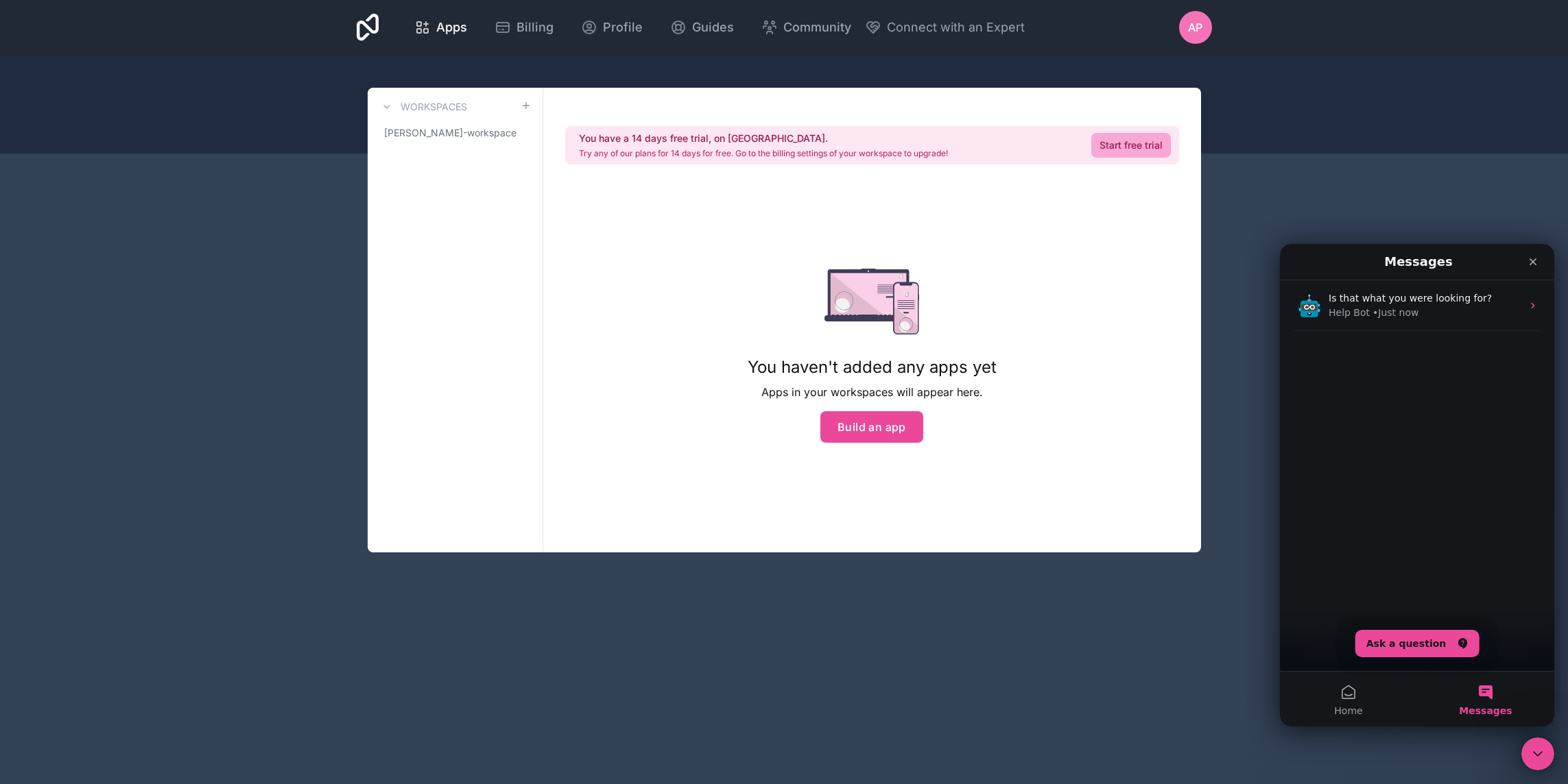
scroll to position [0, 0]
click at [1432, 641] on button "Ask a question" at bounding box center [1417, 644] width 124 height 28
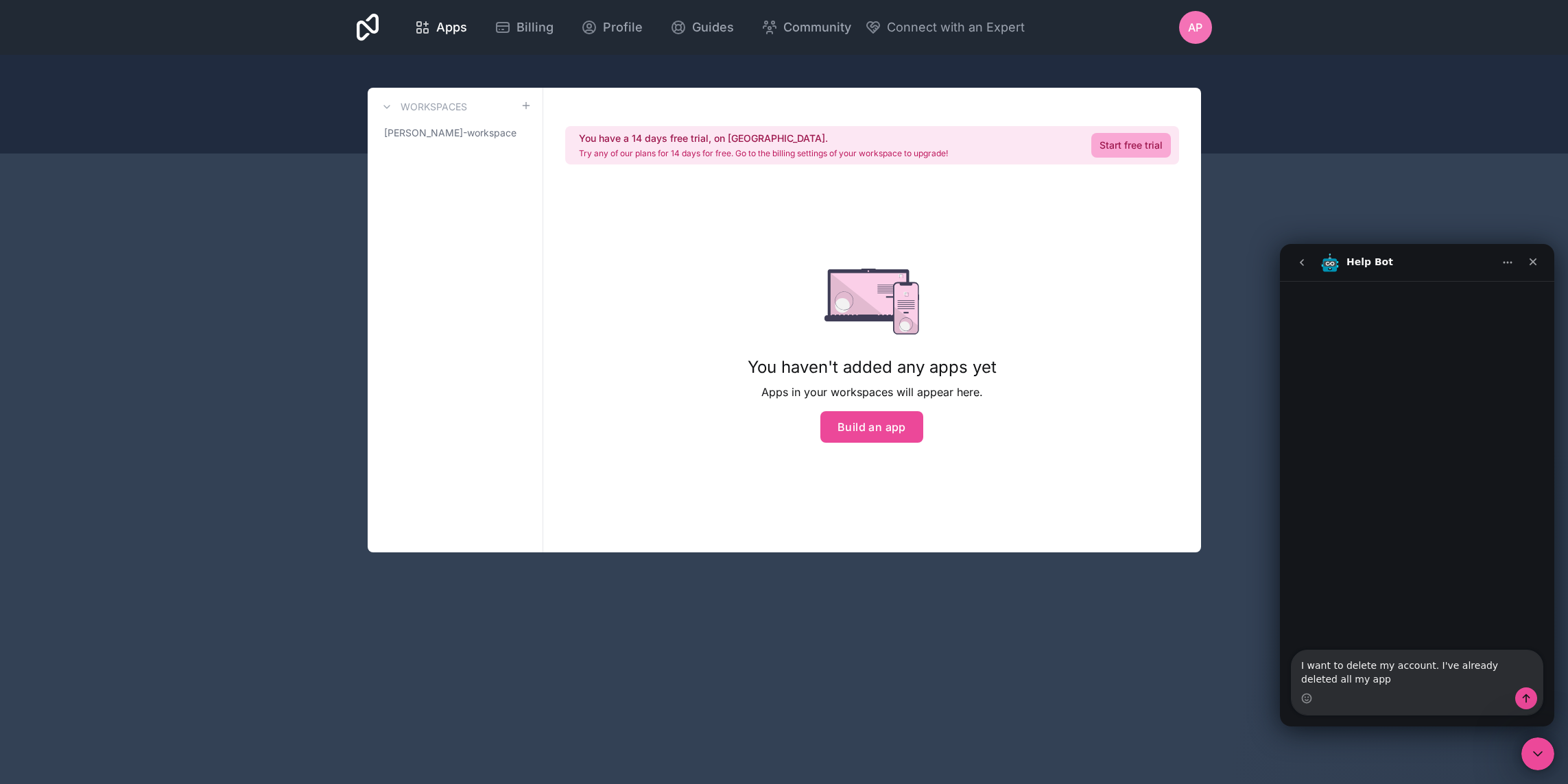
type textarea "I want to delete my account. I've already deleted all my apps"
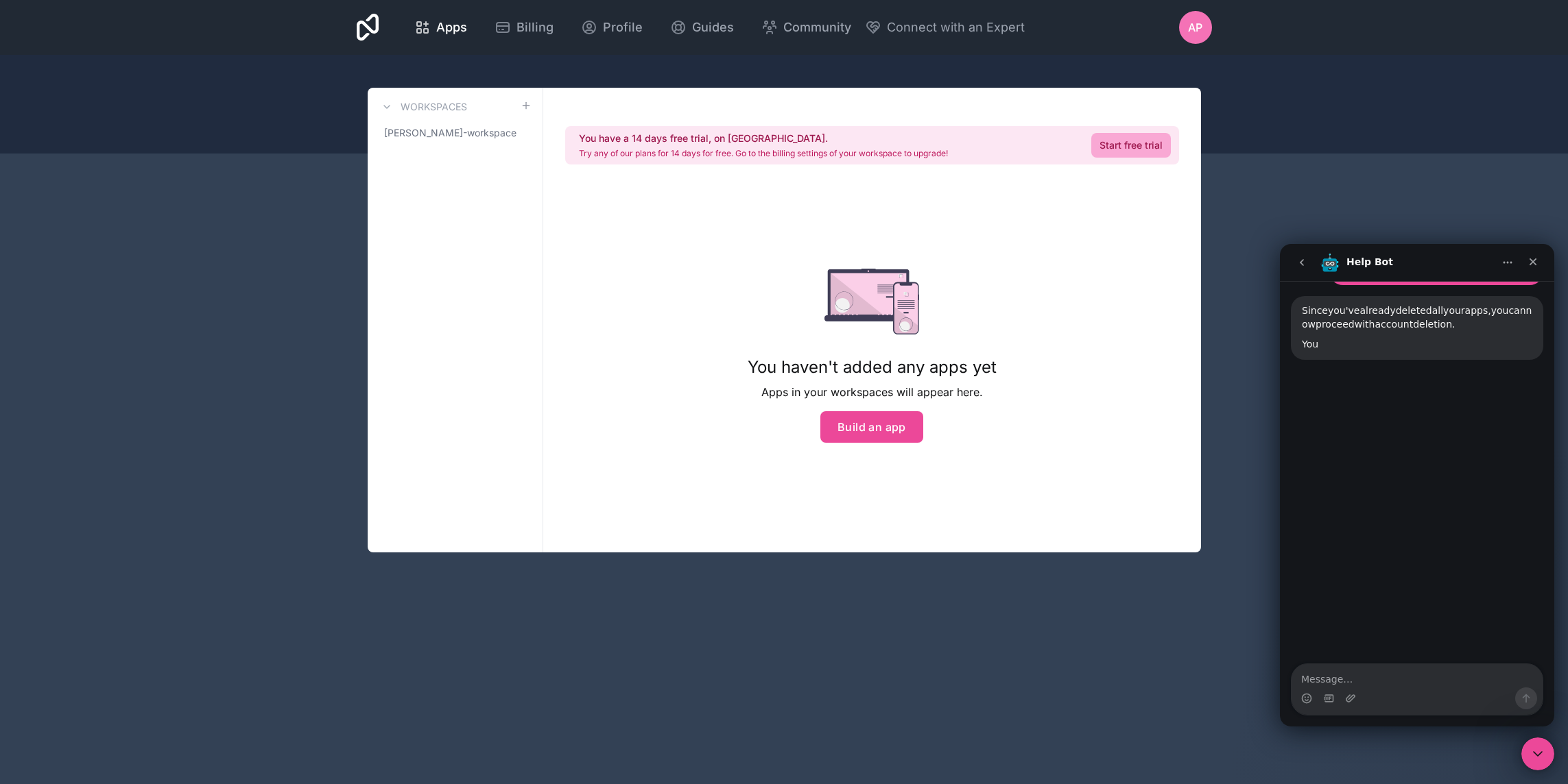
scroll to position [100, 0]
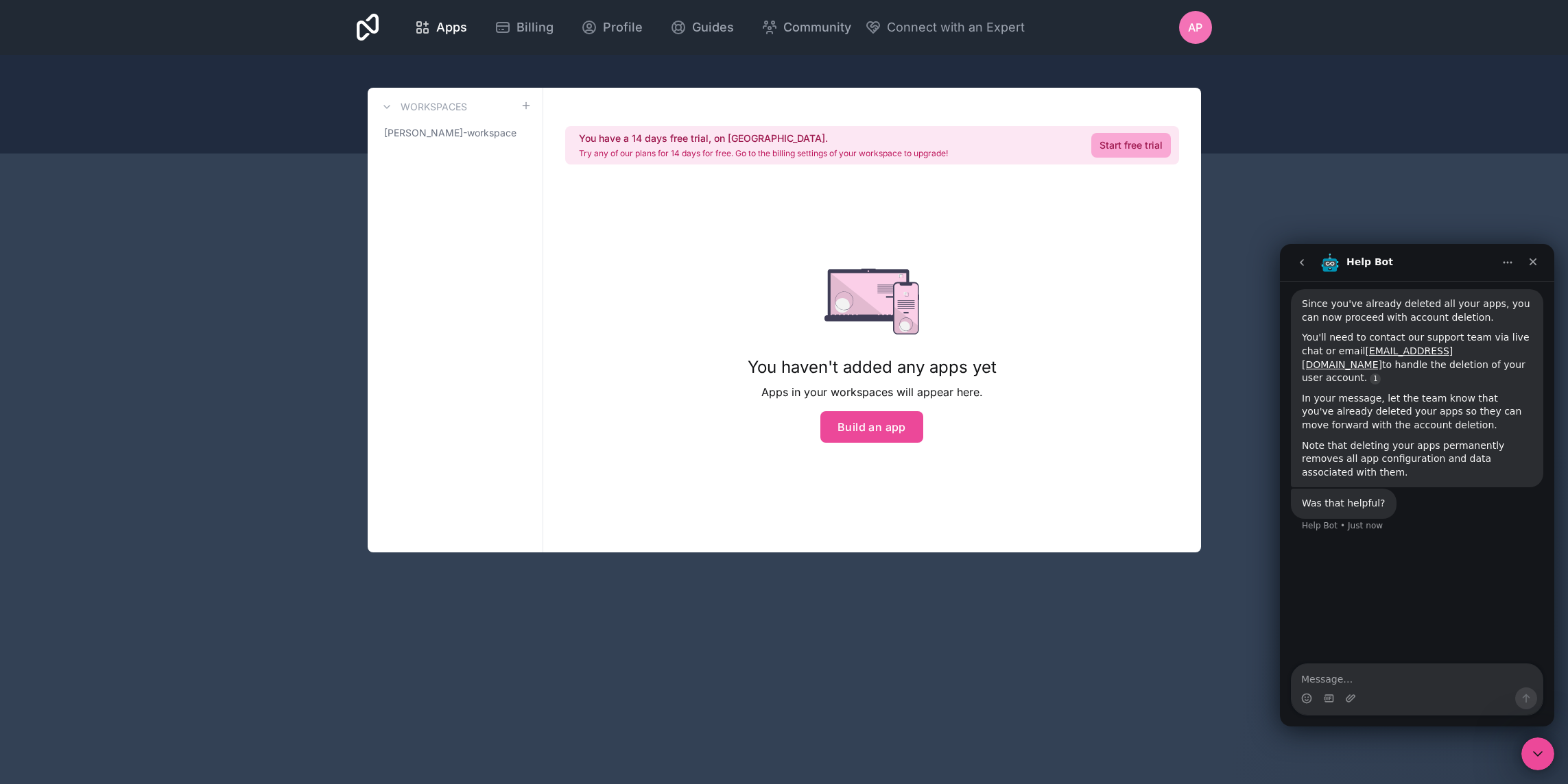
drag, startPoint x: 1360, startPoint y: 353, endPoint x: 1454, endPoint y: 350, distance: 94.0
click at [1454, 350] on div "You'll need to contact our support team via live chat or email [EMAIL_ADDRESS][…" at bounding box center [1416, 358] width 230 height 54
drag, startPoint x: 1446, startPoint y: 353, endPoint x: 1362, endPoint y: 355, distance: 84.0
click at [1362, 355] on div "You'll need to contact our support team via live chat or email [EMAIL_ADDRESS][…" at bounding box center [1416, 358] width 230 height 54
copy link "[EMAIL_ADDRESS][DOMAIN_NAME]"
